Goal: Transaction & Acquisition: Purchase product/service

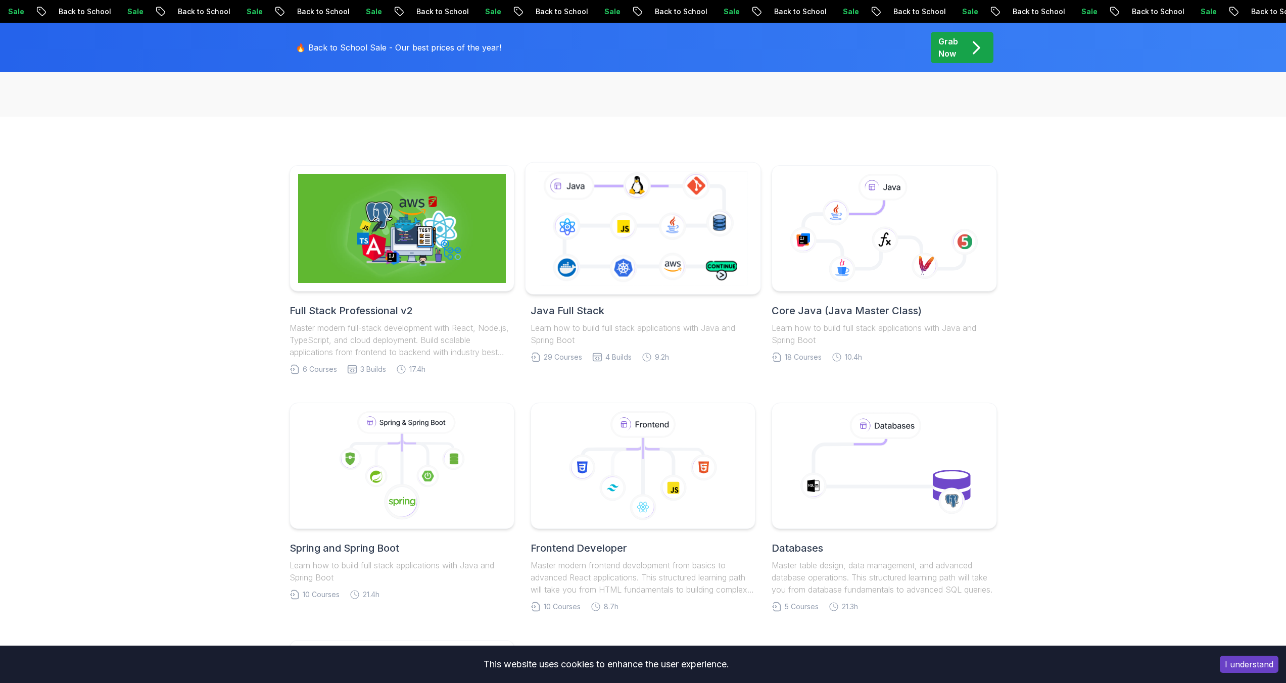
scroll to position [267, 0]
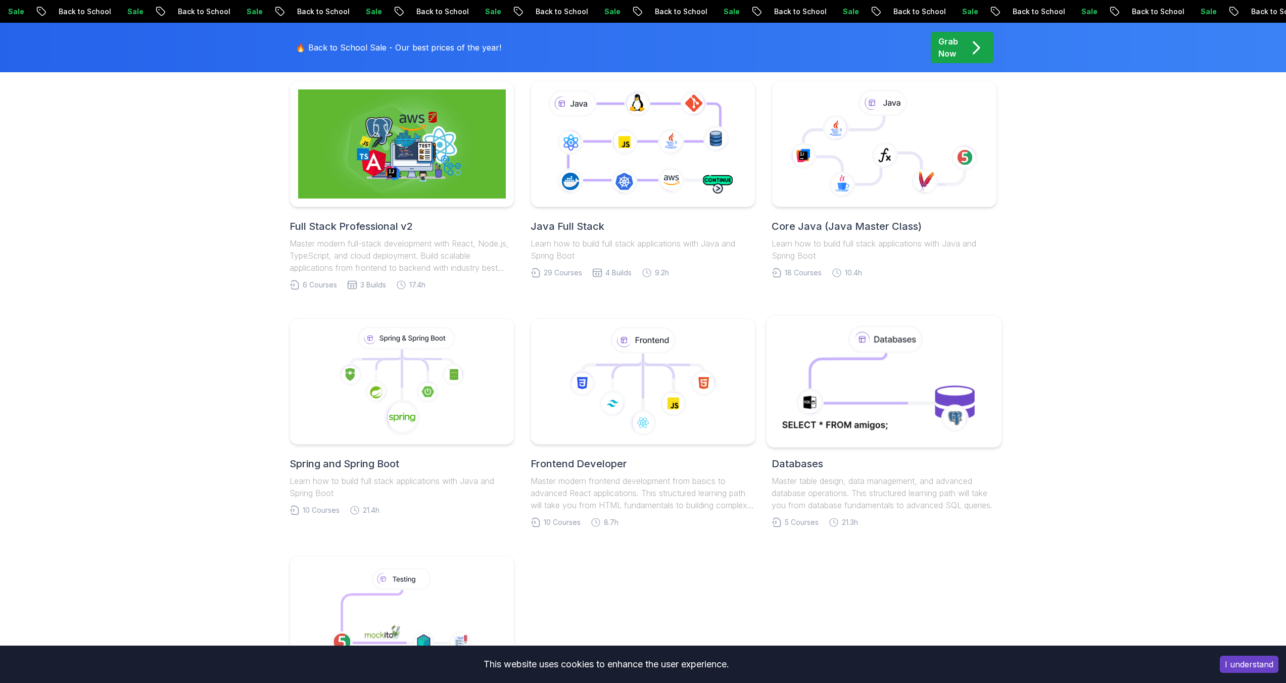
click at [865, 400] on icon at bounding box center [883, 381] width 213 height 115
click at [408, 390] on icon at bounding box center [401, 381] width 218 height 115
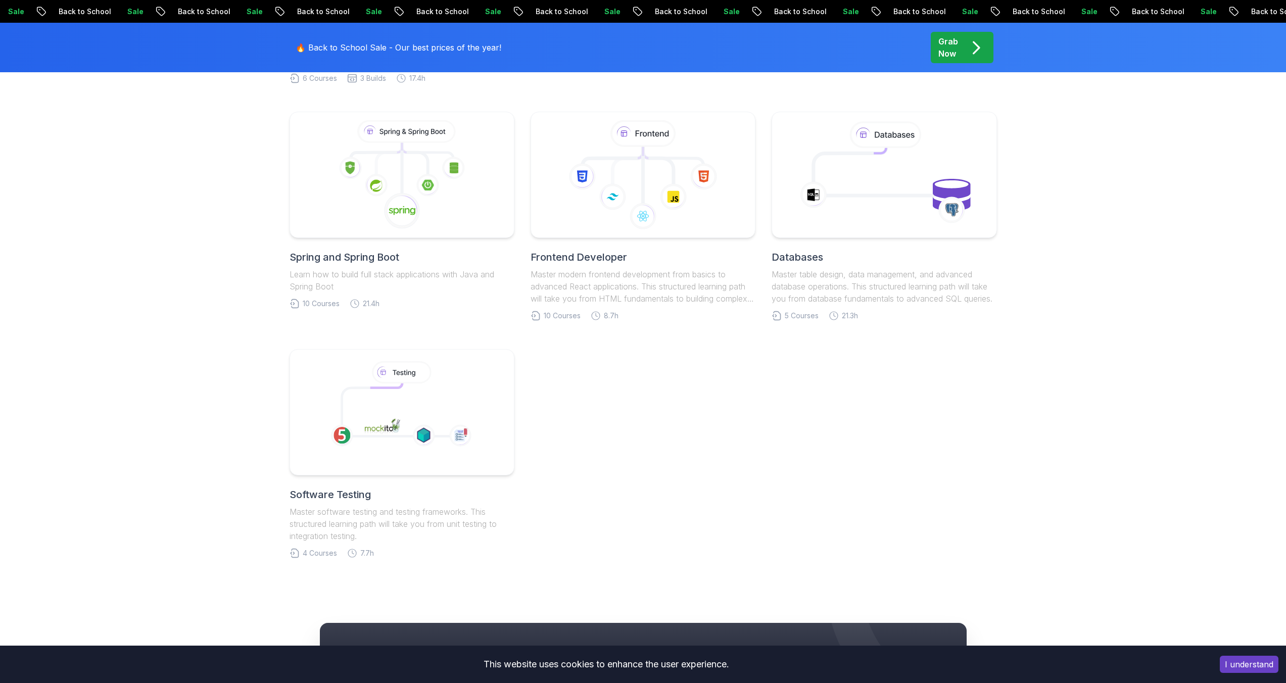
scroll to position [504, 0]
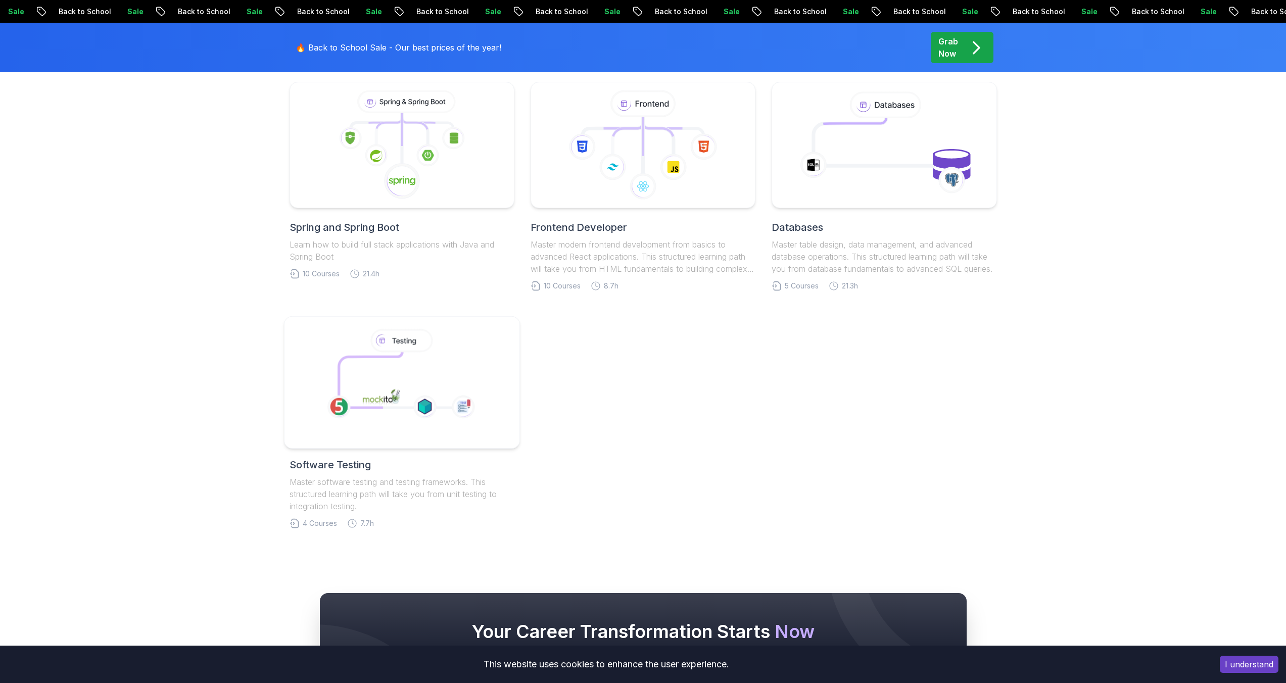
click at [416, 367] on icon at bounding box center [400, 380] width 124 height 56
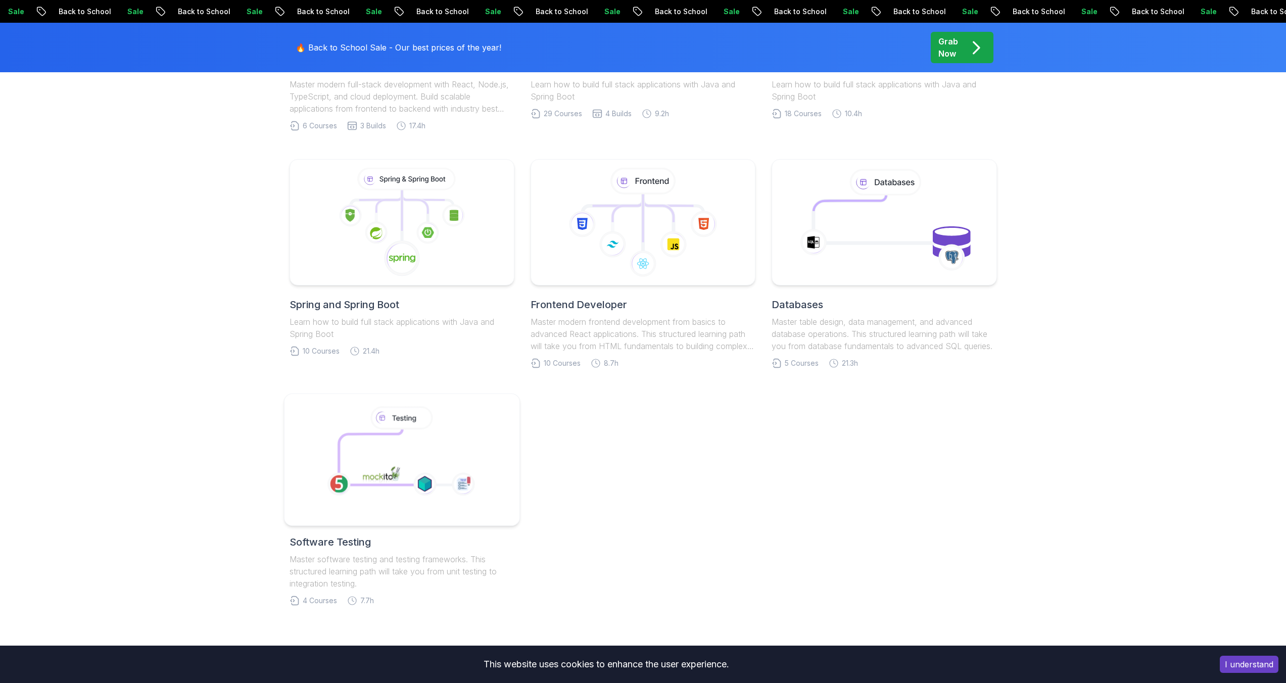
scroll to position [326, 0]
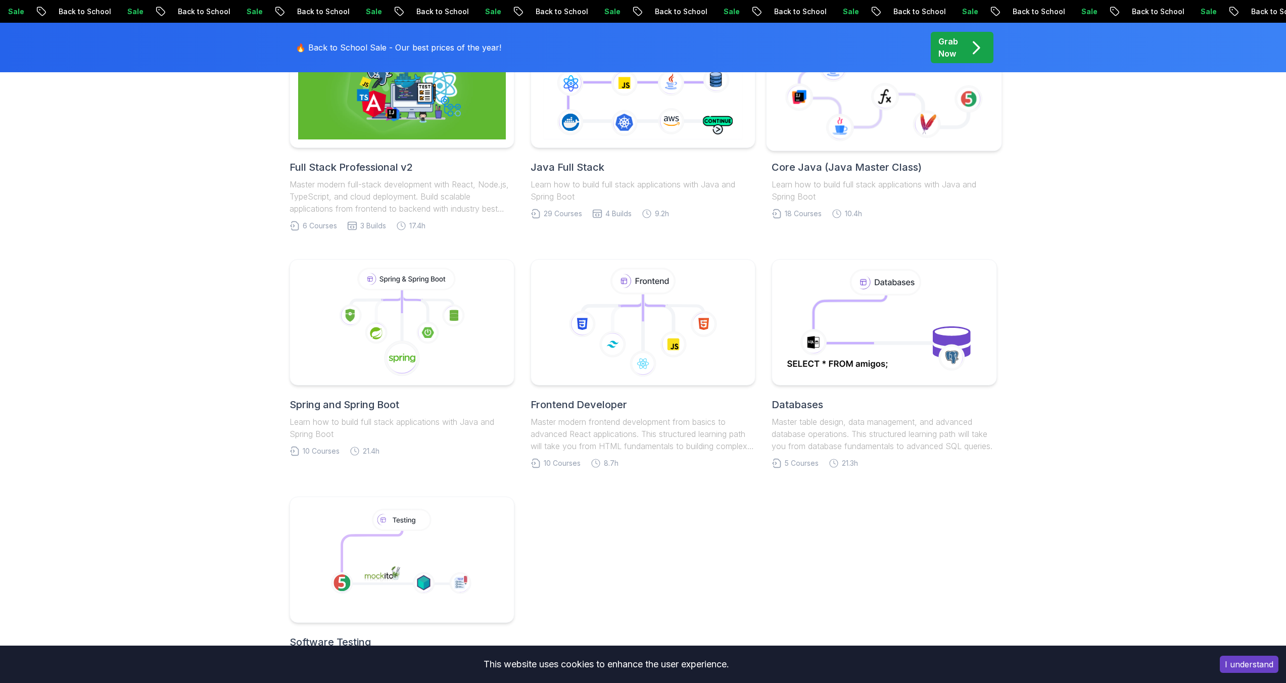
click at [865, 131] on icon at bounding box center [884, 85] width 218 height 115
click at [604, 141] on icon at bounding box center [643, 84] width 214 height 119
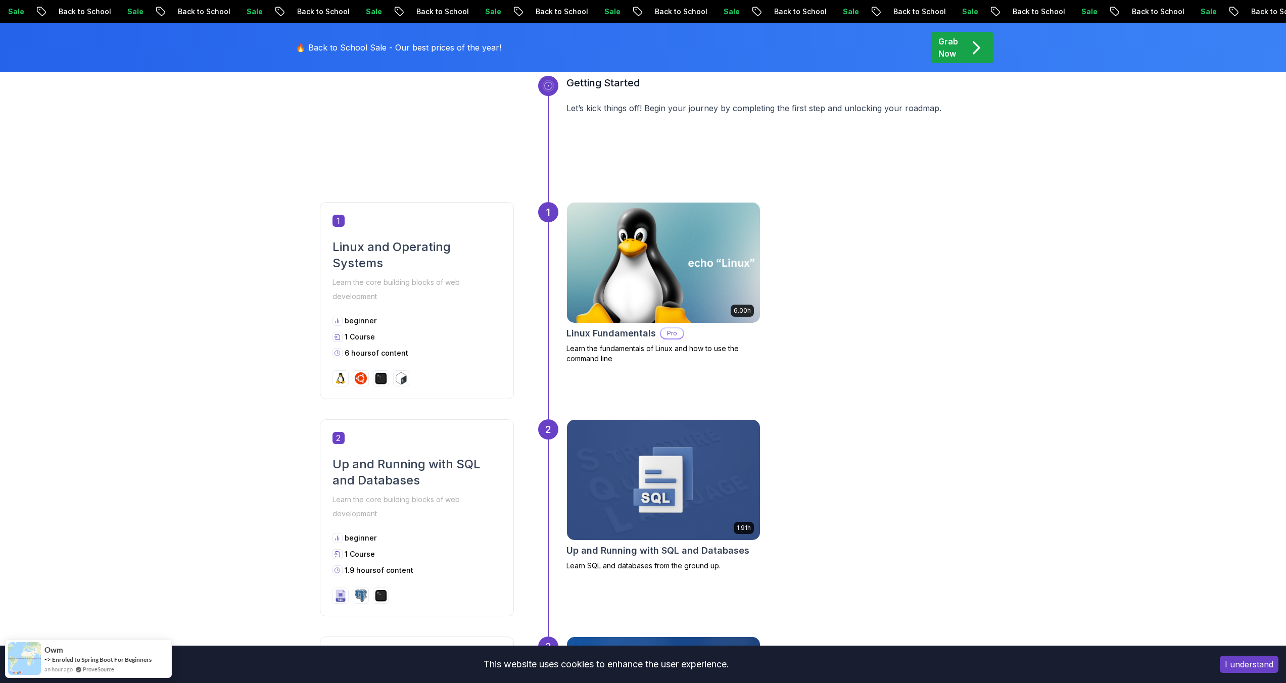
scroll to position [448, 0]
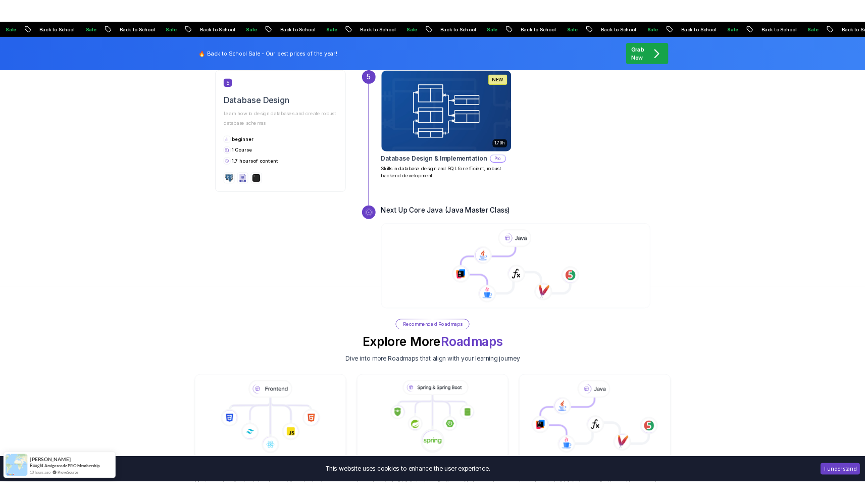
scroll to position [1537, 0]
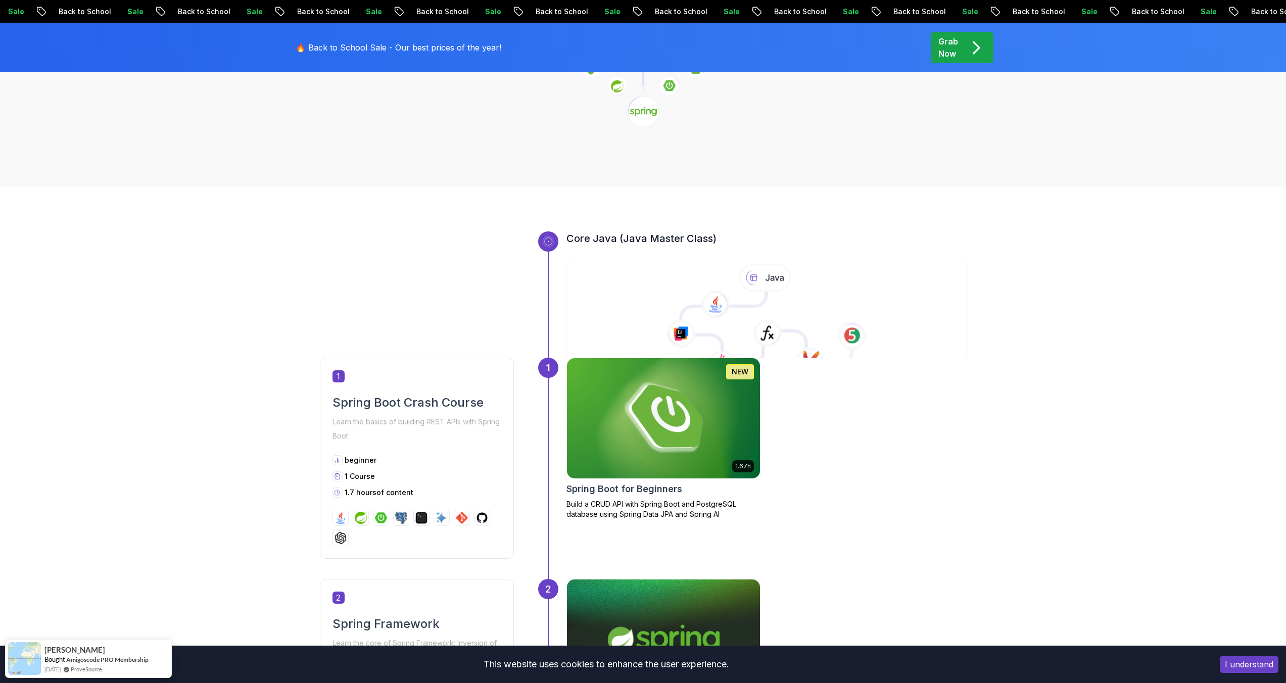
scroll to position [232, 0]
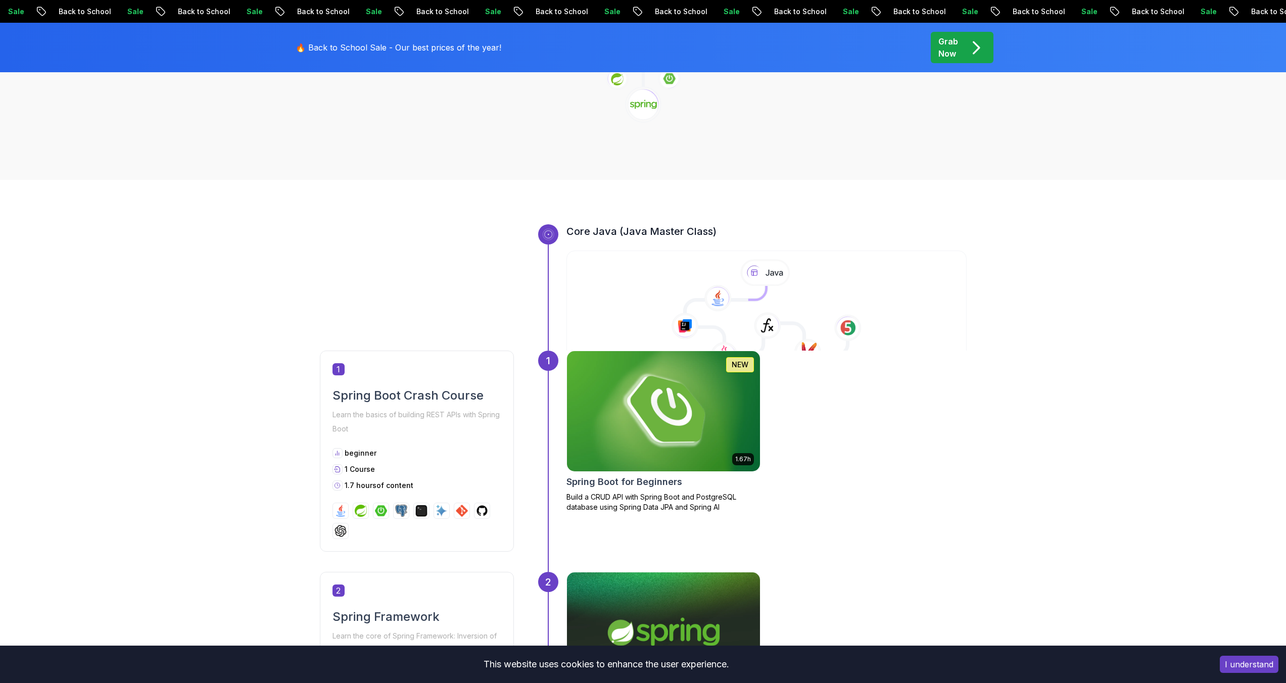
click at [656, 413] on img at bounding box center [663, 411] width 203 height 126
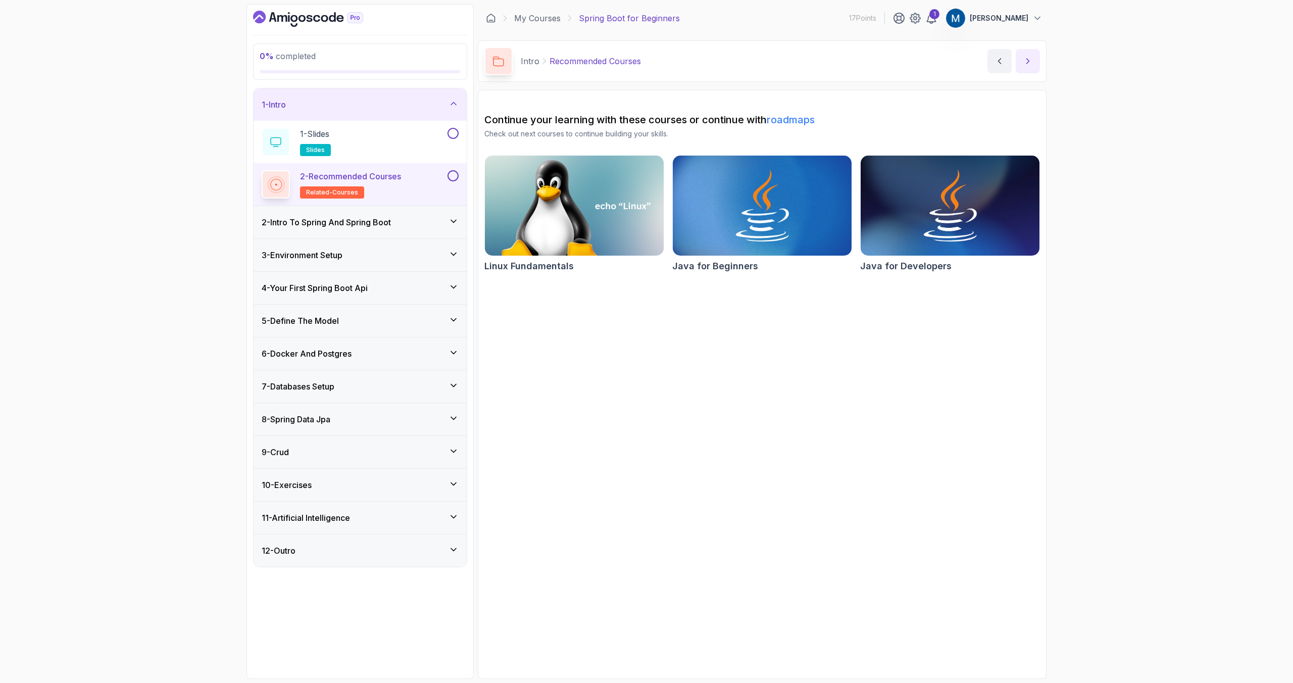
click at [1029, 63] on icon "next content" at bounding box center [1028, 61] width 10 height 10
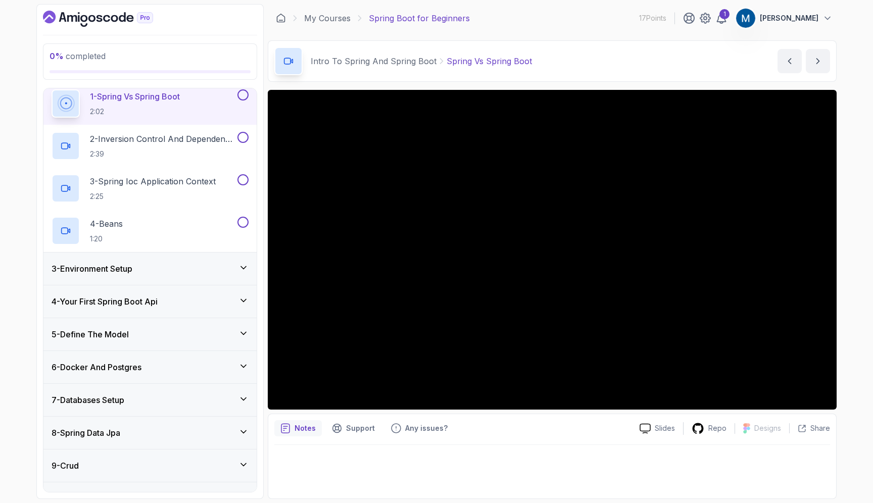
scroll to position [159, 0]
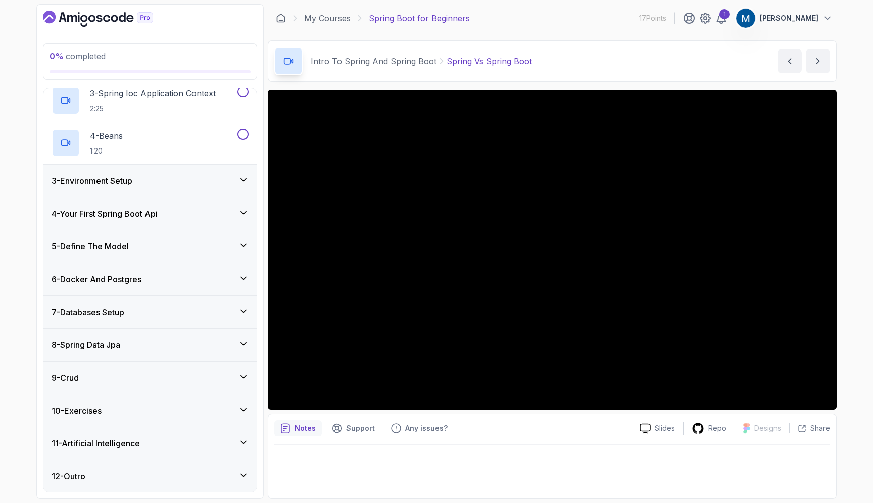
click at [237, 372] on div "9 - Crud" at bounding box center [150, 378] width 197 height 12
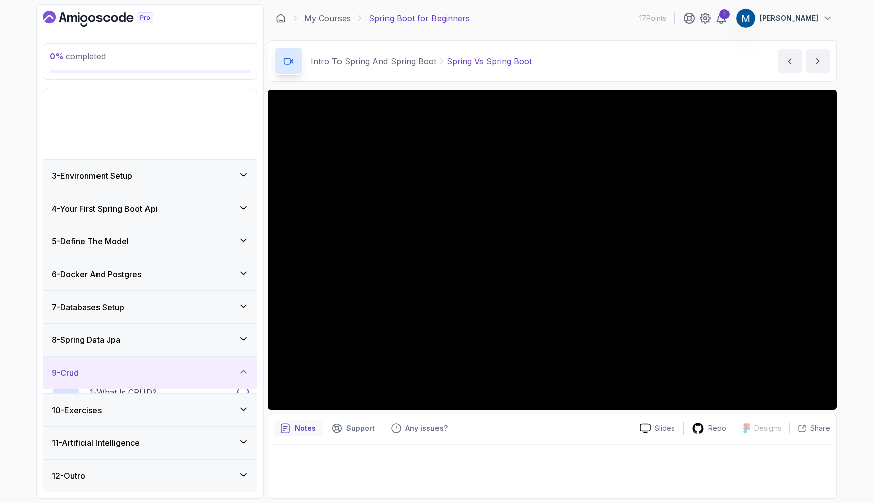
scroll to position [0, 0]
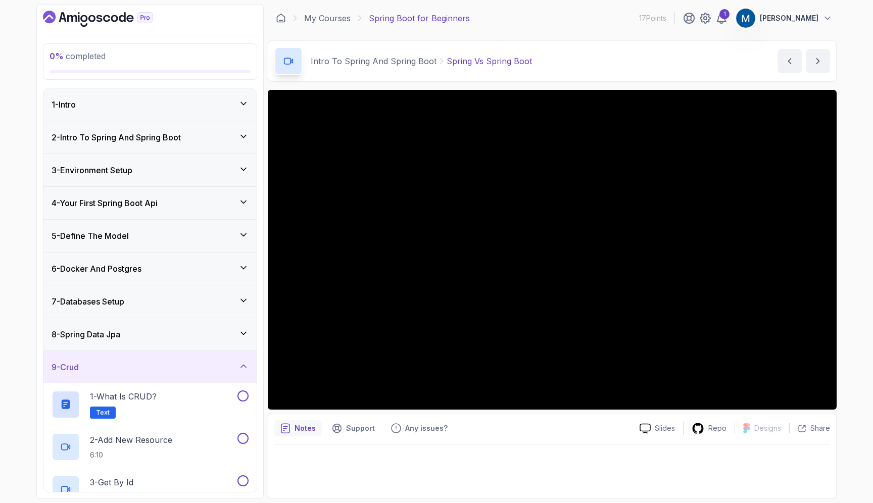
click at [243, 365] on icon at bounding box center [243, 366] width 5 height 3
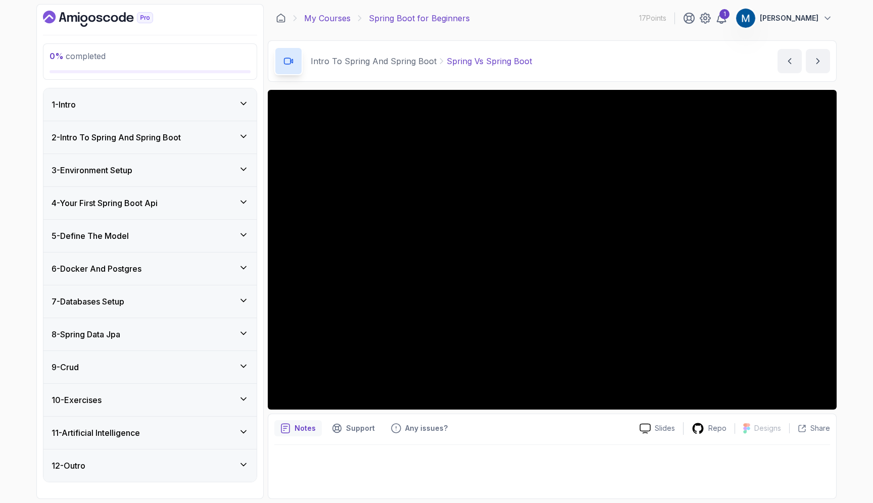
click at [324, 16] on link "My Courses" at bounding box center [327, 18] width 46 height 12
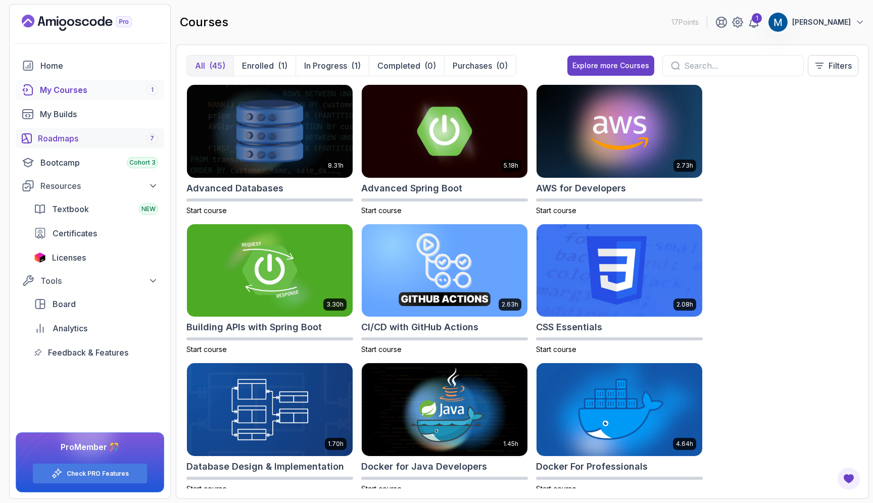
click at [66, 141] on div "Roadmaps 7" at bounding box center [98, 138] width 120 height 12
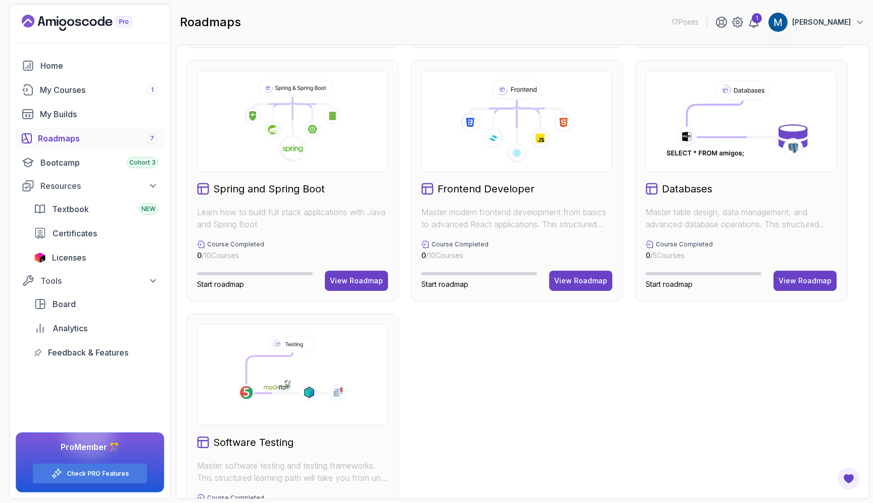
scroll to position [244, 0]
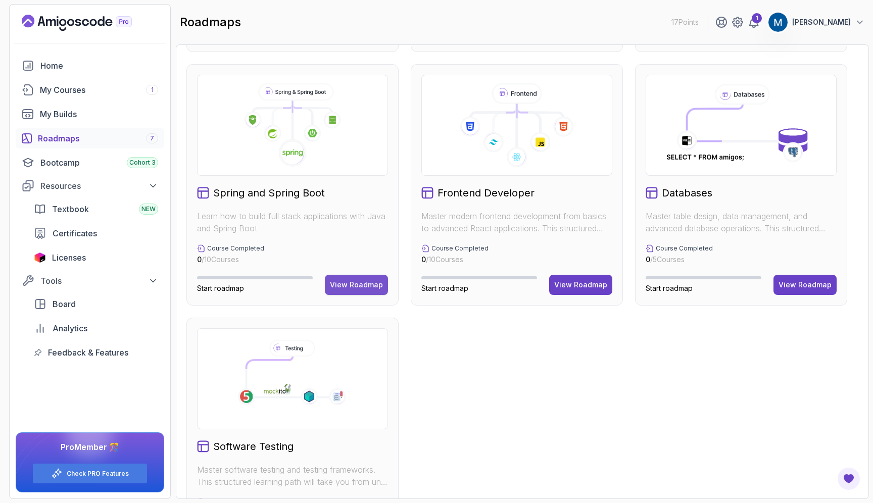
click at [363, 283] on div "View Roadmap" at bounding box center [356, 285] width 53 height 10
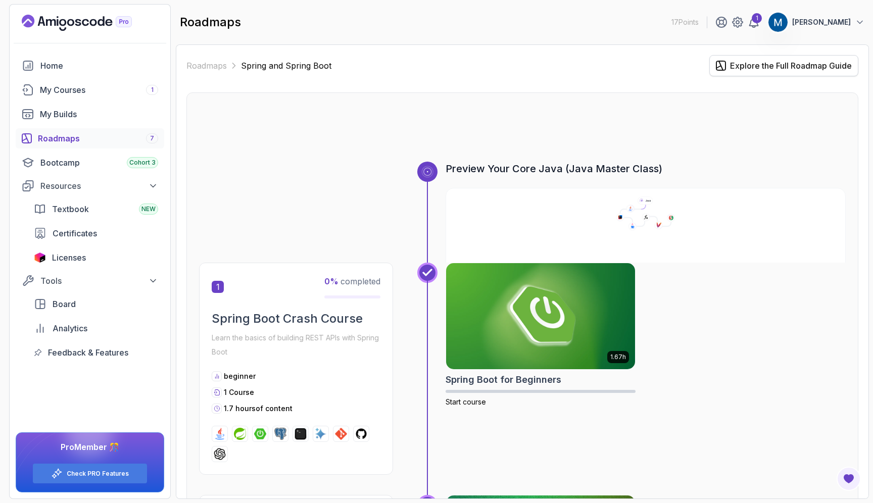
click at [768, 66] on div "Explore the Full Roadmap Guide" at bounding box center [791, 66] width 122 height 12
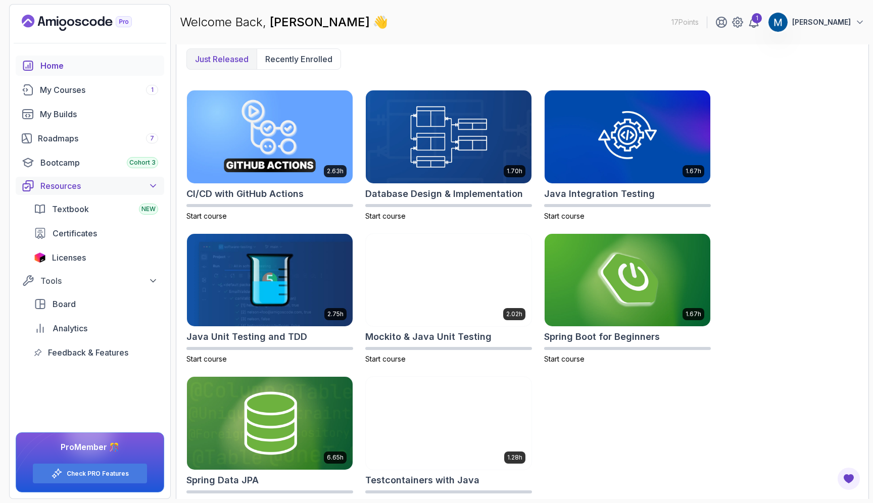
scroll to position [288, 0]
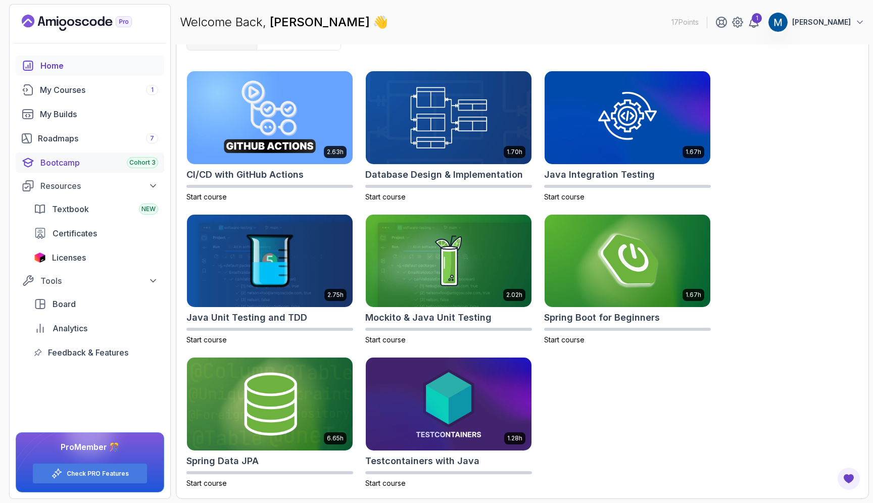
click at [73, 160] on div "Bootcamp Cohort 3" at bounding box center [99, 163] width 118 height 12
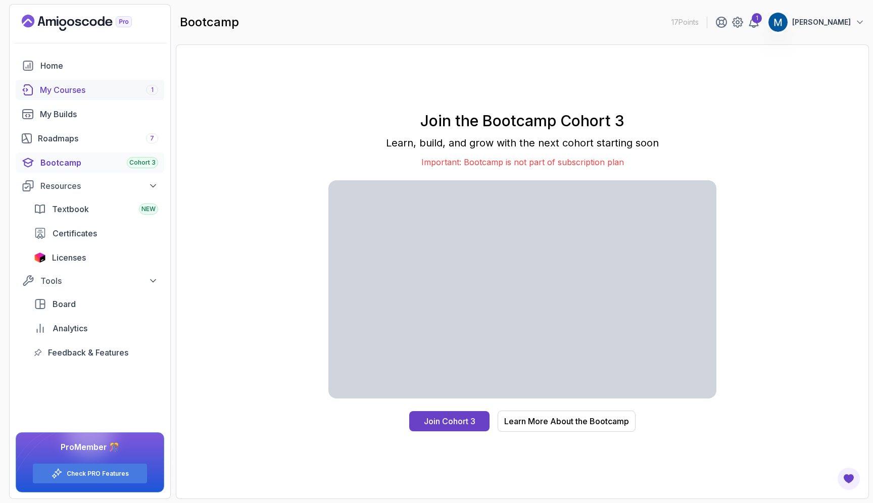
click at [75, 90] on div "My Courses 1" at bounding box center [99, 90] width 118 height 12
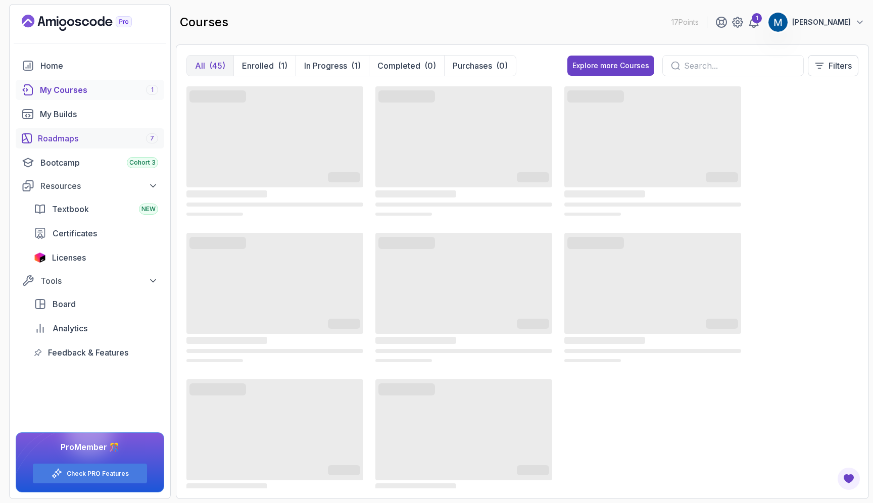
click at [64, 129] on link "Roadmaps 7" at bounding box center [90, 138] width 149 height 20
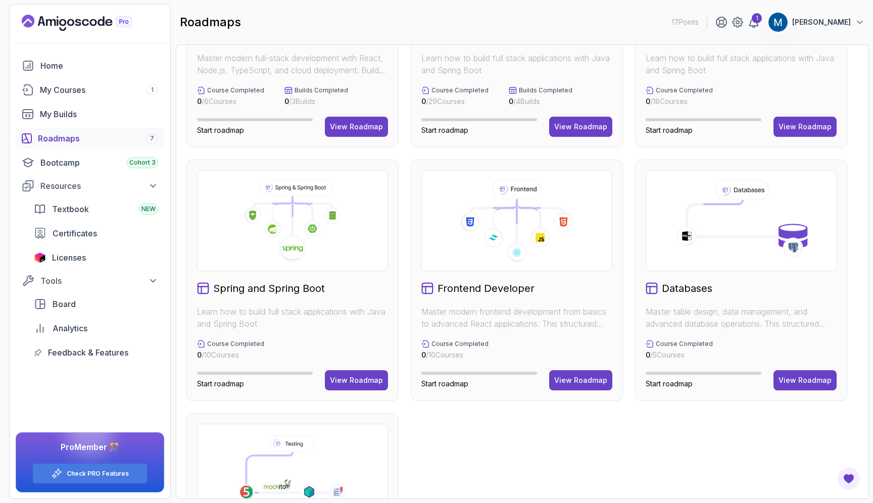
scroll to position [155, 0]
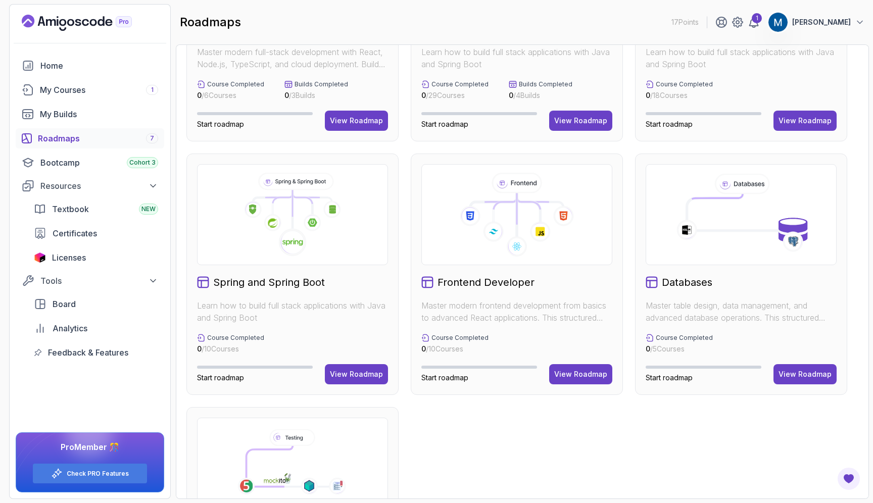
click at [285, 280] on h2 "Spring and Spring Boot" at bounding box center [269, 282] width 112 height 14
click at [343, 373] on div "View Roadmap" at bounding box center [356, 374] width 53 height 10
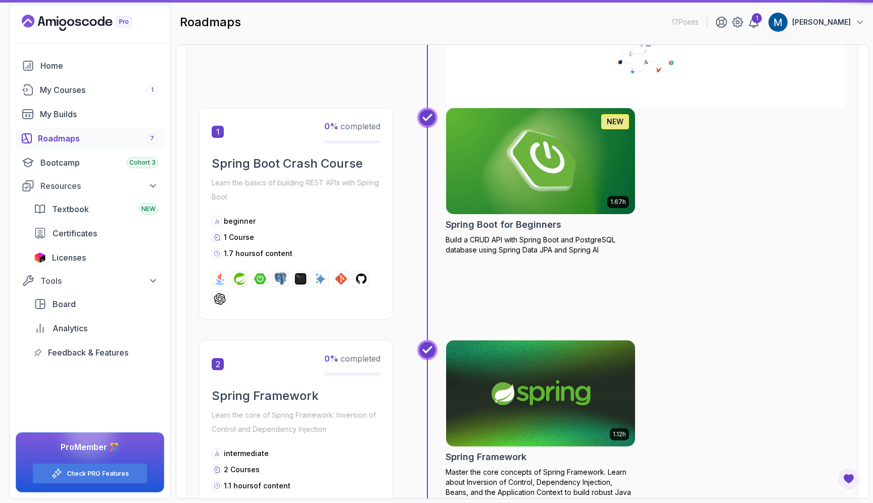
scroll to position [10, 0]
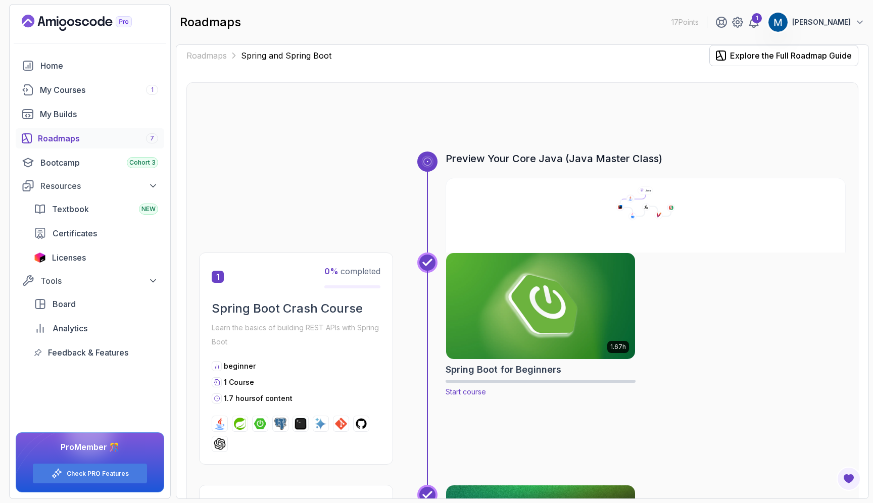
click at [527, 306] on img at bounding box center [540, 306] width 199 height 111
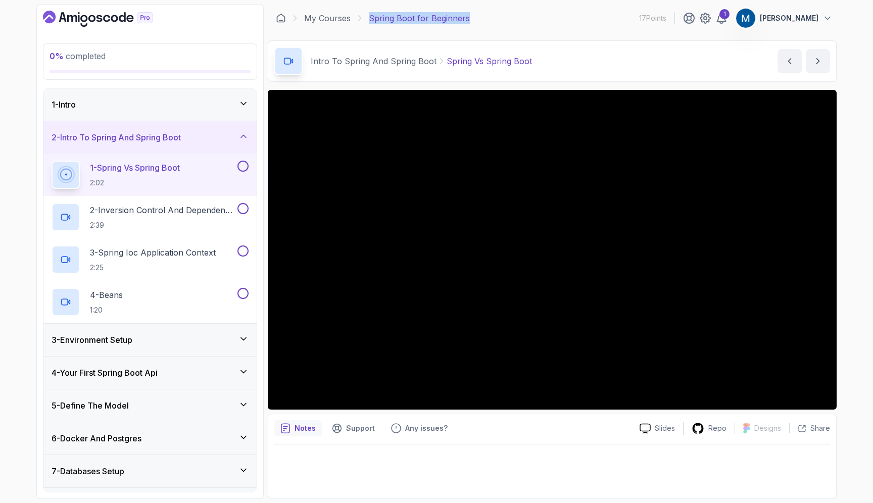
copy p "Spring Boot for Beginners"
drag, startPoint x: 365, startPoint y: 14, endPoint x: 498, endPoint y: 20, distance: 133.5
click at [498, 20] on div "My Courses Spring Boot for Beginners 17 Points 1 Magdy Youakim" at bounding box center [552, 18] width 569 height 28
click at [200, 134] on div "2 - Intro To Spring And Spring Boot" at bounding box center [150, 137] width 197 height 12
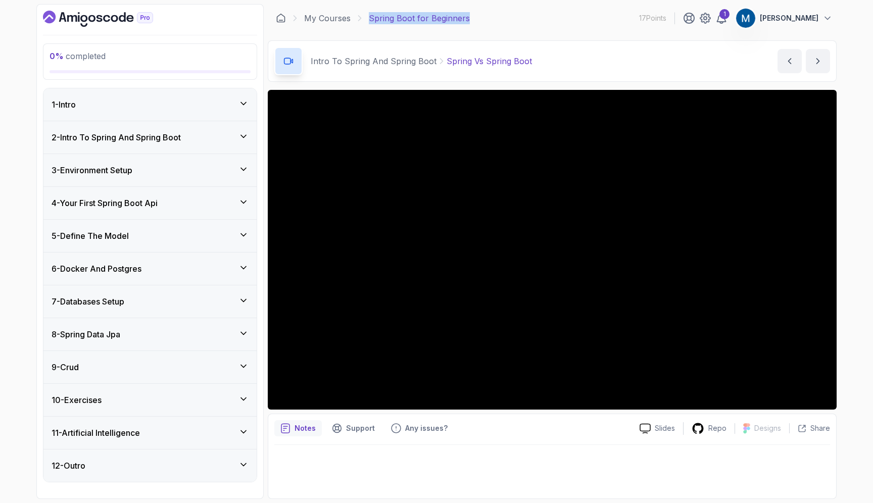
click at [223, 99] on div "1 - Intro" at bounding box center [150, 104] width 197 height 12
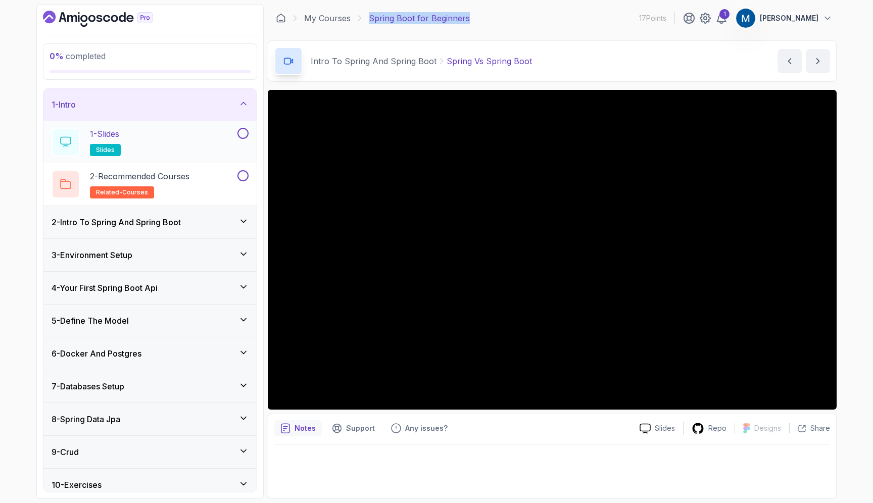
click at [183, 134] on div "1 - Slides slides" at bounding box center [144, 142] width 184 height 28
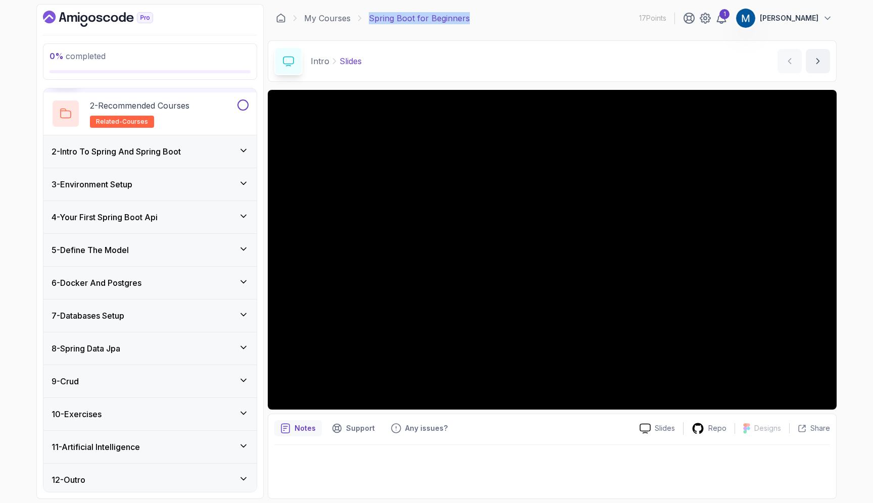
scroll to position [75, 0]
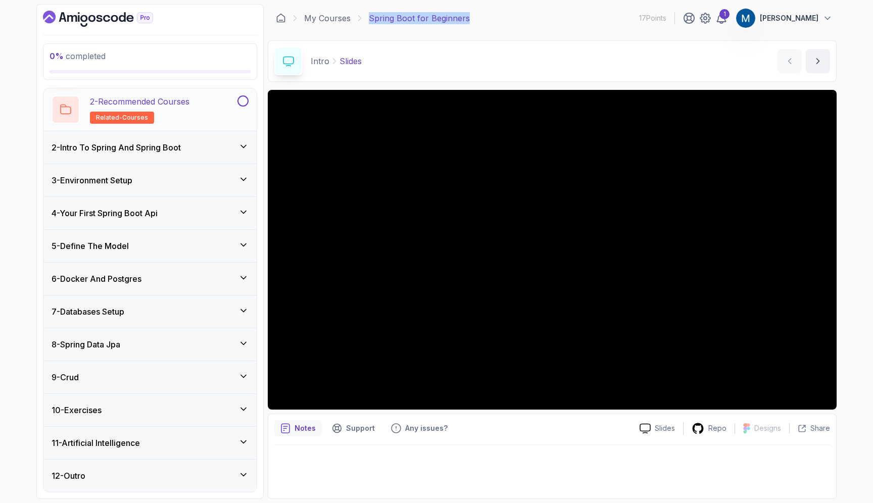
click at [237, 103] on div at bounding box center [241, 100] width 13 height 11
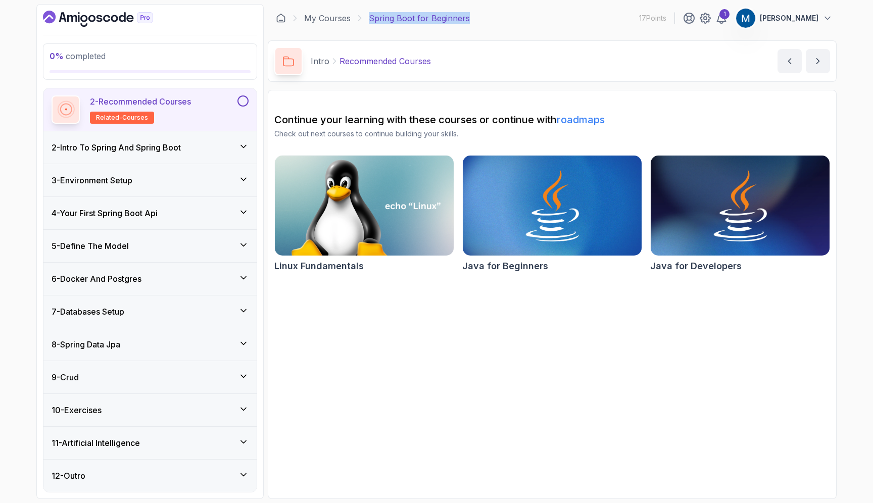
click at [141, 142] on h3 "2 - Intro To Spring And Spring Boot" at bounding box center [116, 147] width 129 height 12
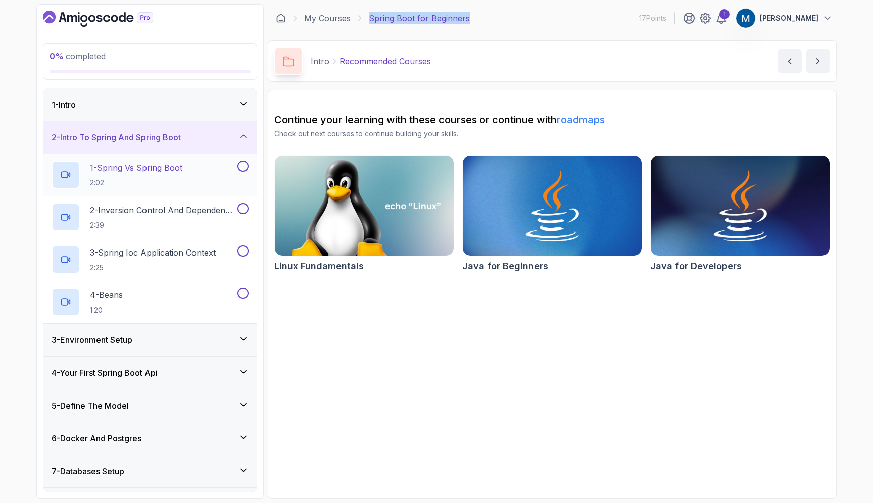
click at [140, 173] on p "1 - Spring Vs Spring Boot" at bounding box center [136, 168] width 92 height 12
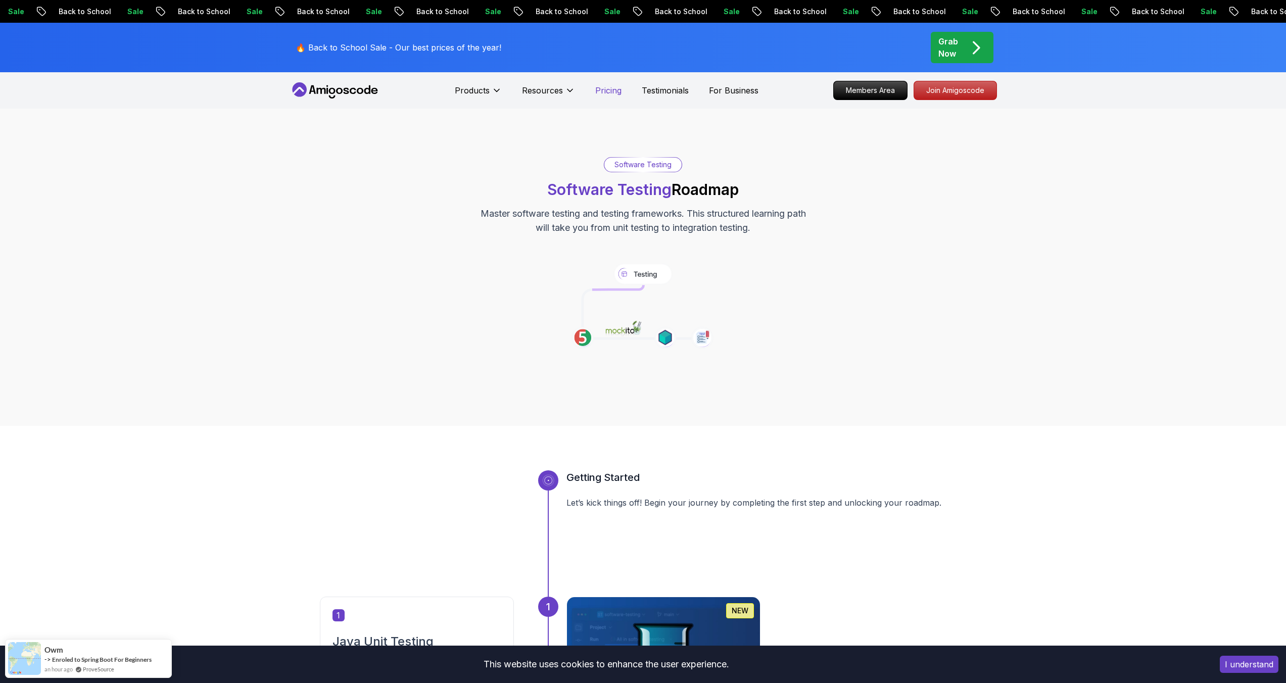
click at [613, 88] on p "Pricing" at bounding box center [608, 90] width 26 height 12
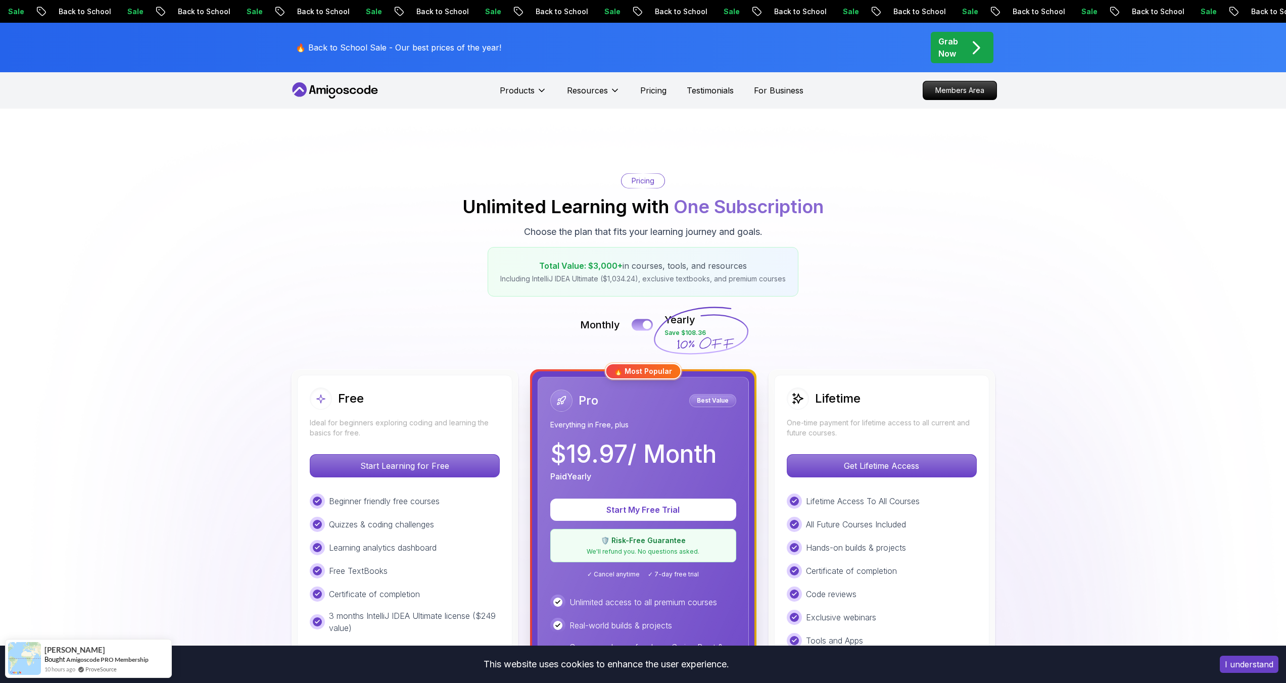
click at [645, 324] on div at bounding box center [647, 325] width 9 height 9
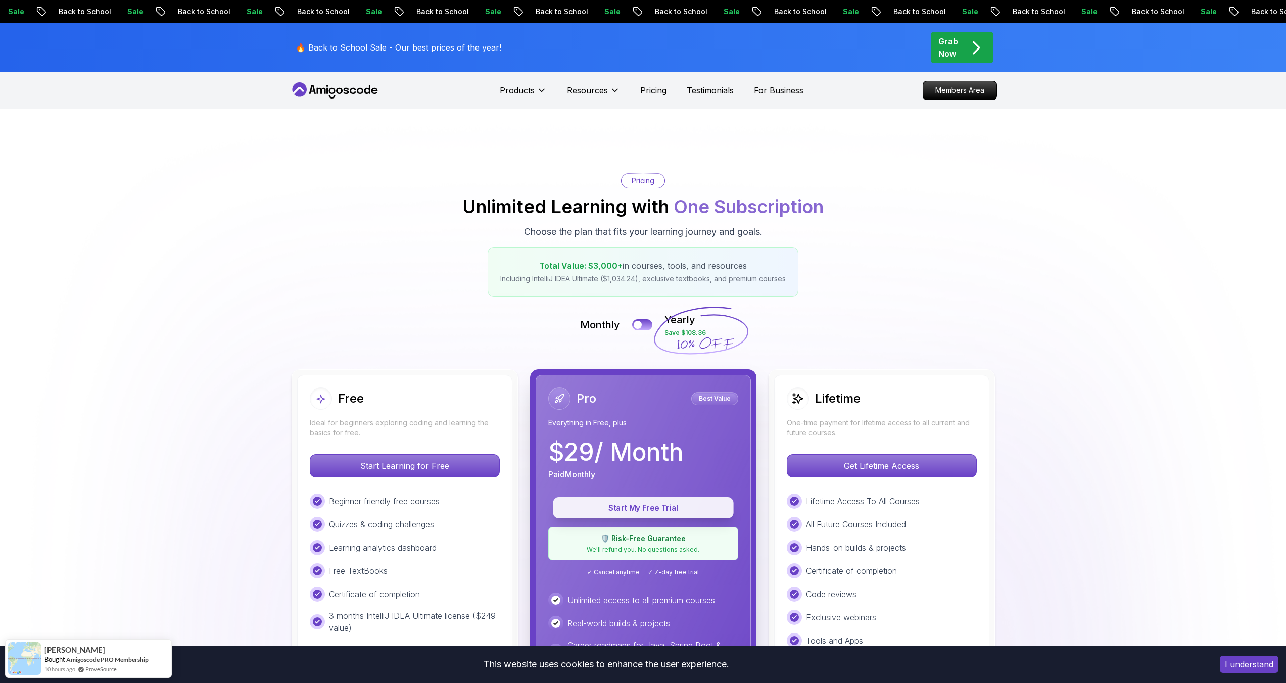
click at [639, 510] on p "Start My Free Trial" at bounding box center [643, 508] width 158 height 12
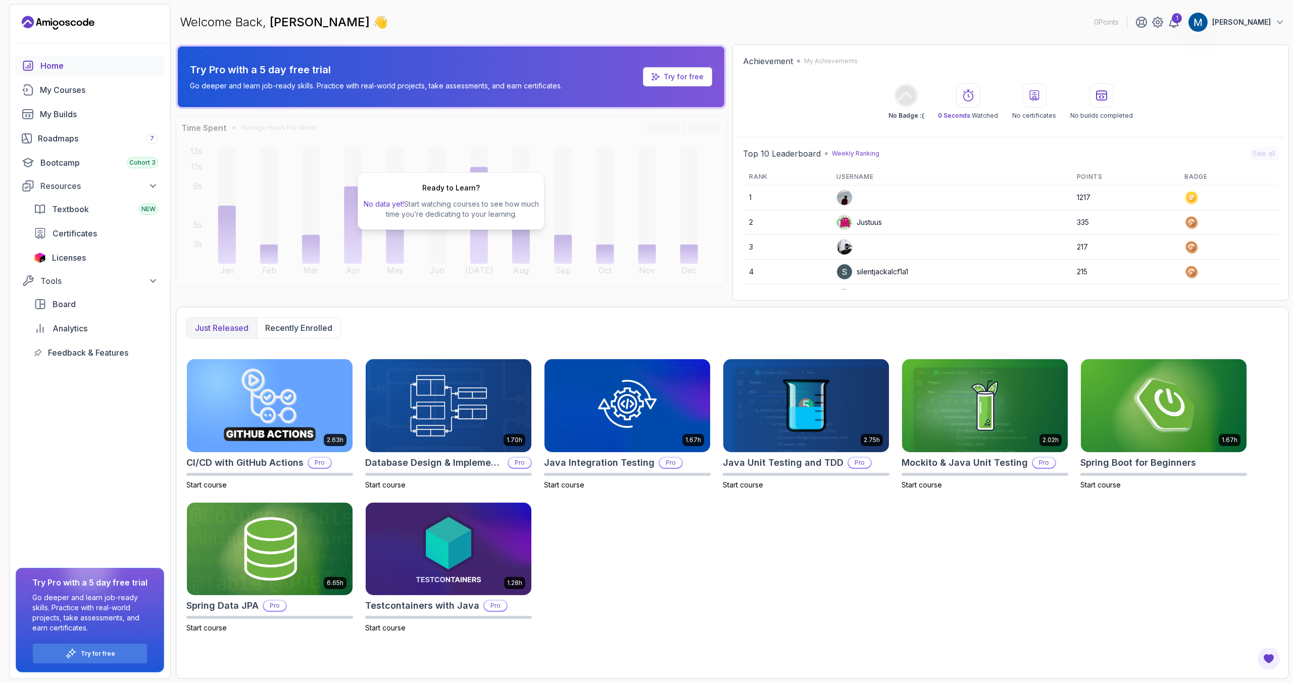
click at [703, 77] on p "Try for free" at bounding box center [684, 77] width 40 height 10
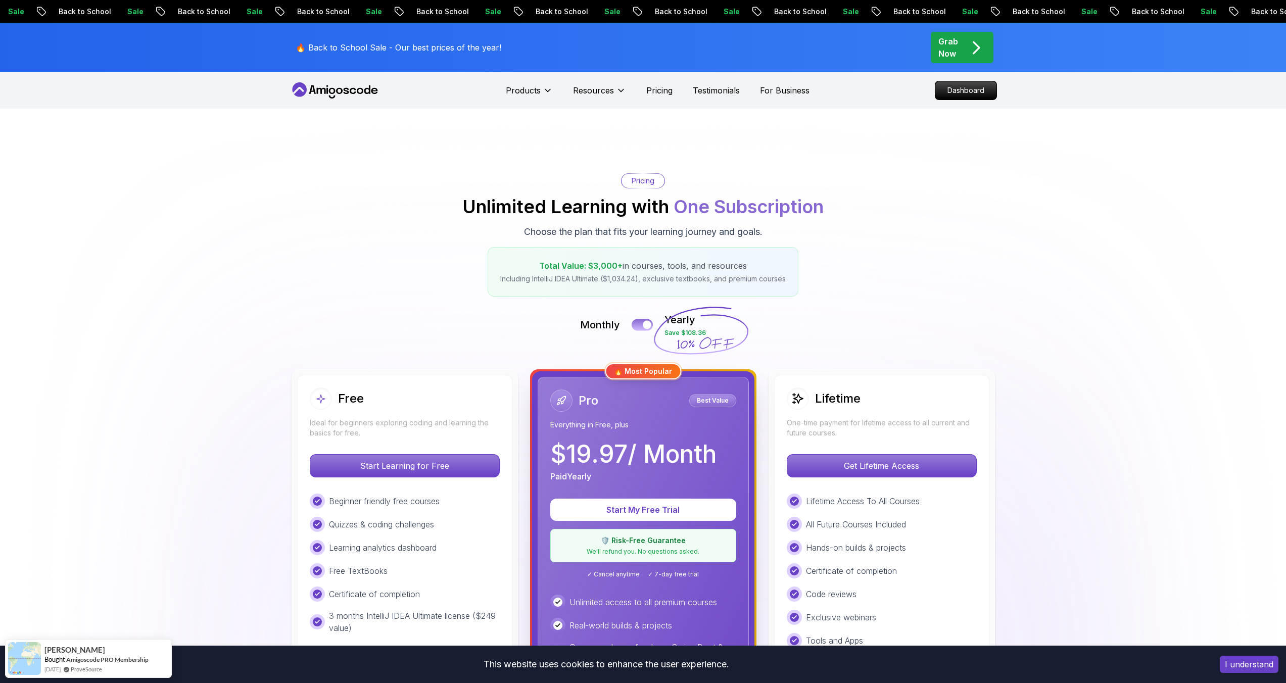
click at [640, 325] on button at bounding box center [641, 325] width 21 height 12
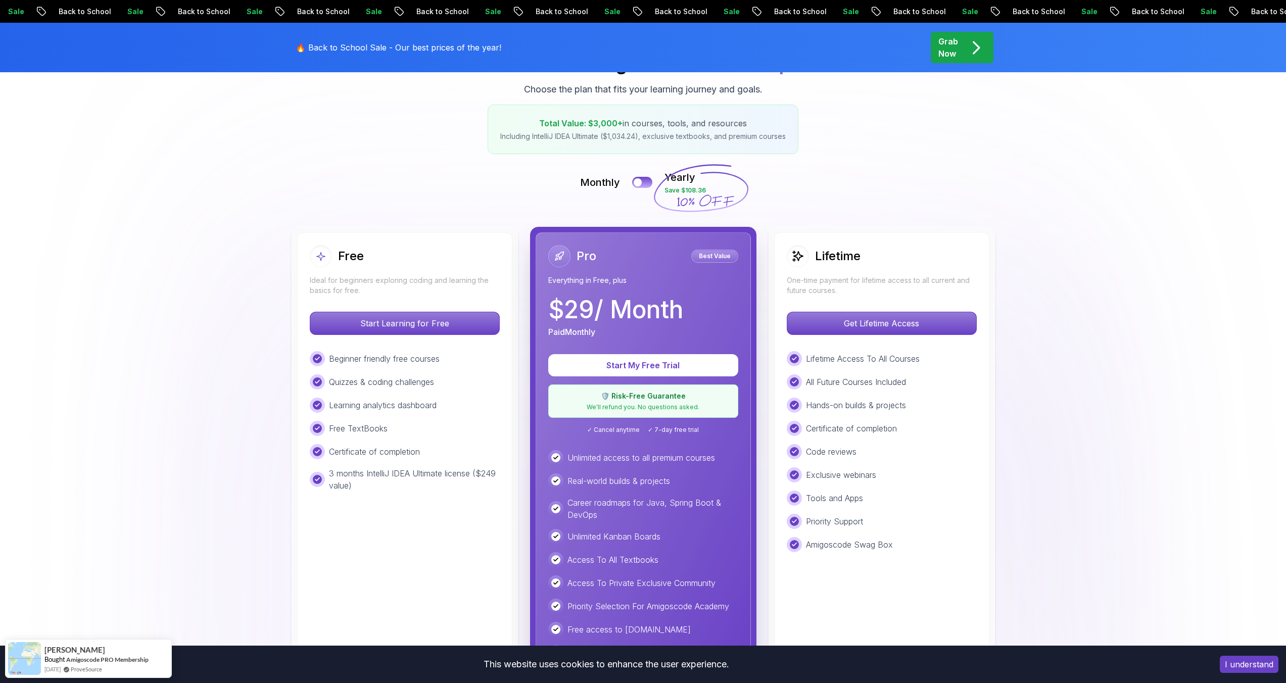
scroll to position [150, 0]
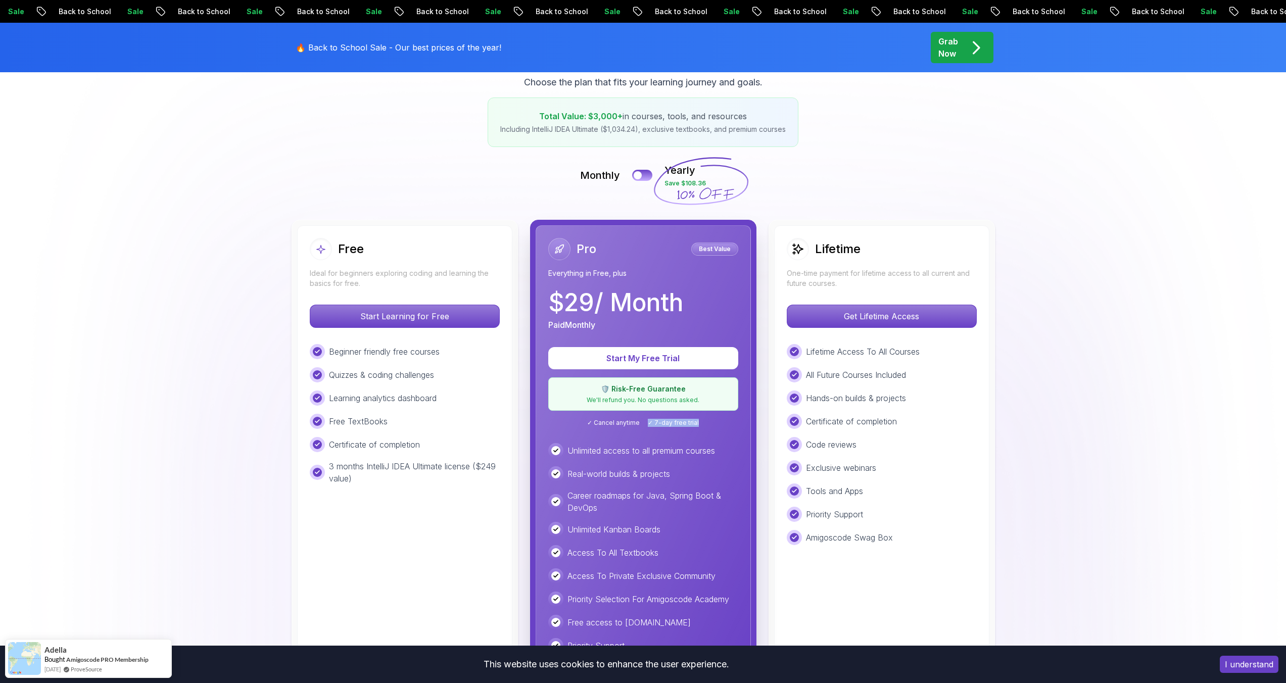
drag, startPoint x: 648, startPoint y: 422, endPoint x: 699, endPoint y: 426, distance: 50.7
click at [699, 426] on div "✓ Cancel anytime ✓ 7-day free trial" at bounding box center [643, 423] width 190 height 8
click at [633, 427] on div "Pro Best Value Everything in Free, plus $ 29 / Month Paid Monthly Start My Free…" at bounding box center [642, 457] width 215 height 464
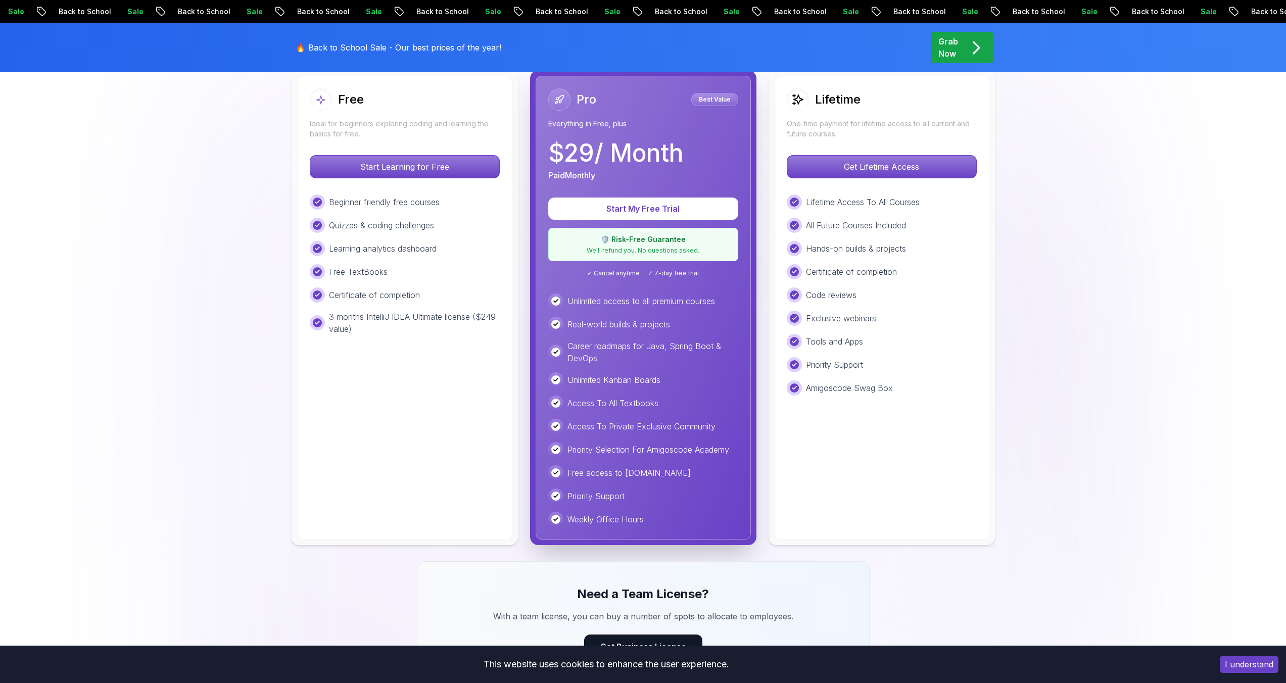
scroll to position [0, 0]
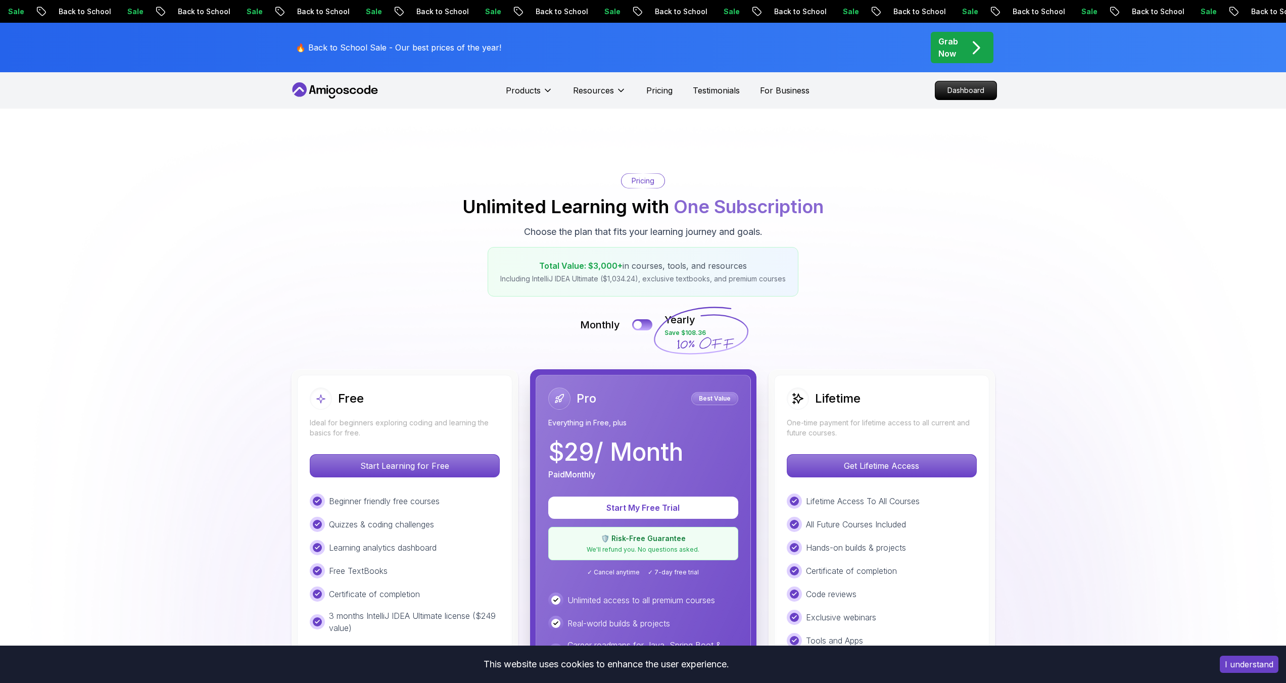
drag, startPoint x: 1293, startPoint y: 169, endPoint x: 1290, endPoint y: 38, distance: 130.9
click at [642, 325] on button at bounding box center [641, 325] width 21 height 12
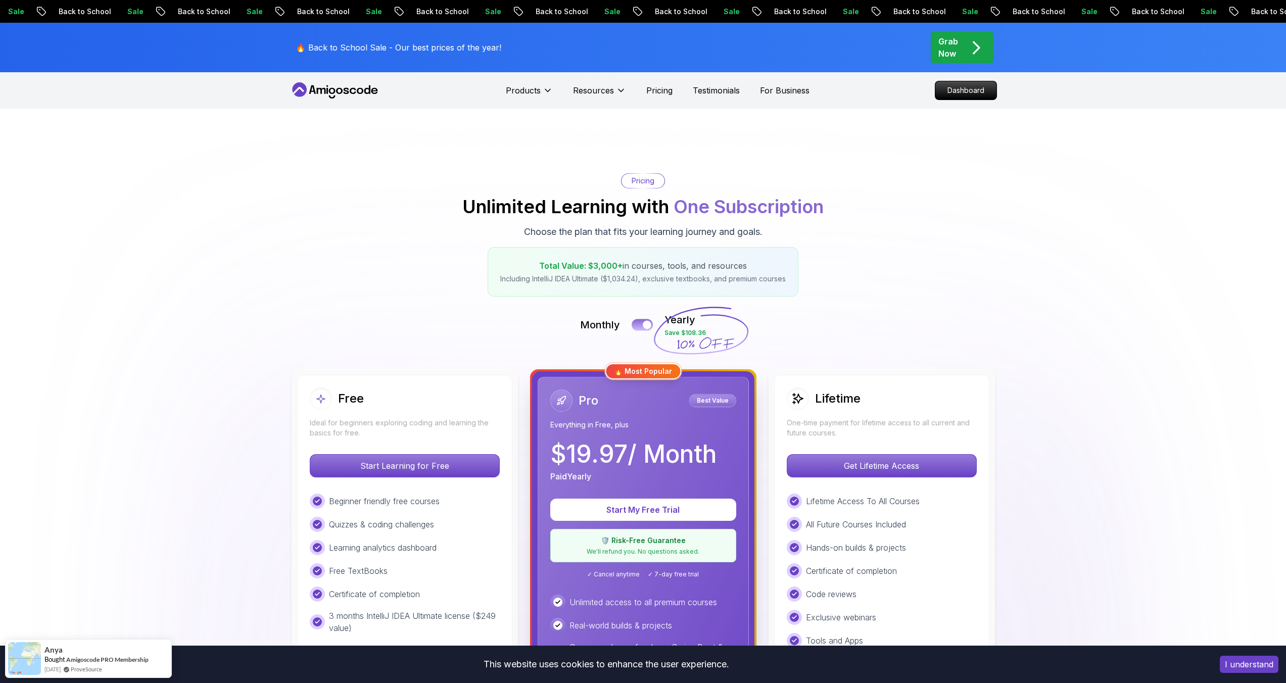
click at [642, 325] on button at bounding box center [641, 325] width 21 height 12
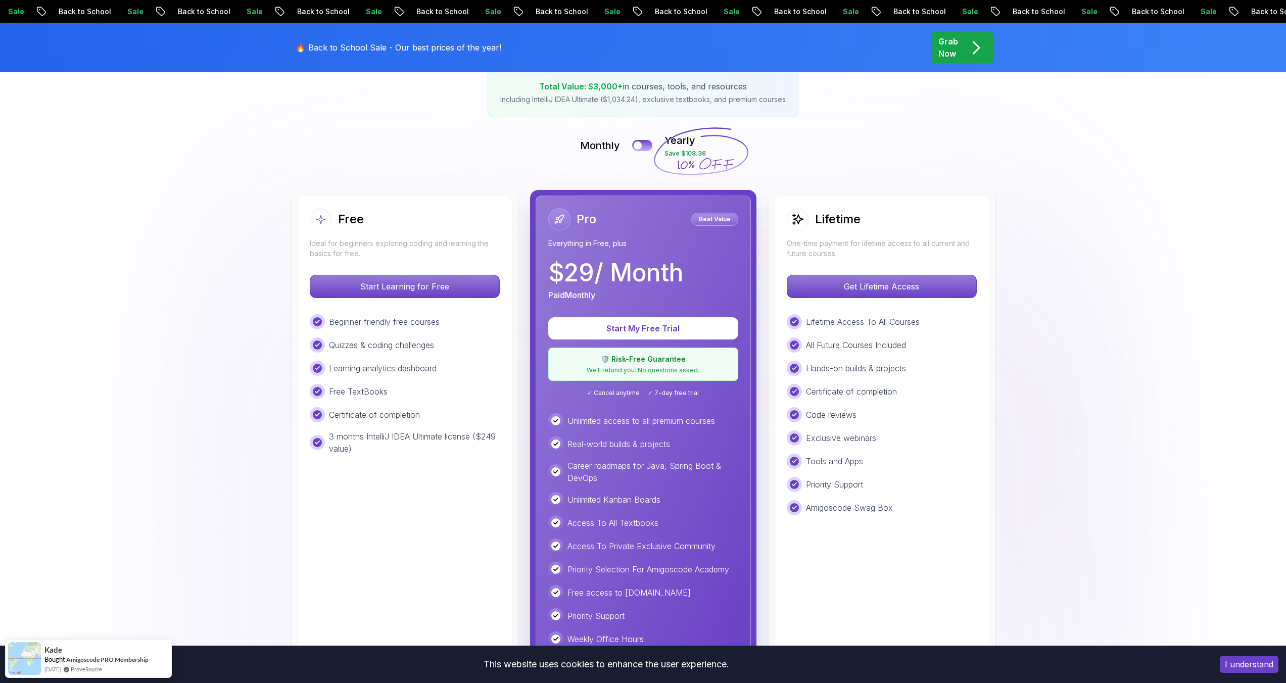
scroll to position [223, 0]
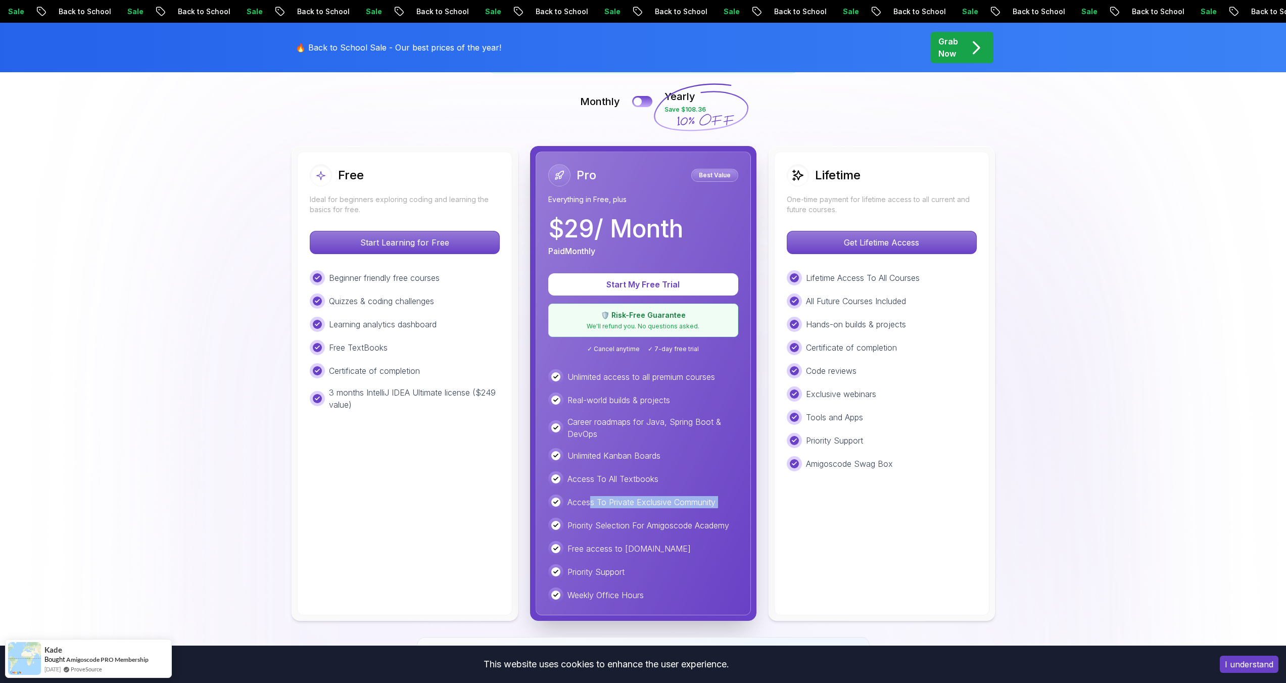
drag, startPoint x: 591, startPoint y: 501, endPoint x: 728, endPoint y: 514, distance: 137.5
click at [728, 514] on div "Unlimited access to all premium courses Real-world builds & projects Career roa…" at bounding box center [643, 485] width 190 height 233
drag, startPoint x: 591, startPoint y: 545, endPoint x: 635, endPoint y: 546, distance: 44.5
click at [635, 546] on p "Free access to [DOMAIN_NAME]" at bounding box center [628, 548] width 123 height 12
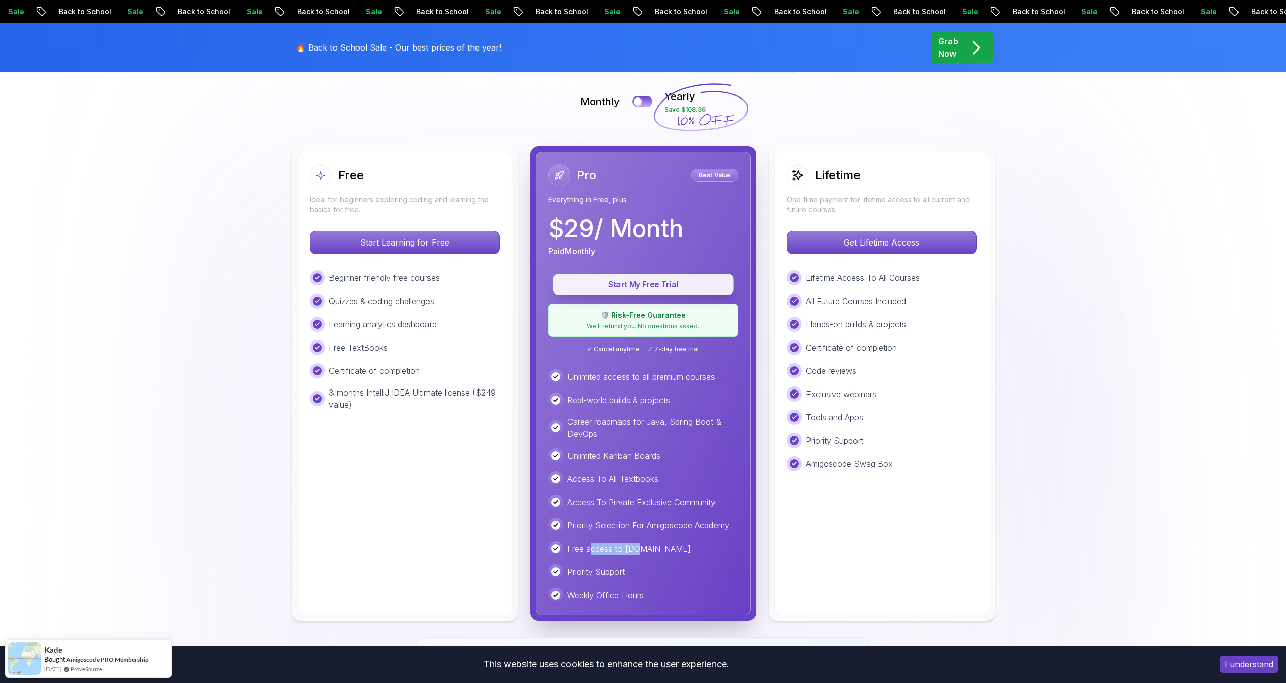
click at [620, 281] on p "Start My Free Trial" at bounding box center [643, 285] width 158 height 12
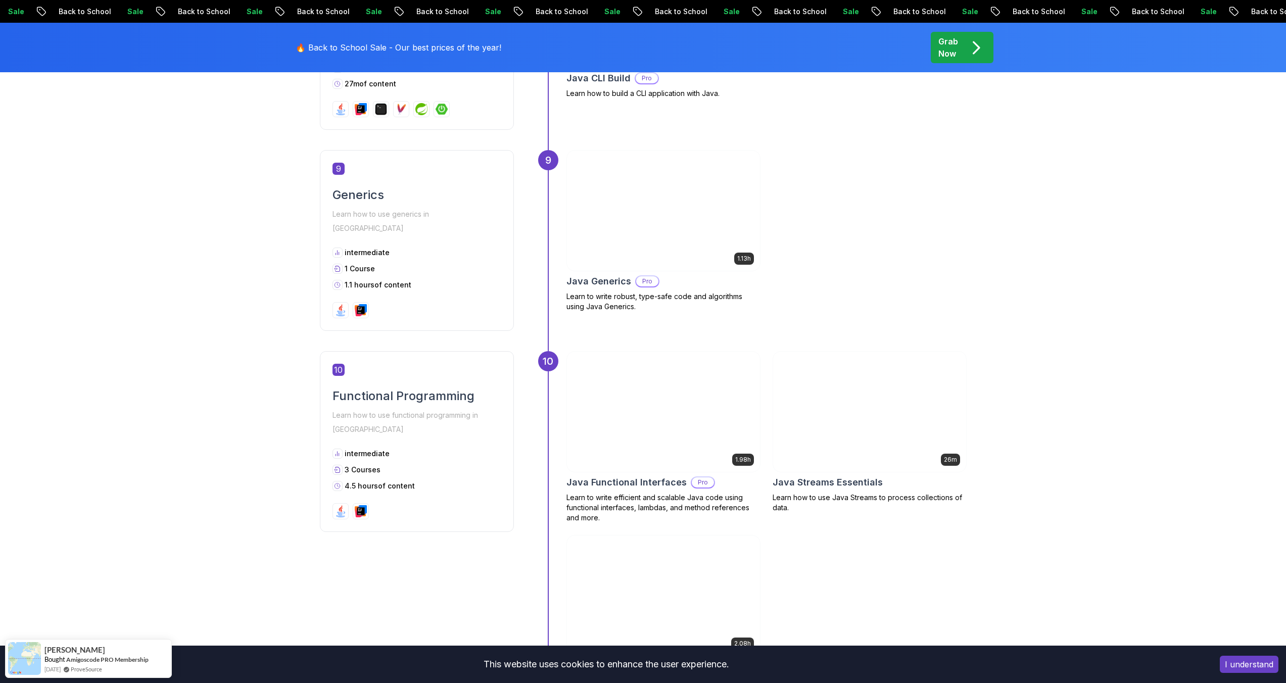
scroll to position [2043, 0]
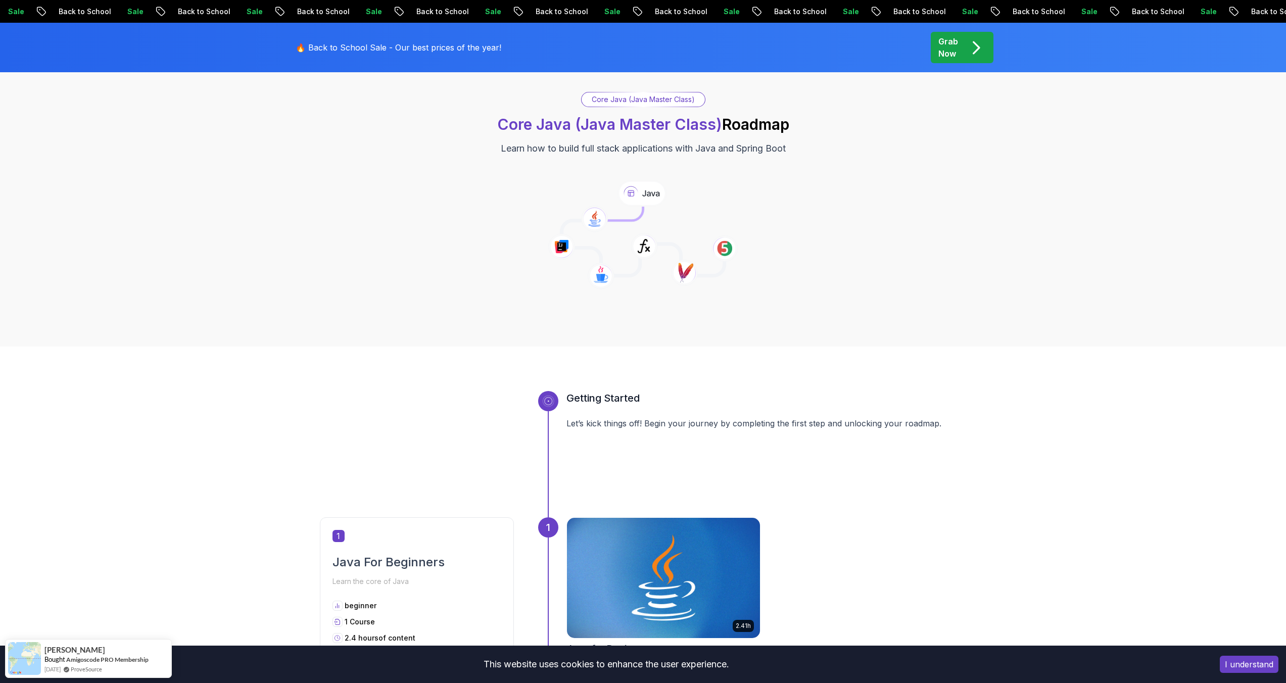
scroll to position [0, 0]
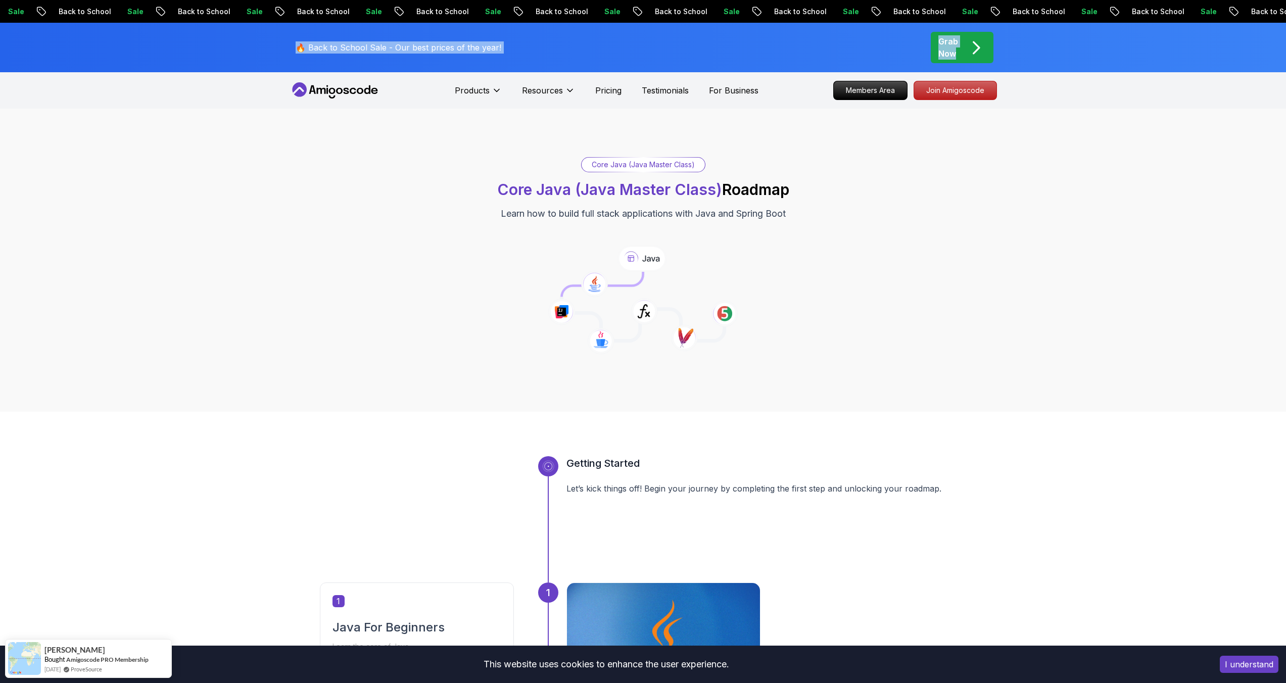
drag, startPoint x: 1293, startPoint y: 59, endPoint x: 1112, endPoint y: 13, distance: 186.2
click at [607, 94] on p "Pricing" at bounding box center [608, 90] width 26 height 12
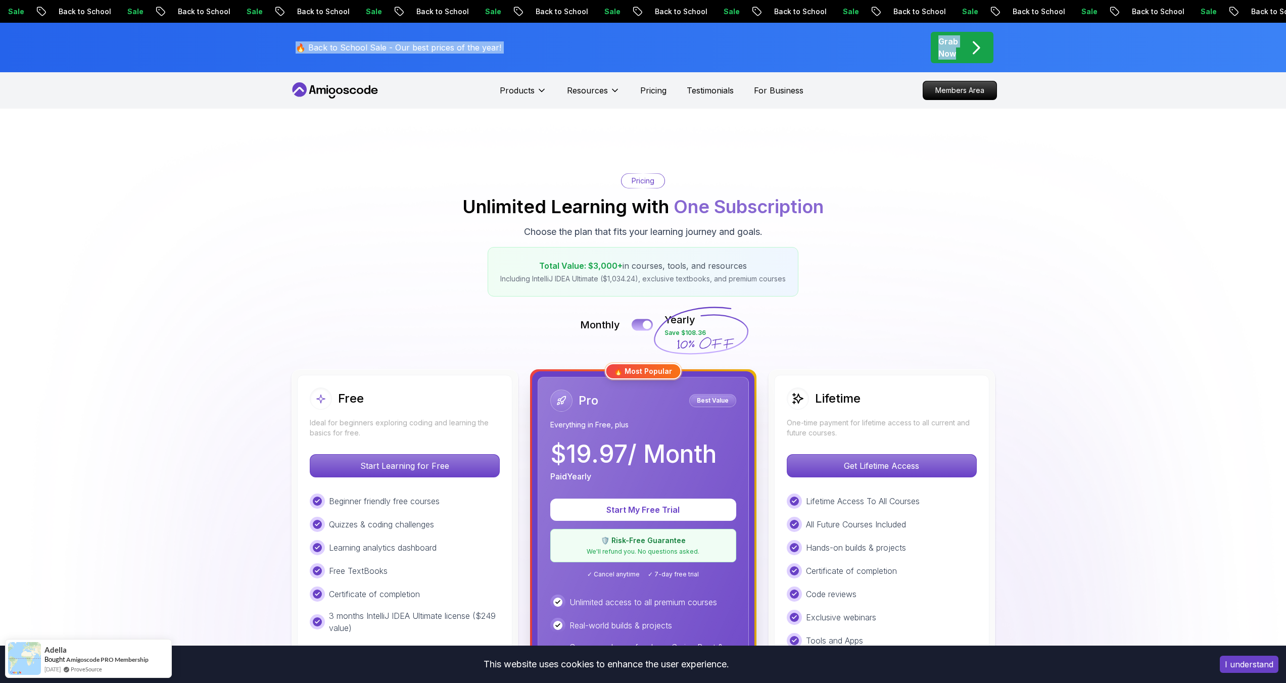
click at [642, 326] on button at bounding box center [641, 325] width 21 height 12
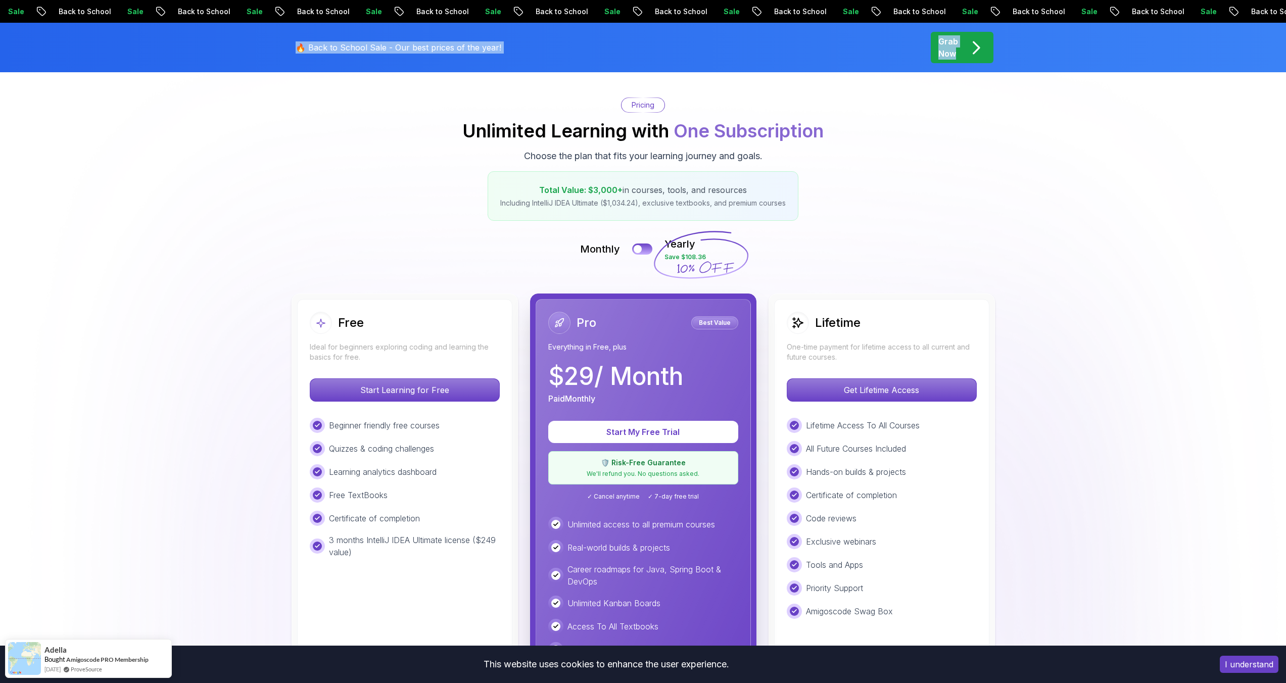
scroll to position [162, 0]
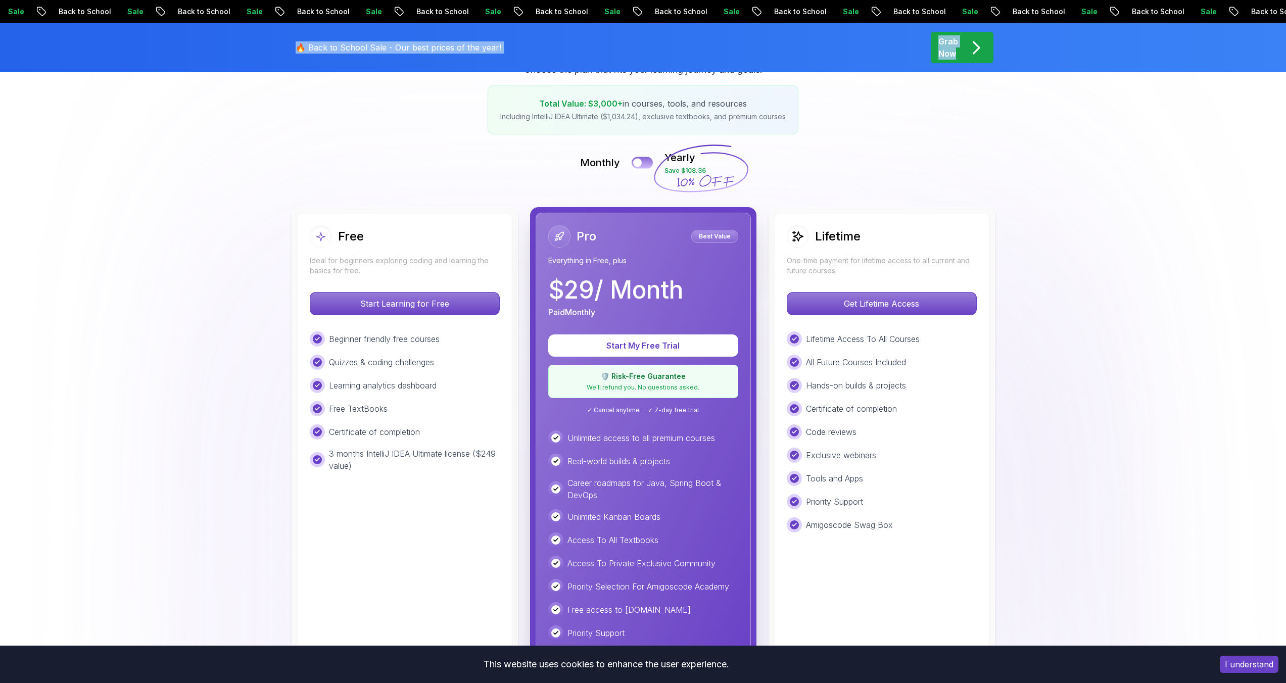
click at [650, 162] on button at bounding box center [641, 163] width 21 height 12
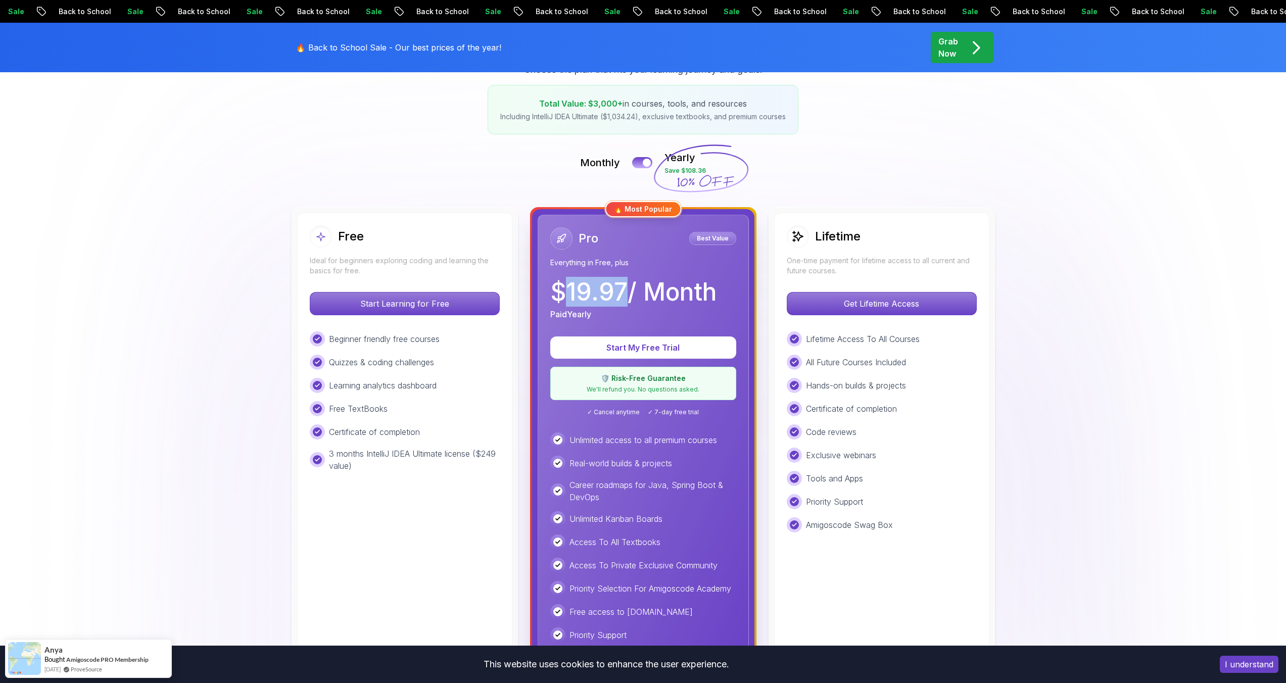
drag, startPoint x: 568, startPoint y: 291, endPoint x: 626, endPoint y: 292, distance: 57.6
click at [626, 292] on p "$ 19.97 / Month" at bounding box center [633, 292] width 166 height 24
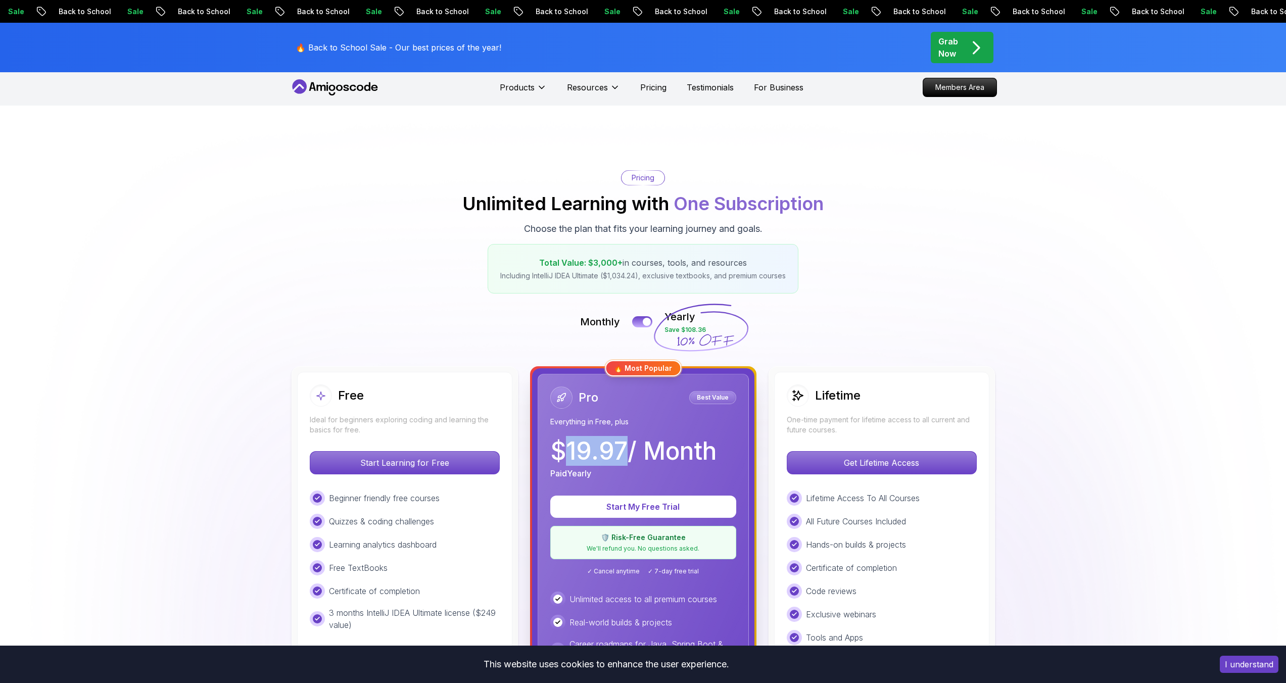
scroll to position [5, 0]
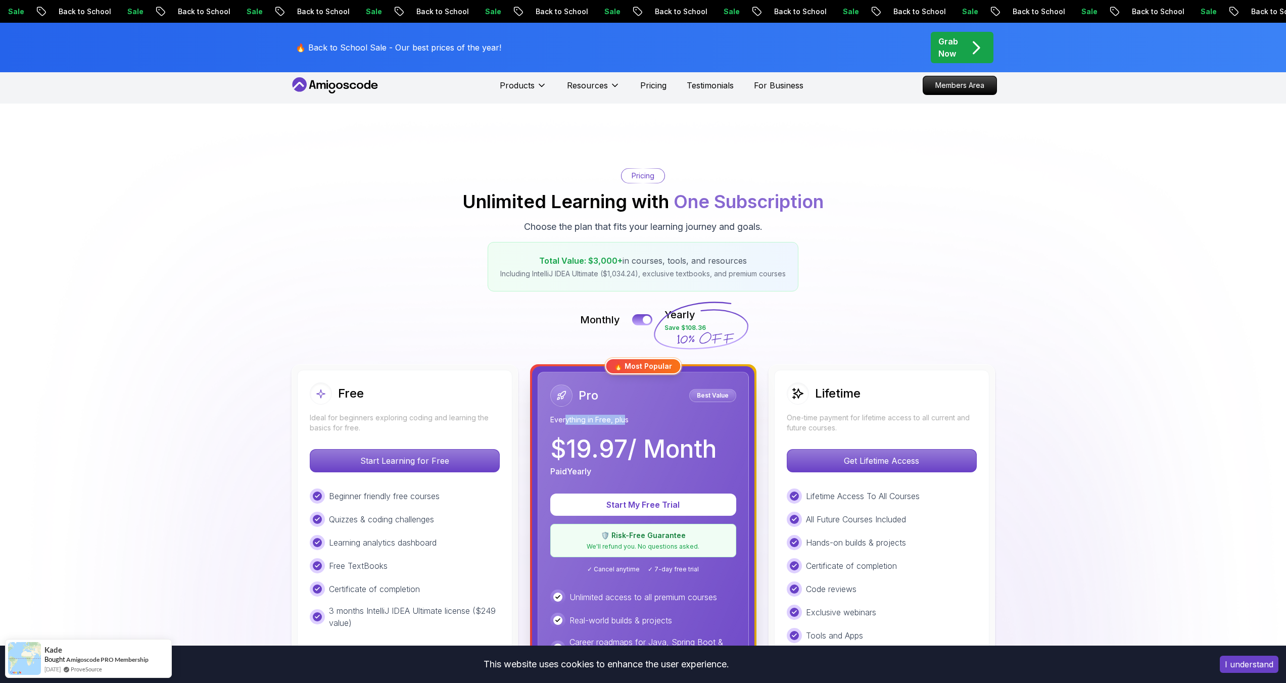
drag, startPoint x: 565, startPoint y: 419, endPoint x: 626, endPoint y: 419, distance: 60.6
click at [626, 419] on p "Everything in Free, plus" at bounding box center [643, 420] width 186 height 10
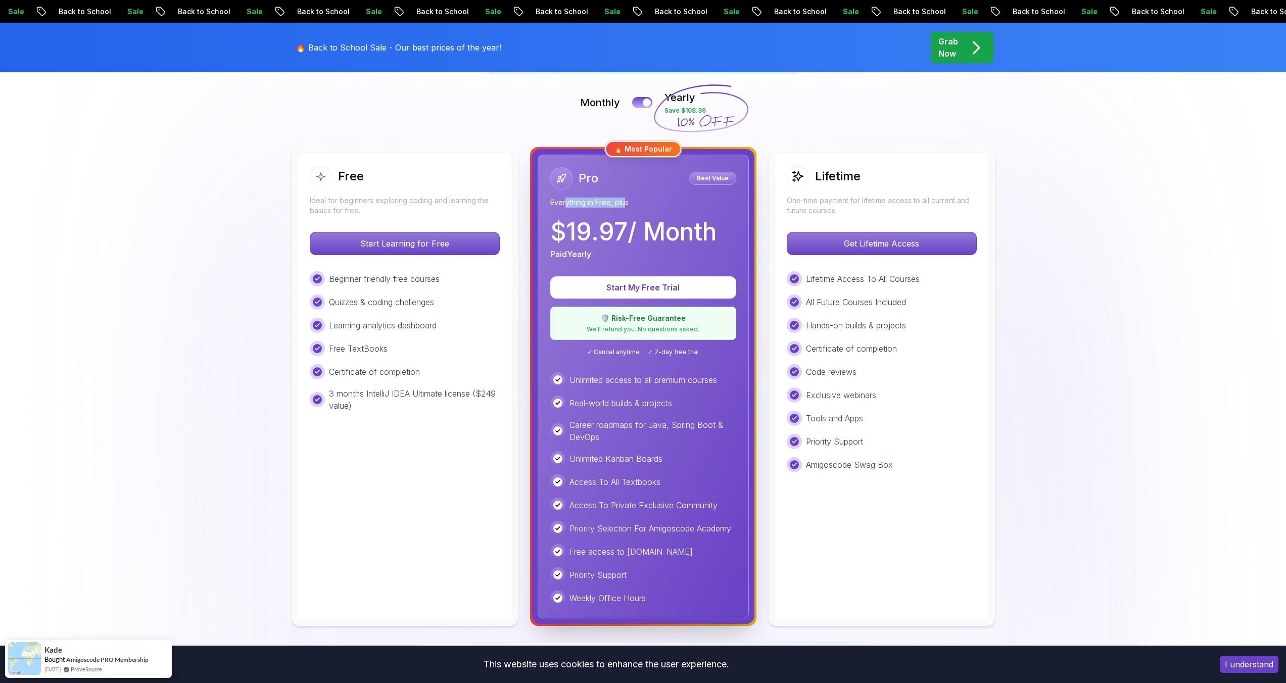
scroll to position [228, 0]
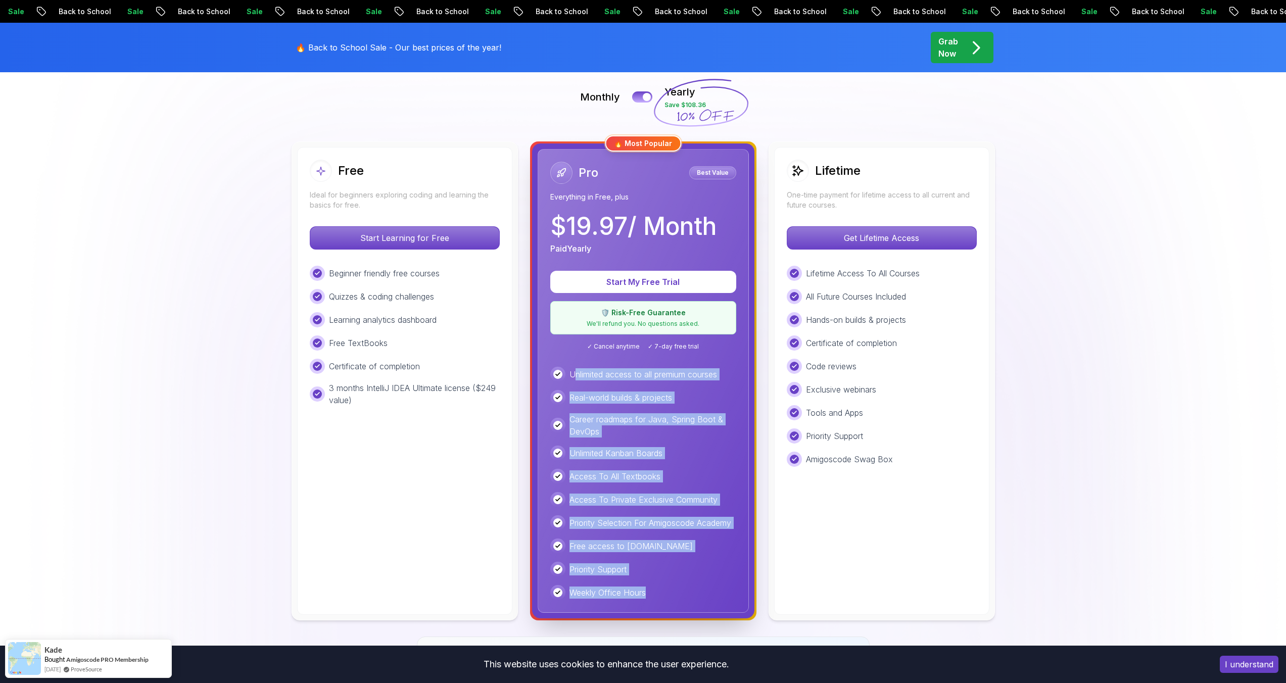
drag, startPoint x: 653, startPoint y: 592, endPoint x: 573, endPoint y: 369, distance: 236.9
click at [573, 369] on div "Unlimited access to all premium courses Real-world builds & projects Career roa…" at bounding box center [643, 483] width 186 height 233
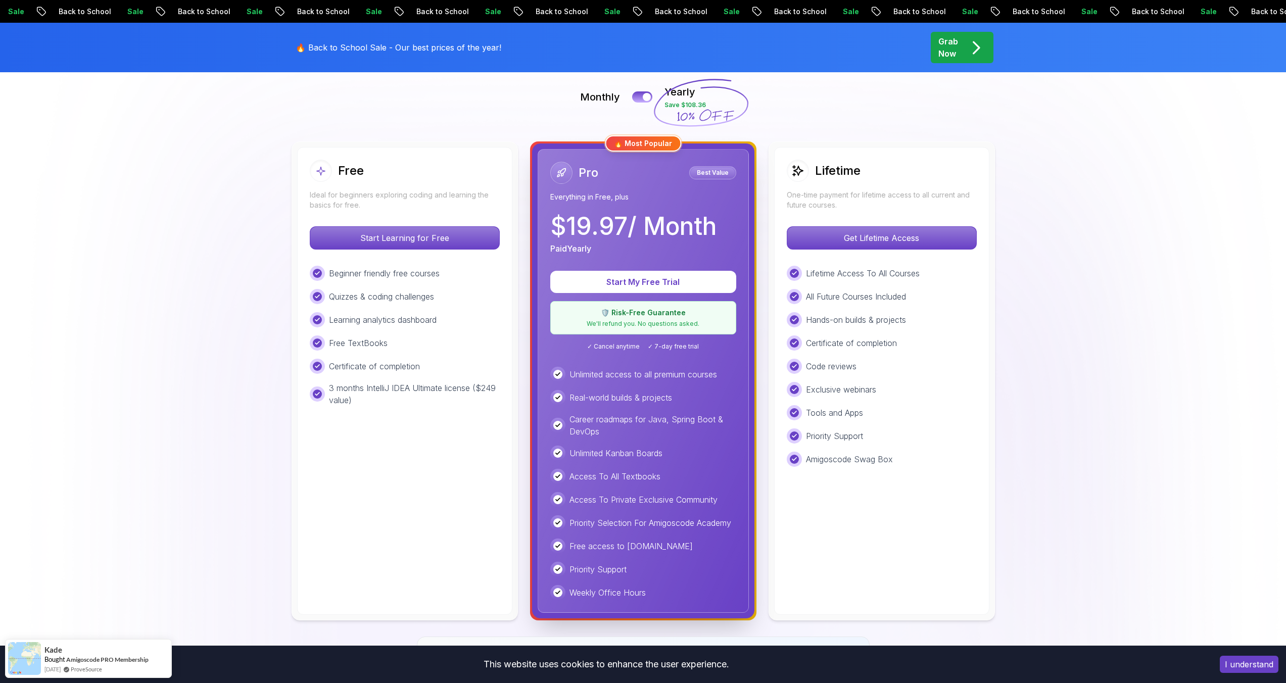
click at [565, 362] on div "Pro Best Value Everything in Free, plus $ 19.97 / Month Paid Yearly Start My Fr…" at bounding box center [642, 381] width 211 height 464
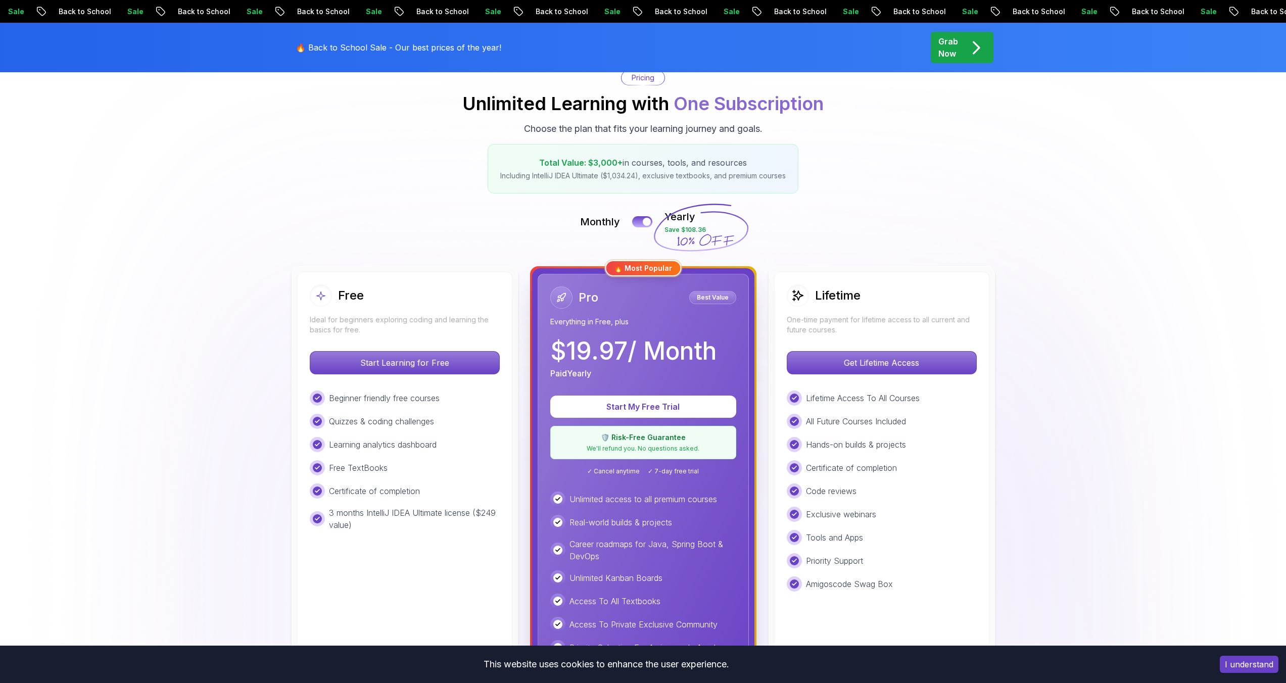
scroll to position [37, 0]
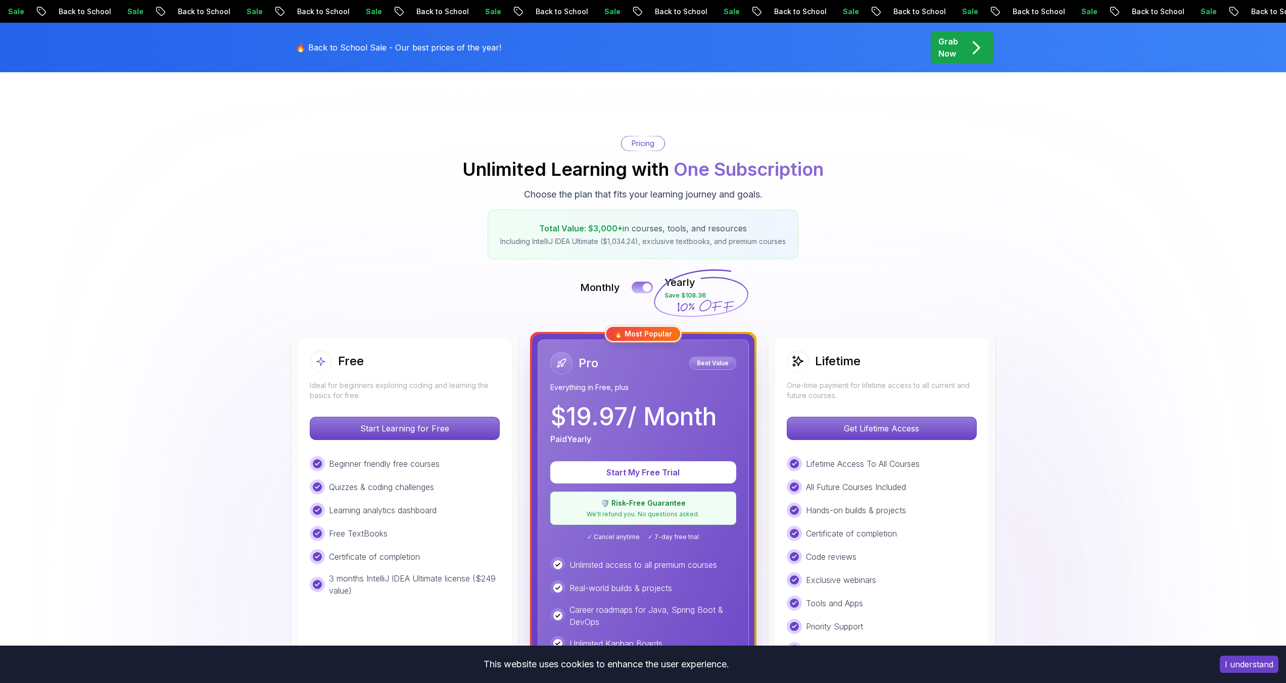
click at [641, 284] on button at bounding box center [641, 287] width 21 height 12
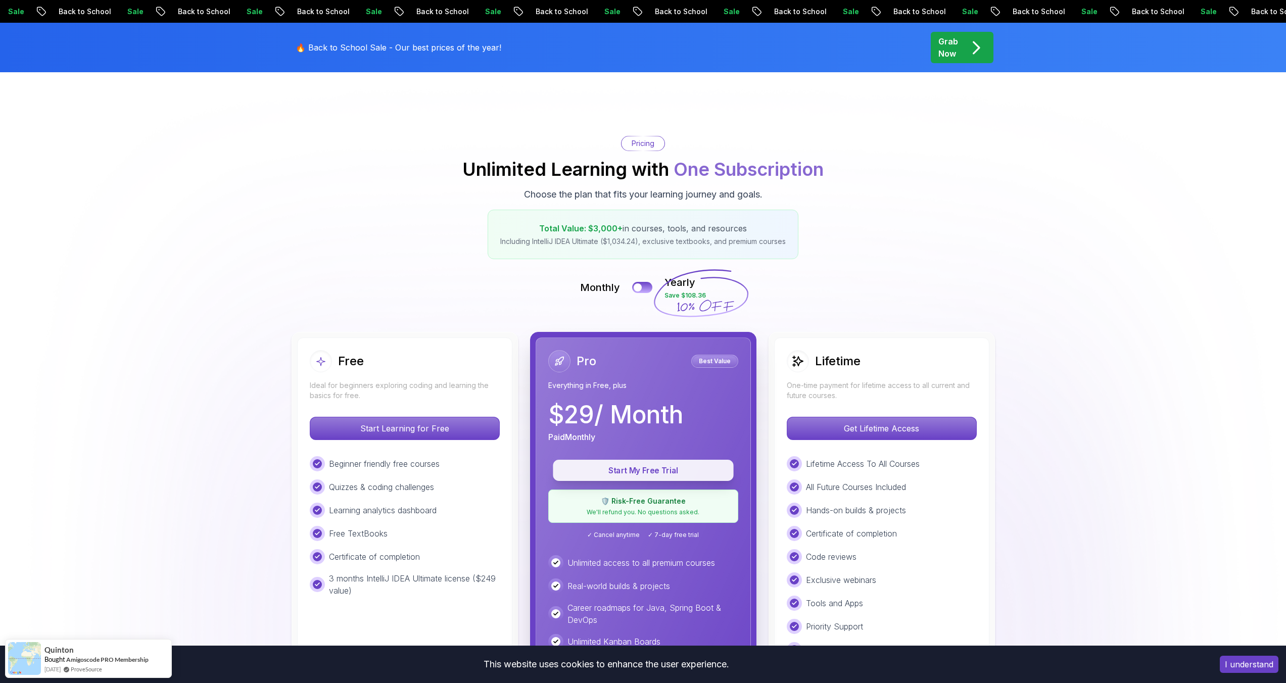
click at [662, 468] on p "Start My Free Trial" at bounding box center [643, 471] width 158 height 12
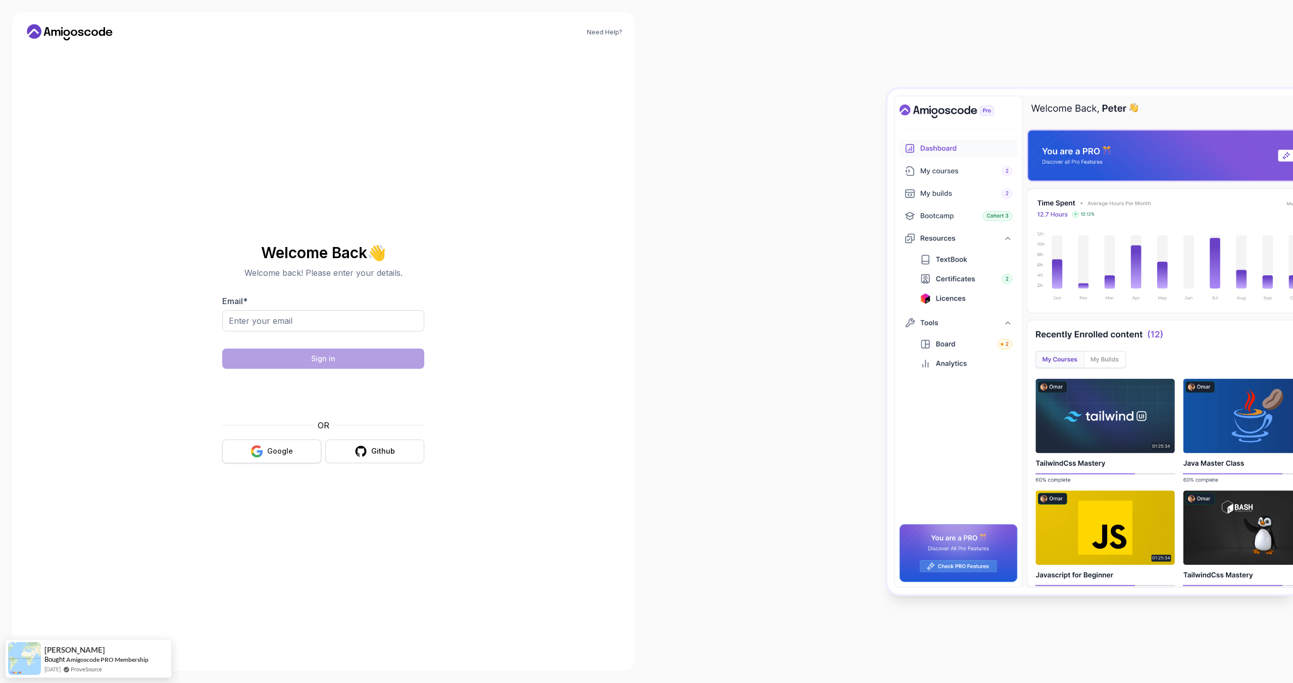
click at [284, 450] on div "Google" at bounding box center [280, 451] width 26 height 10
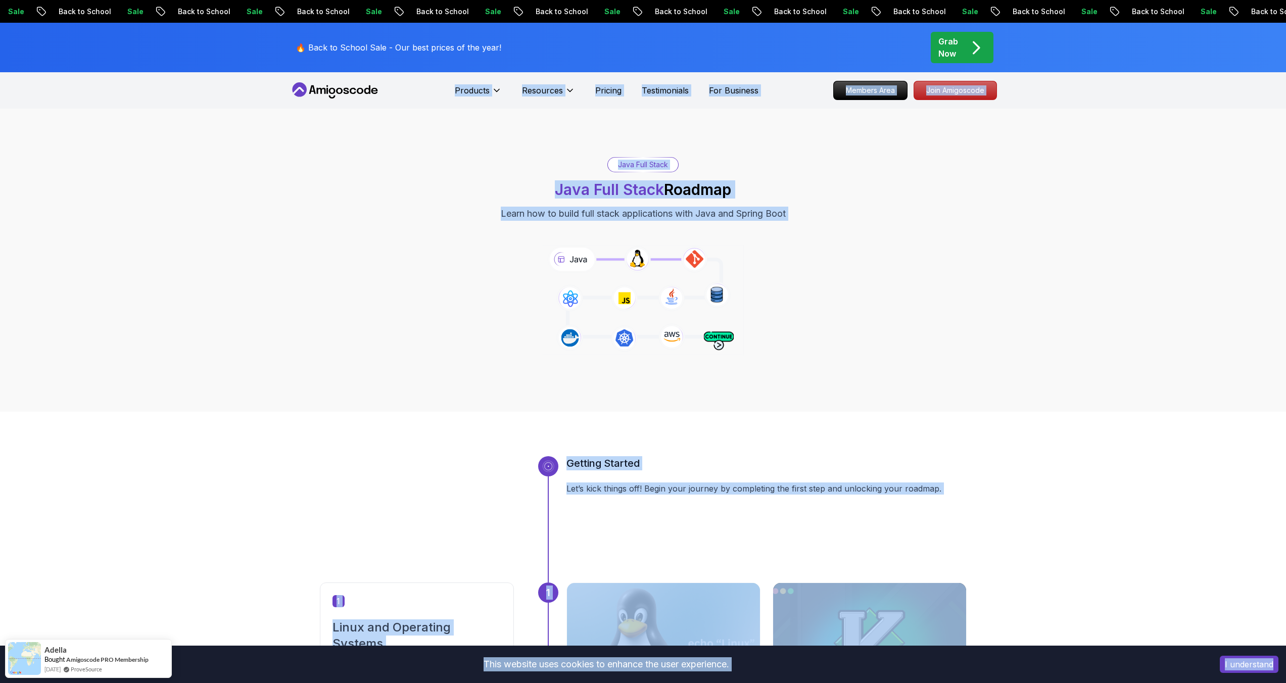
drag, startPoint x: 1293, startPoint y: 280, endPoint x: 1285, endPoint y: 34, distance: 246.1
click at [892, 372] on div "Java Full Stack Java Full Stack Roadmap Learn how to build full stack applicati…" at bounding box center [643, 260] width 1286 height 303
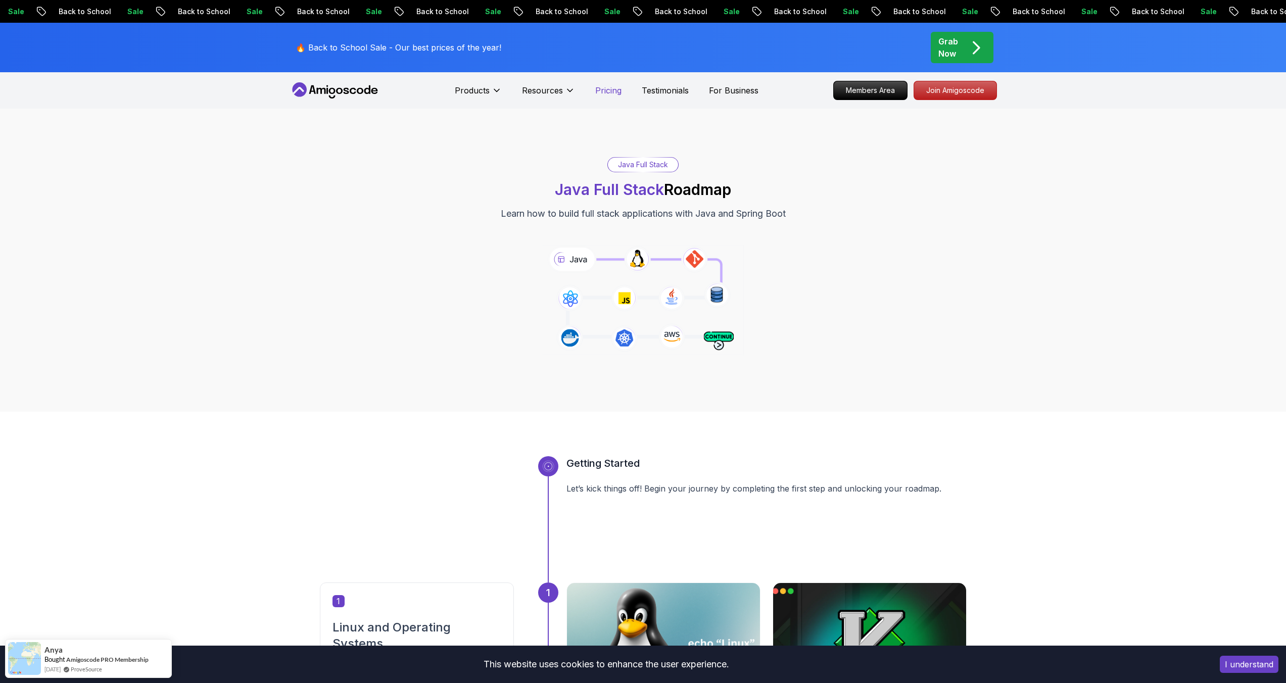
click at [618, 90] on p "Pricing" at bounding box center [608, 90] width 26 height 12
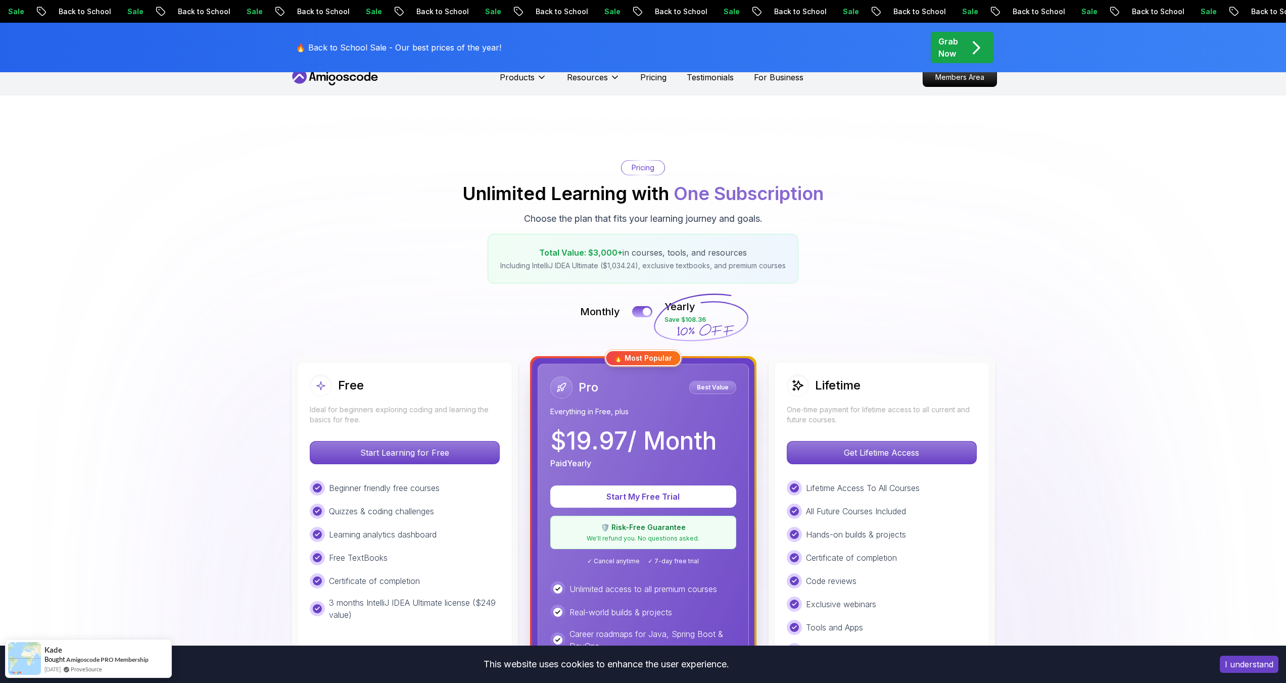
scroll to position [92, 0]
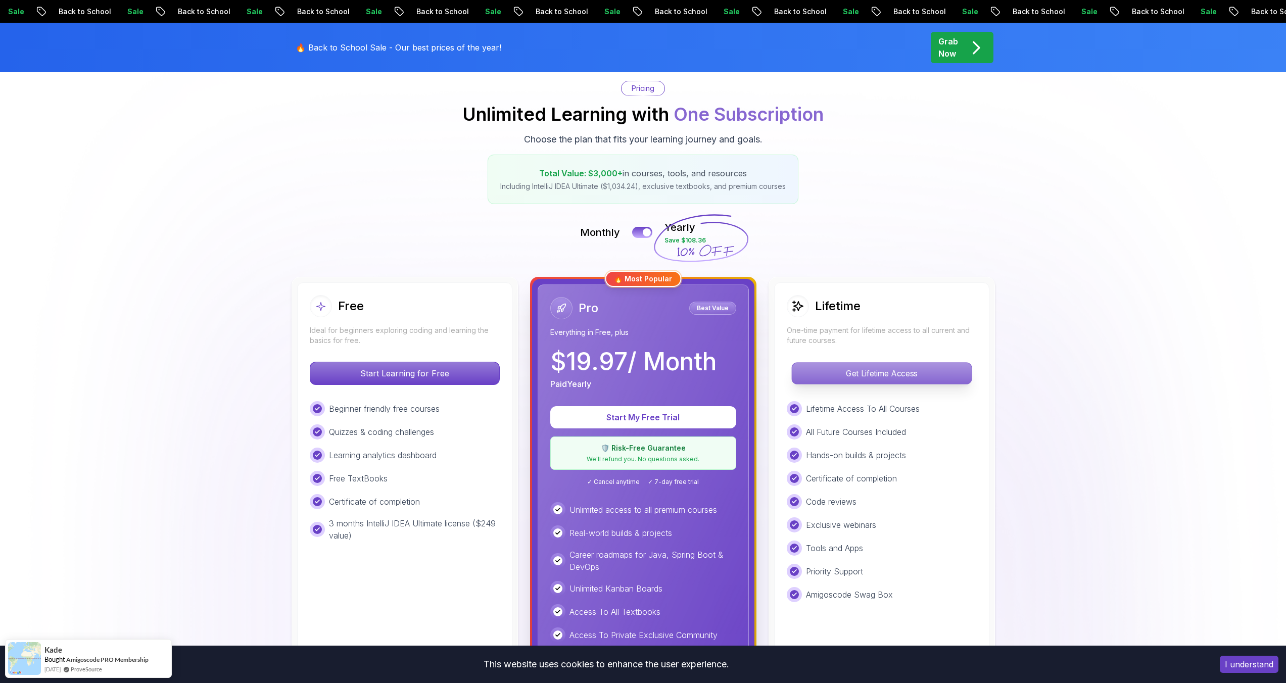
click at [908, 370] on p "Get Lifetime Access" at bounding box center [881, 373] width 179 height 21
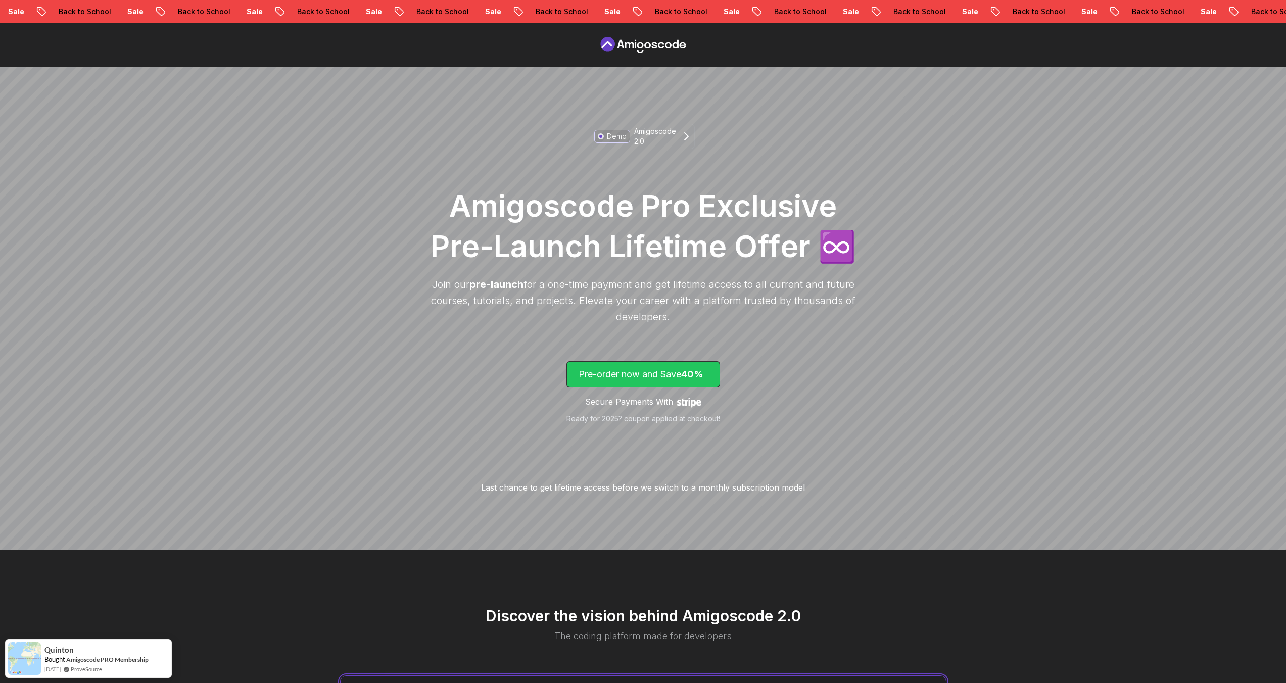
click at [649, 380] on p "Pre-order now and Save 40%" at bounding box center [642, 374] width 129 height 14
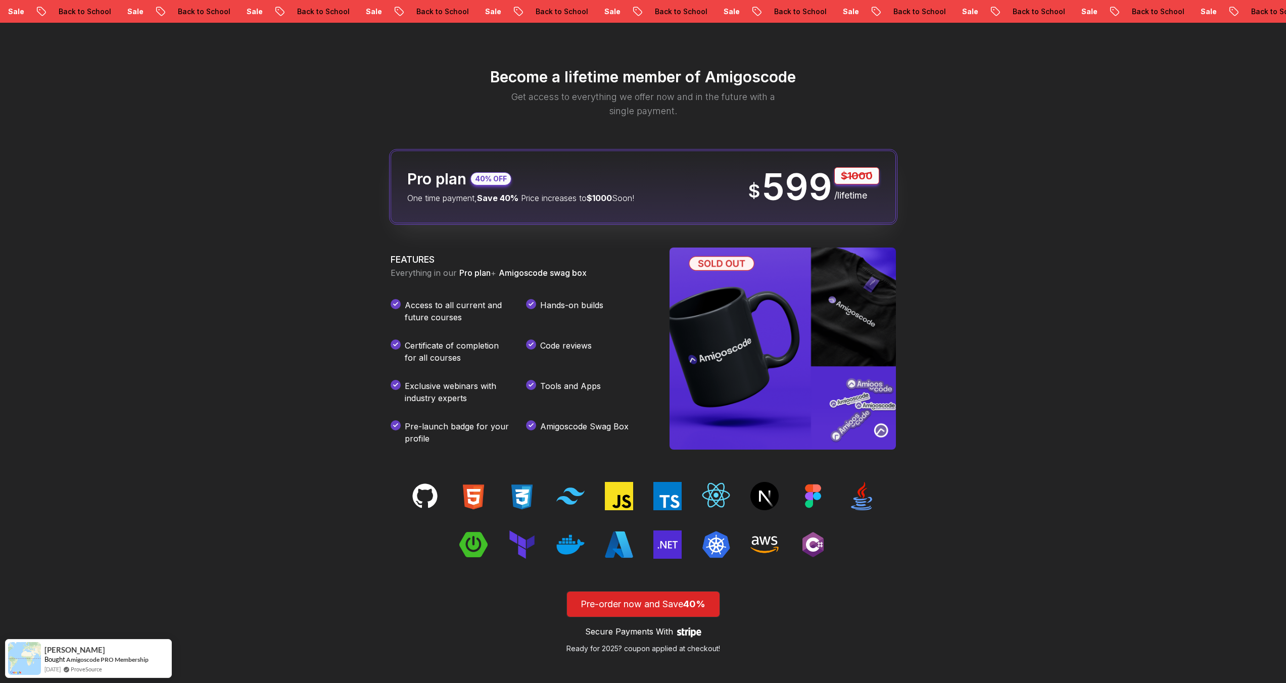
scroll to position [1197, 0]
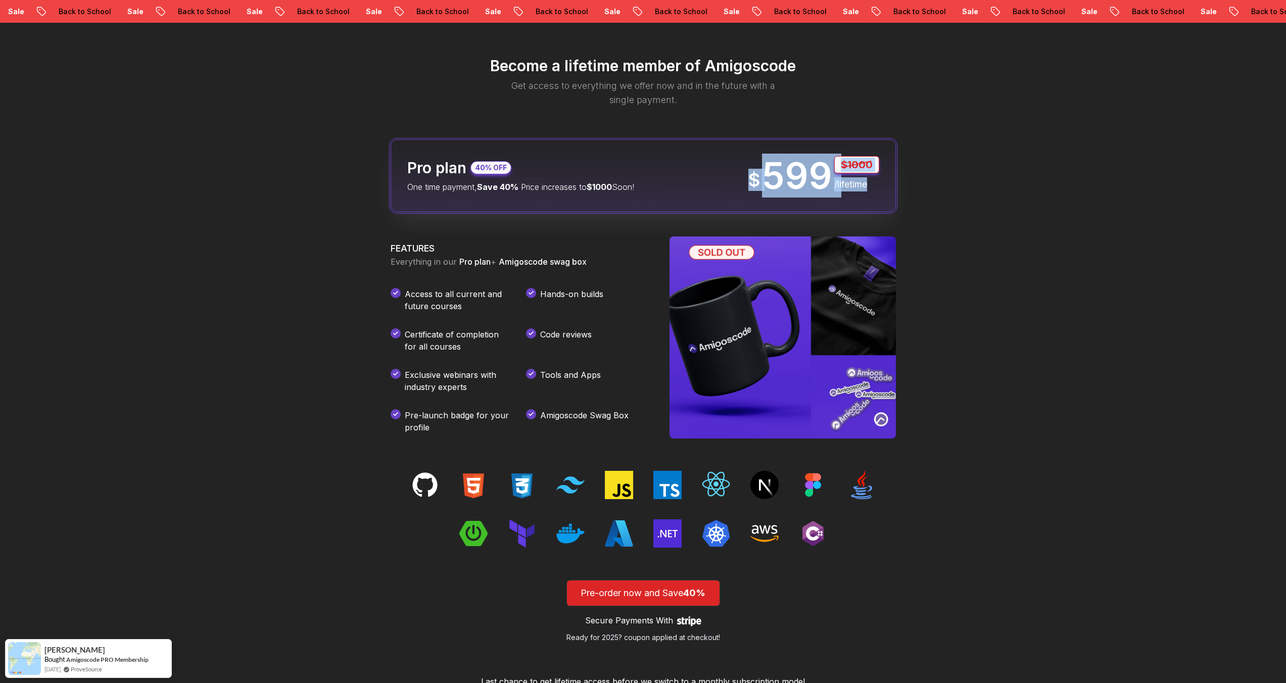
drag, startPoint x: 881, startPoint y: 187, endPoint x: 748, endPoint y: 159, distance: 136.2
click at [748, 159] on div "Pro plan 40% OFF One time payment, Save 40% Price increases to $1000 Soon! $ 59…" at bounding box center [642, 175] width 505 height 73
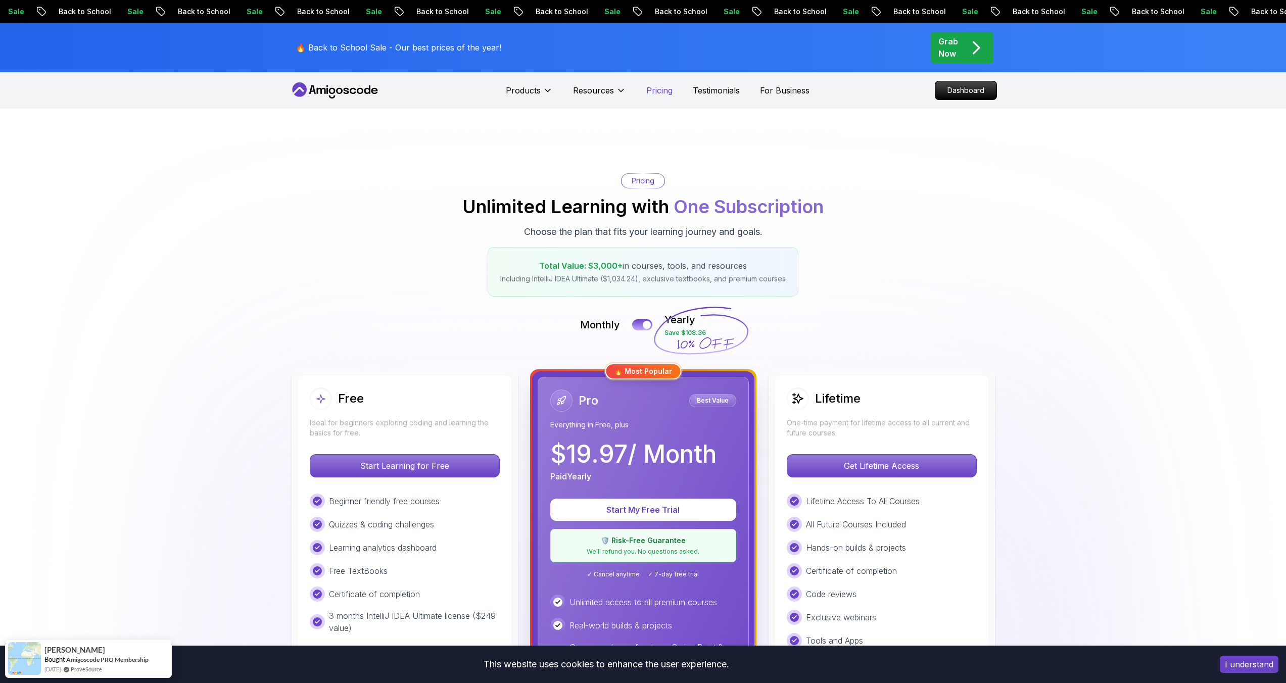
click at [664, 86] on p "Pricing" at bounding box center [659, 90] width 26 height 12
click at [655, 93] on p "Pricing" at bounding box center [659, 90] width 26 height 12
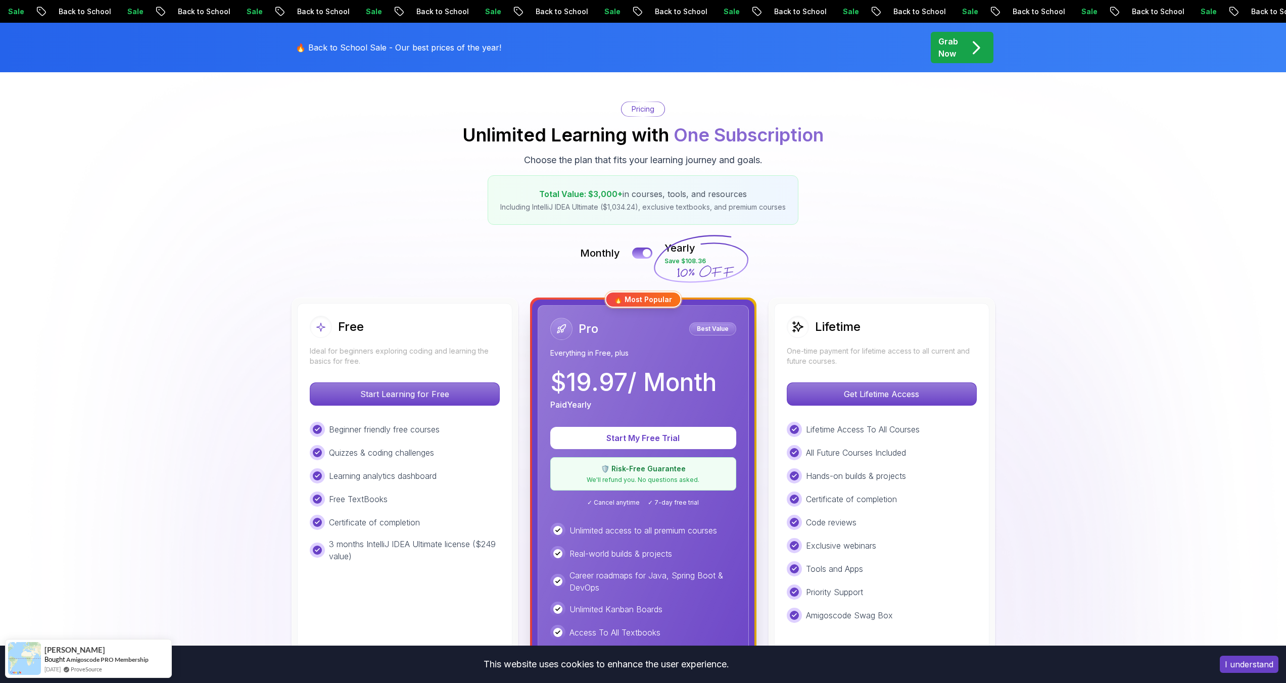
scroll to position [73, 0]
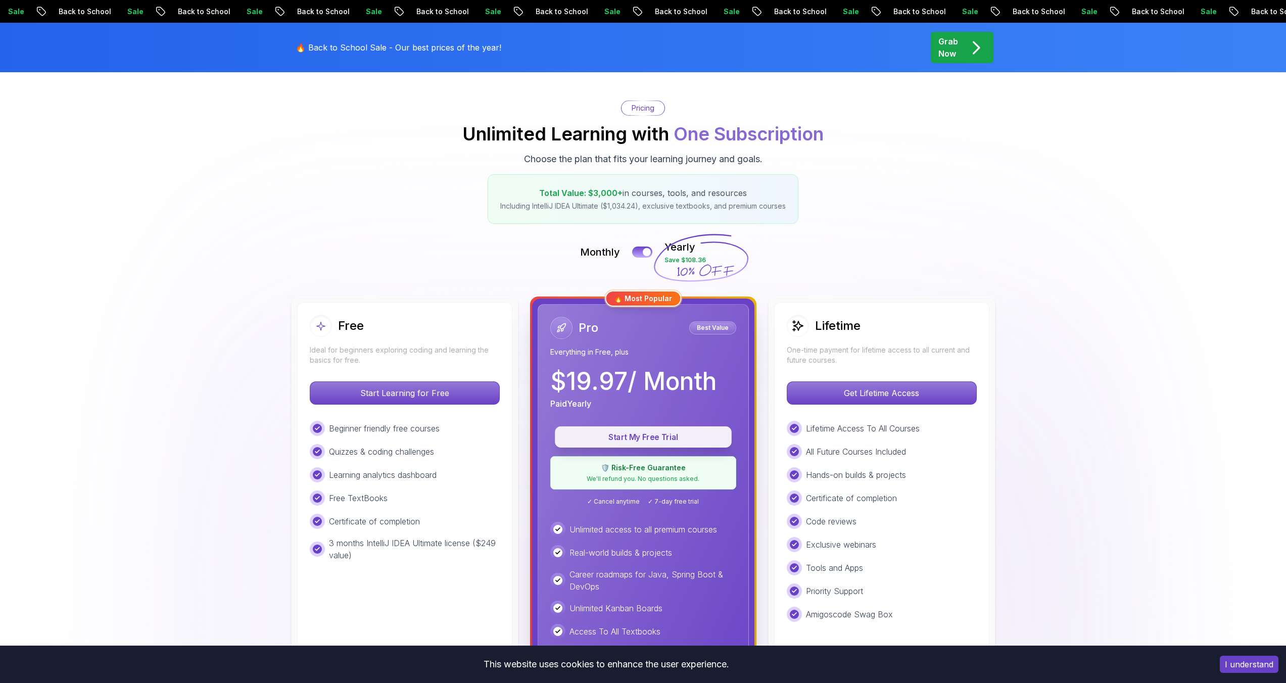
click at [658, 431] on p "Start My Free Trial" at bounding box center [643, 437] width 154 height 12
click at [646, 436] on p "Start My Free Trial" at bounding box center [643, 437] width 154 height 12
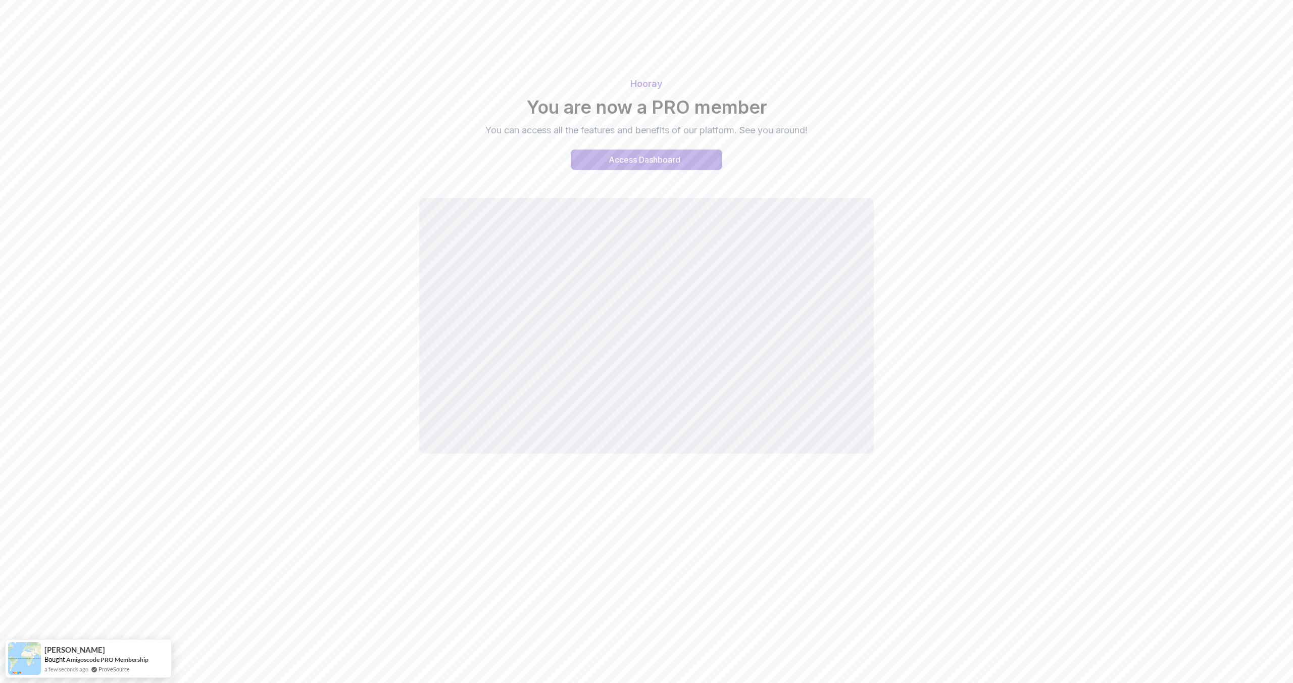
click at [636, 162] on div "Access Dashboard" at bounding box center [645, 160] width 72 height 12
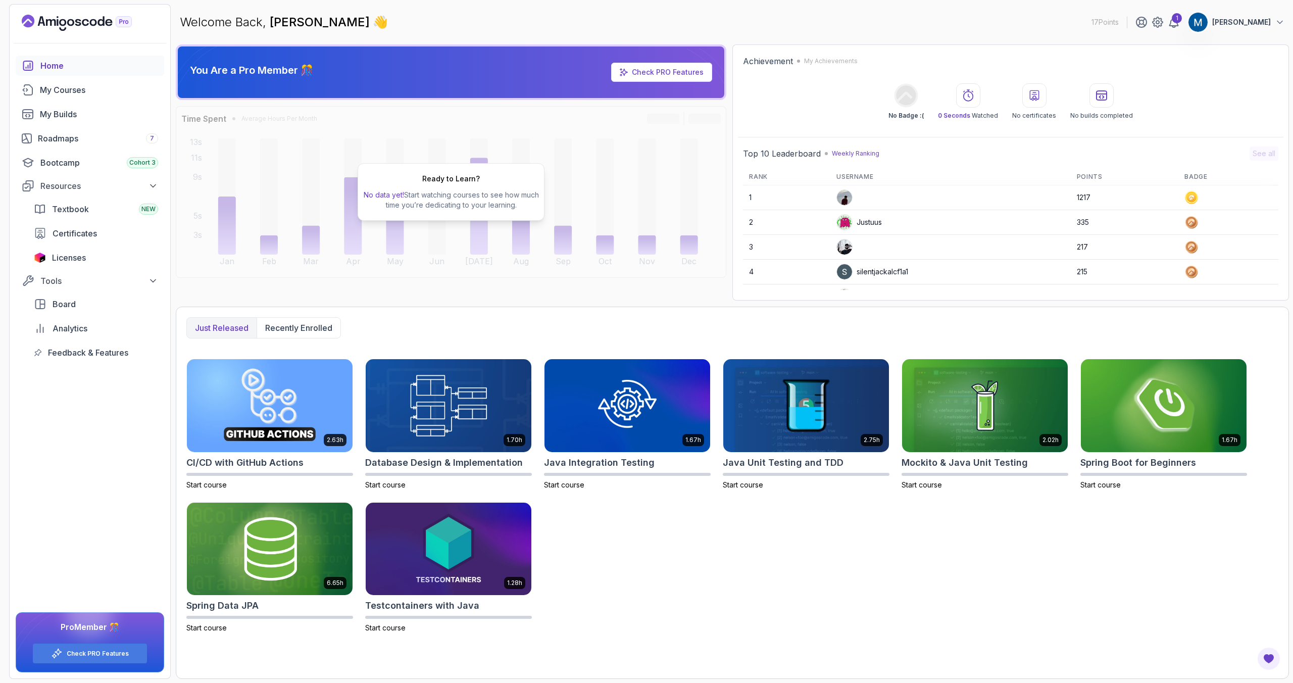
click at [1184, 23] on div "1 [PERSON_NAME]" at bounding box center [1210, 22] width 150 height 20
click at [1179, 24] on icon at bounding box center [1174, 22] width 12 height 12
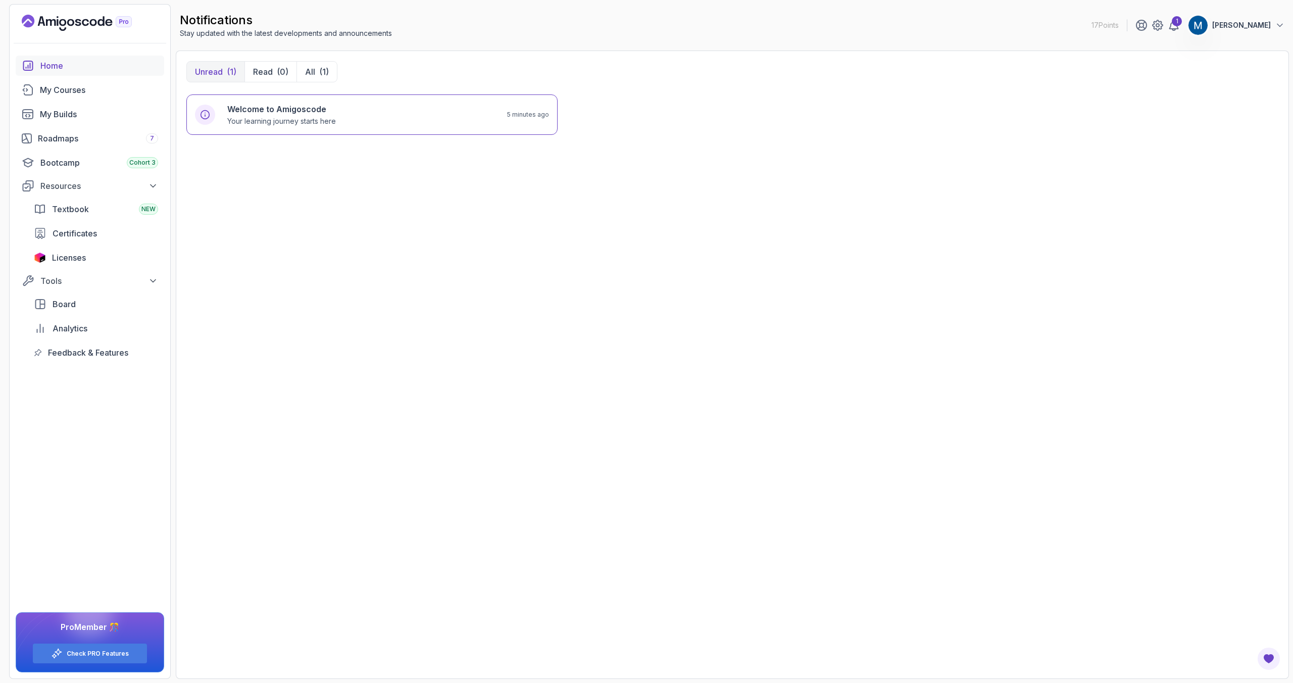
click at [41, 66] on div "Home" at bounding box center [99, 66] width 118 height 12
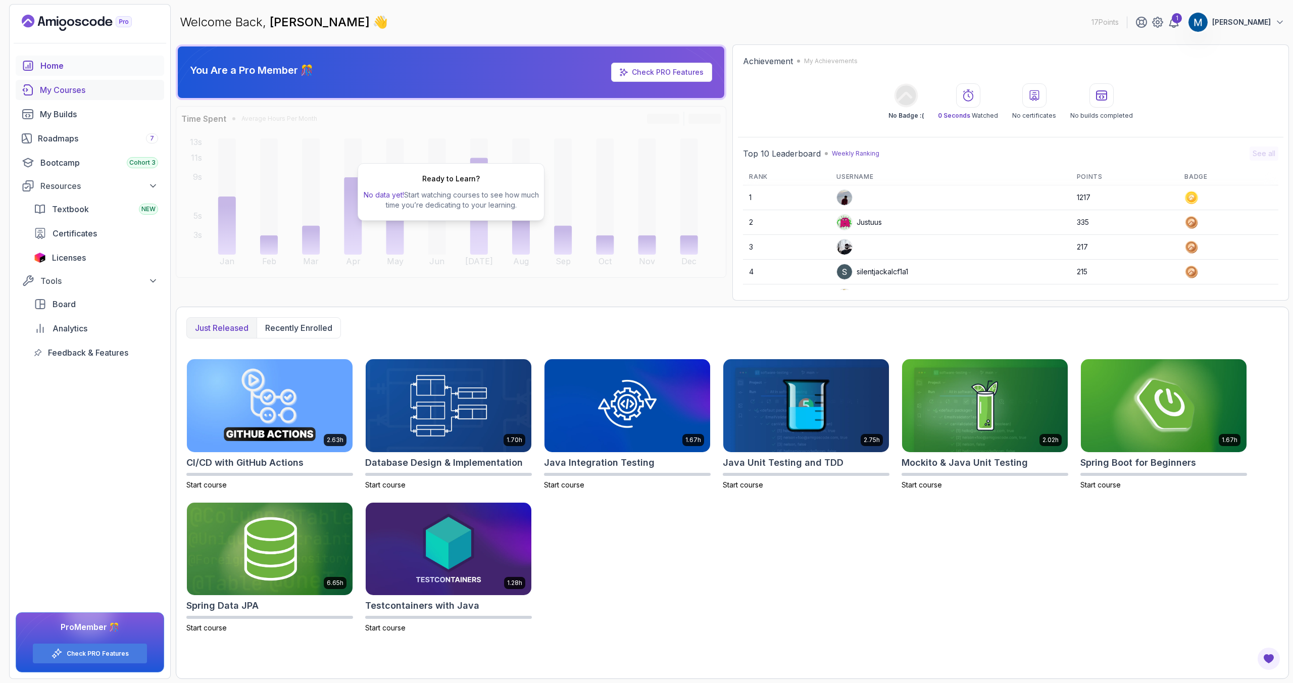
click at [44, 80] on link "My Courses" at bounding box center [90, 90] width 149 height 20
click at [40, 91] on div "My Courses" at bounding box center [99, 90] width 118 height 12
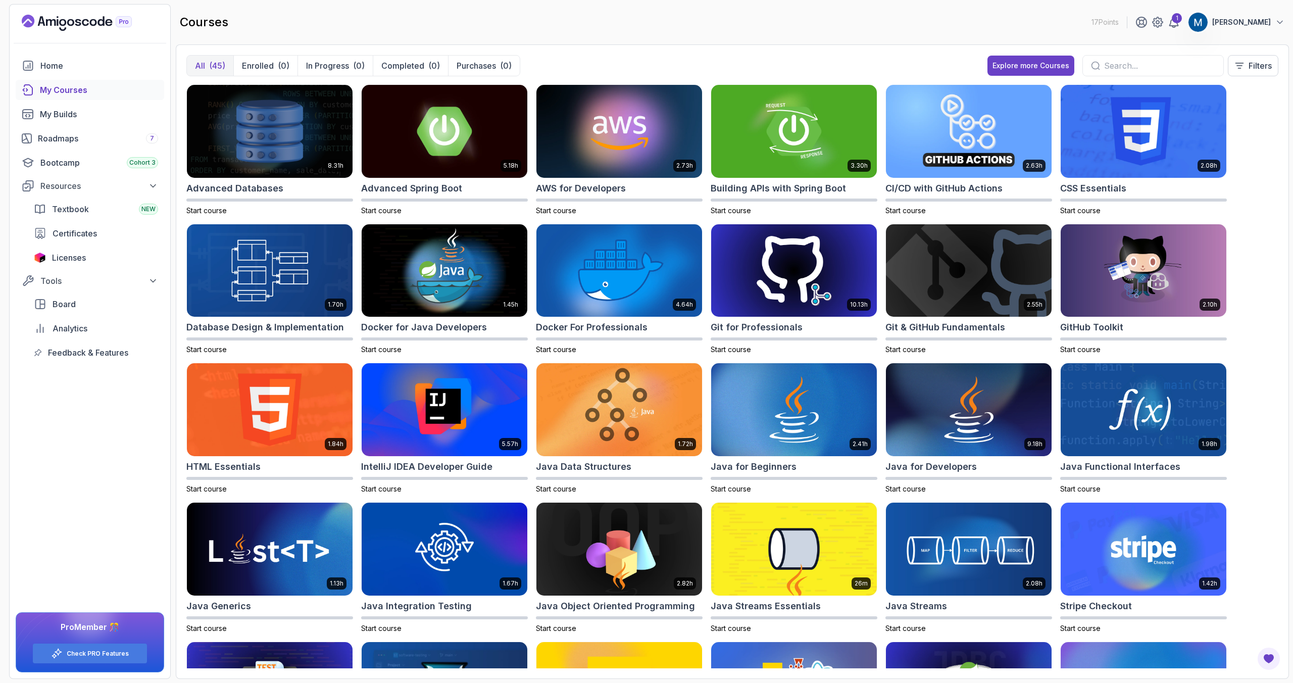
click at [1271, 24] on button "[PERSON_NAME]" at bounding box center [1236, 22] width 97 height 20
click at [1203, 100] on p "Billing" at bounding box center [1202, 98] width 22 height 12
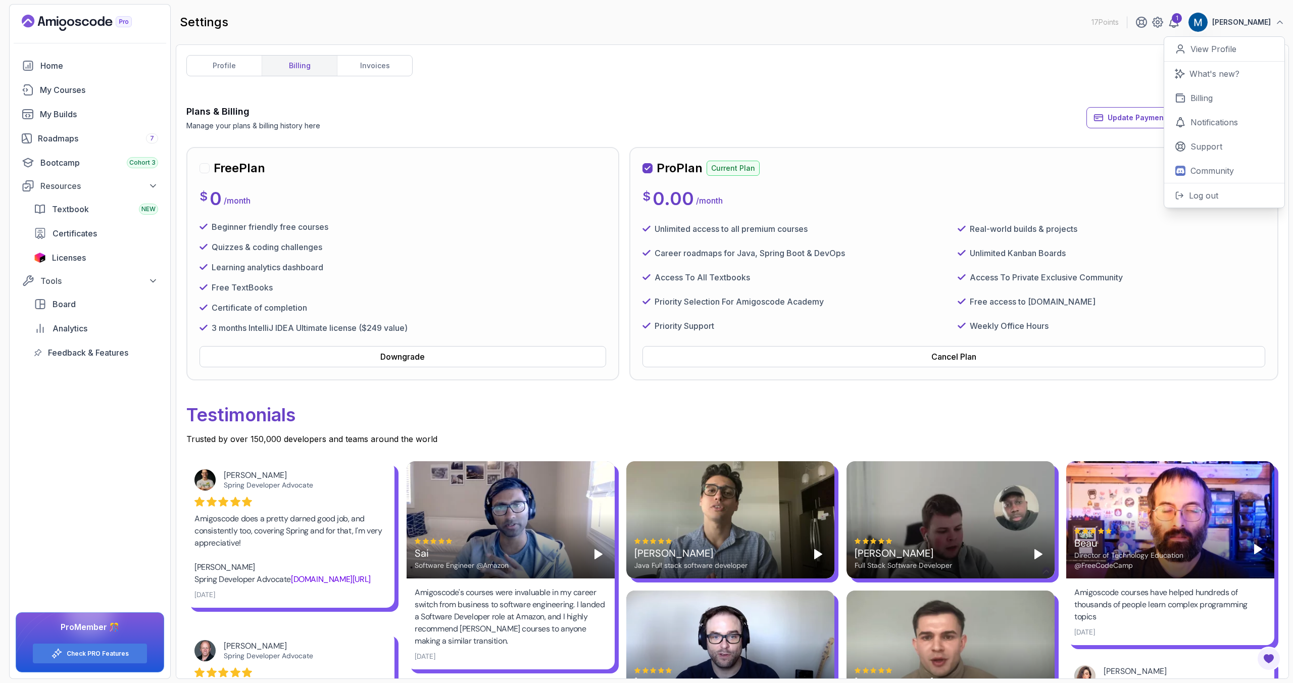
click at [837, 91] on div "profile billing invoices Plans & Billing Manage your plans & billing history he…" at bounding box center [732, 361] width 1092 height 613
drag, startPoint x: 1147, startPoint y: 166, endPoint x: 1234, endPoint y: 164, distance: 87.4
click at [1234, 164] on p "Next Payment: [DATE]" at bounding box center [1224, 168] width 82 height 16
click at [1054, 113] on div "Plans & Billing Manage your plans & billing history here Update Payment Details…" at bounding box center [732, 118] width 1092 height 26
drag, startPoint x: 1173, startPoint y: 169, endPoint x: 1249, endPoint y: 166, distance: 75.3
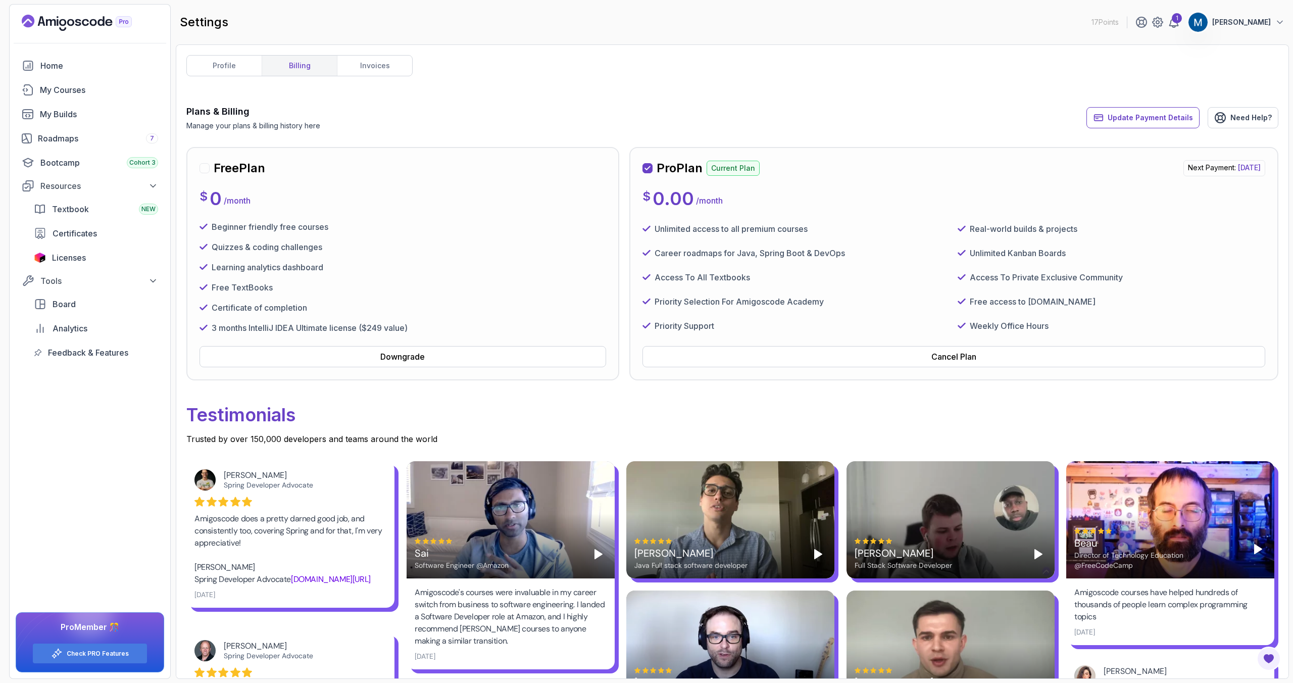
click at [1249, 166] on span "[DATE]" at bounding box center [1249, 167] width 23 height 9
click at [1238, 167] on span "[DATE]" at bounding box center [1249, 167] width 23 height 9
click at [1183, 169] on p "Next Payment: [DATE]" at bounding box center [1224, 168] width 82 height 16
click at [1238, 168] on span "[DATE]" at bounding box center [1249, 167] width 23 height 9
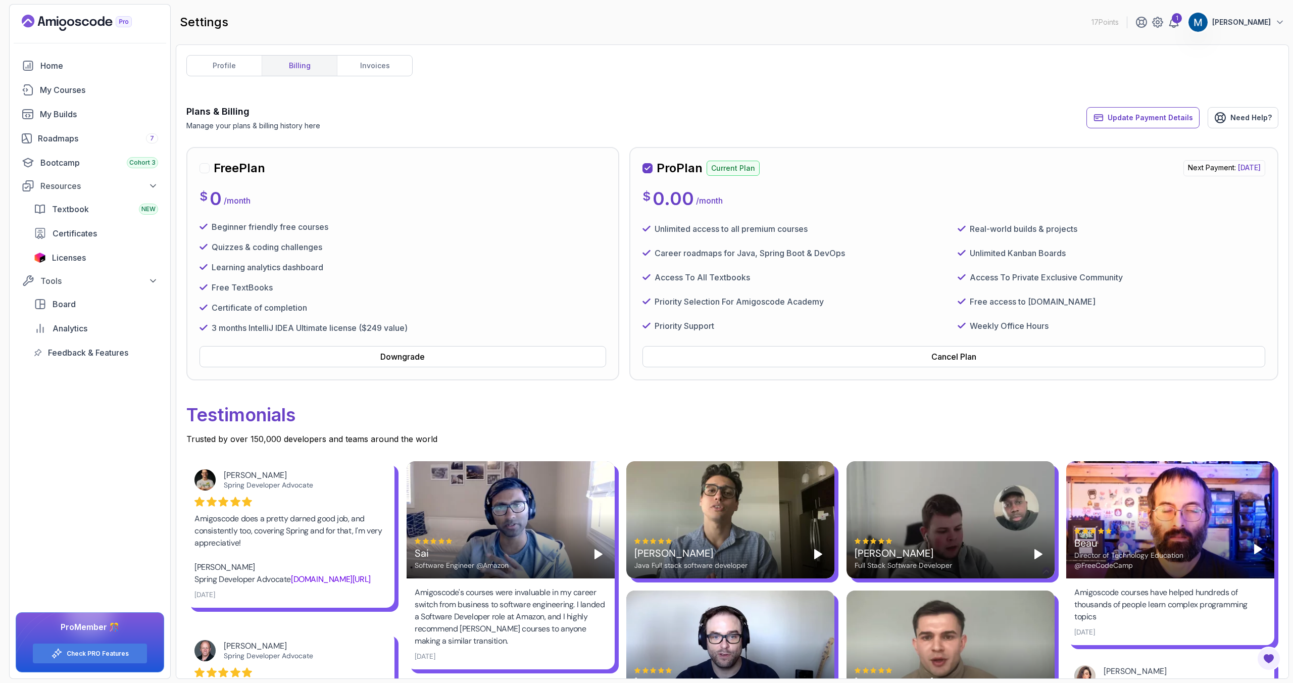
click at [1238, 169] on span "[DATE]" at bounding box center [1249, 167] width 23 height 9
drag, startPoint x: 1212, startPoint y: 168, endPoint x: 1206, endPoint y: 168, distance: 6.1
click at [1238, 168] on span "[DATE]" at bounding box center [1249, 167] width 23 height 9
click at [226, 68] on link "profile" at bounding box center [224, 66] width 75 height 20
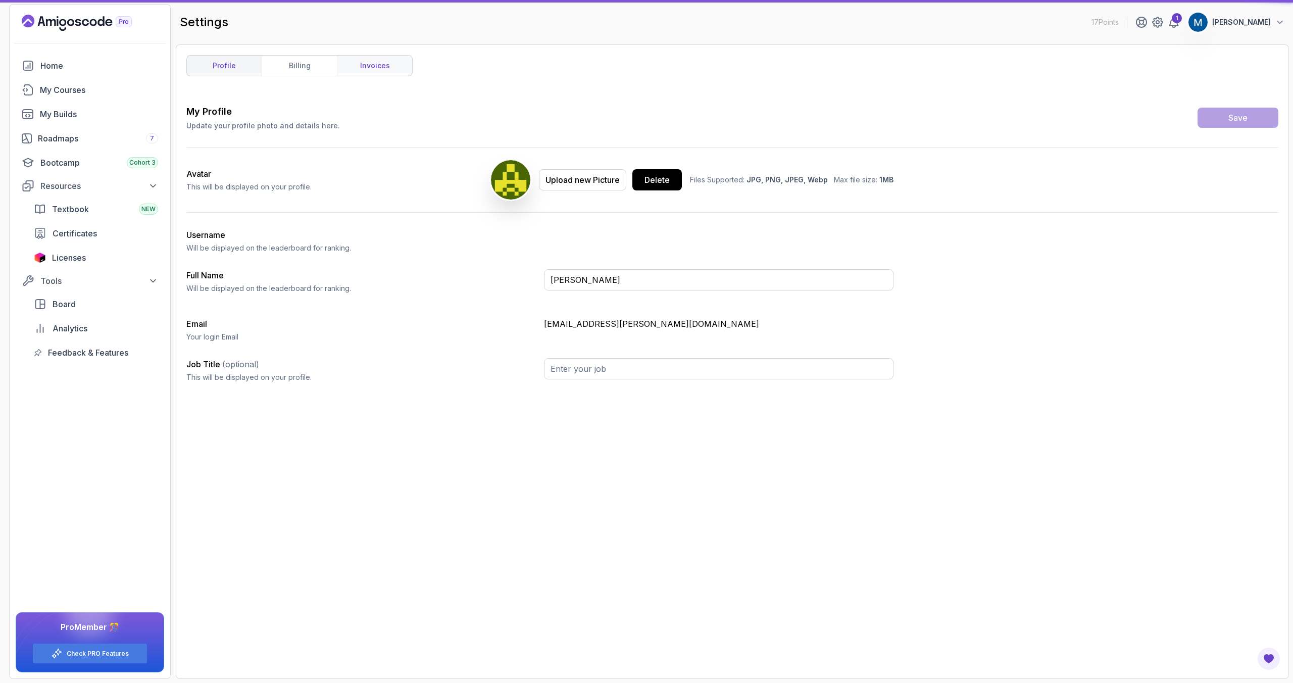
click at [379, 68] on link "invoices" at bounding box center [374, 66] width 75 height 20
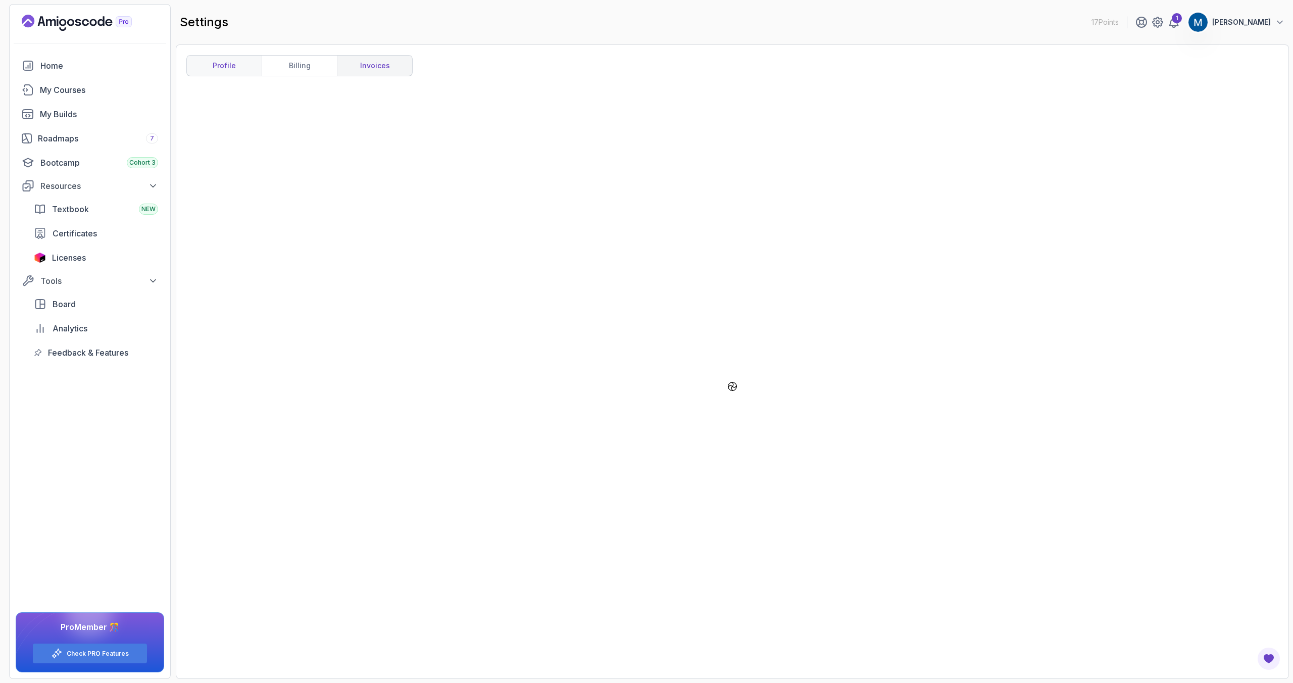
click at [219, 63] on link "profile" at bounding box center [224, 66] width 75 height 20
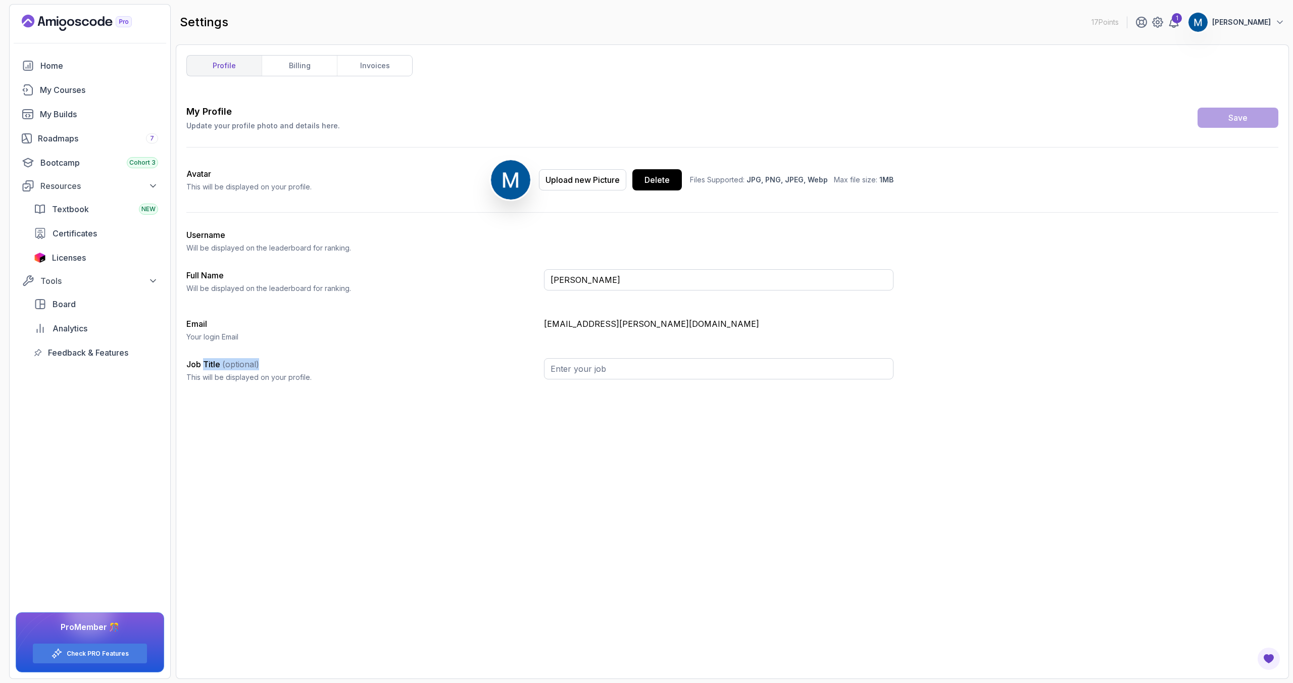
drag, startPoint x: 205, startPoint y: 365, endPoint x: 266, endPoint y: 366, distance: 61.1
click at [266, 365] on div "Job Title (optional) This will be displayed on your profile." at bounding box center [361, 370] width 350 height 24
click at [265, 383] on div "Job Title (optional) This will be displayed on your profile." at bounding box center [539, 374] width 707 height 32
click at [65, 88] on div "My Courses" at bounding box center [99, 90] width 118 height 12
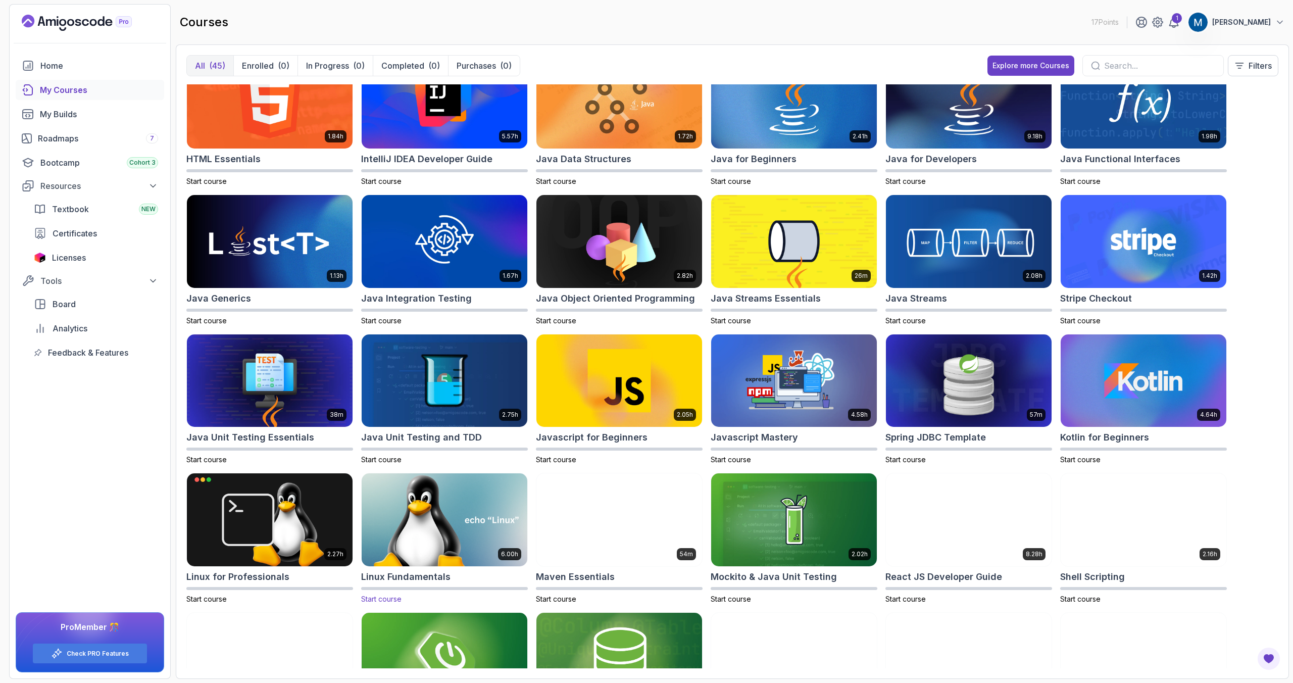
scroll to position [534, 0]
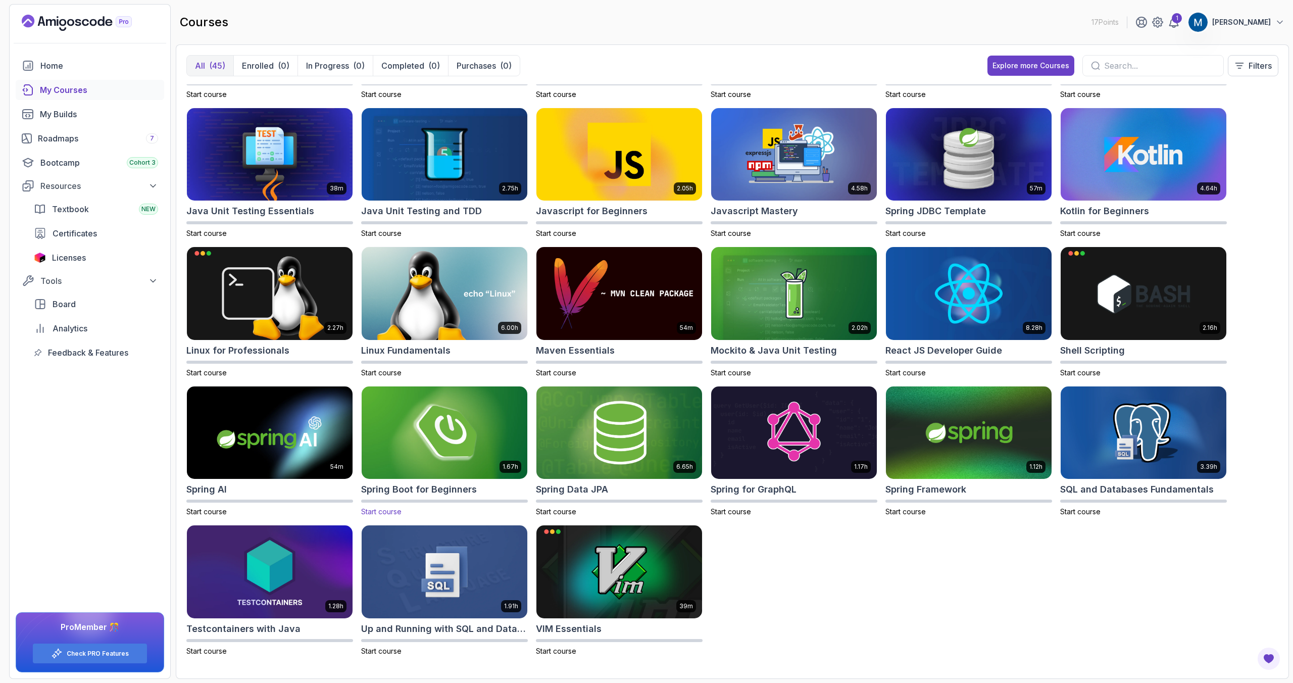
click at [453, 444] on img at bounding box center [445, 432] width 174 height 97
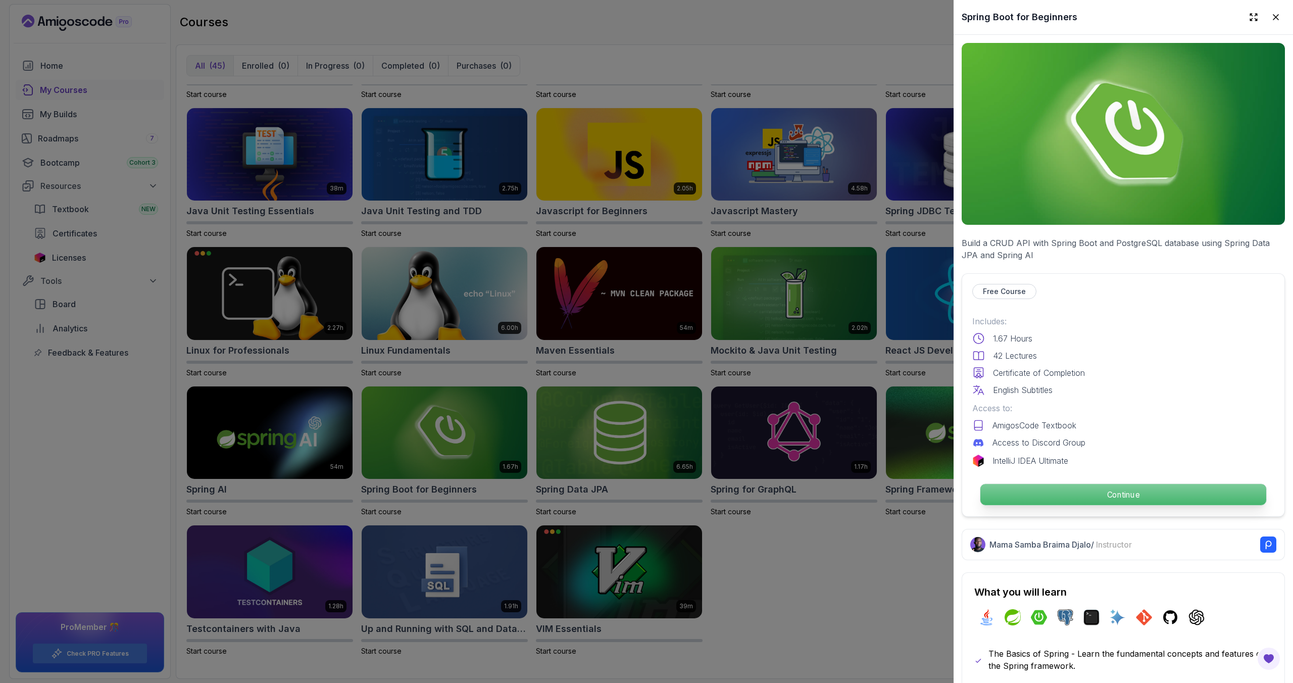
click at [1124, 493] on p "Continue" at bounding box center [1123, 494] width 286 height 21
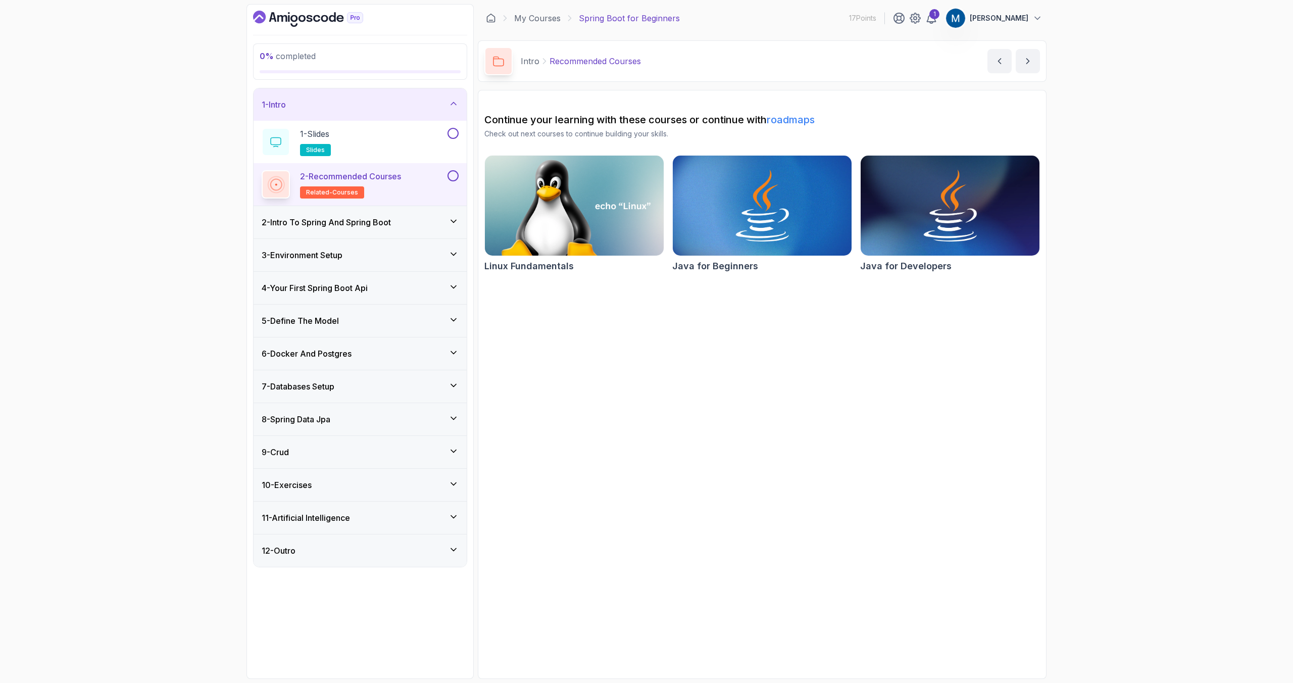
click at [585, 123] on h2 "Continue your learning with these courses or continue with roadmaps" at bounding box center [762, 120] width 556 height 14
